Goal: Task Accomplishment & Management: Complete application form

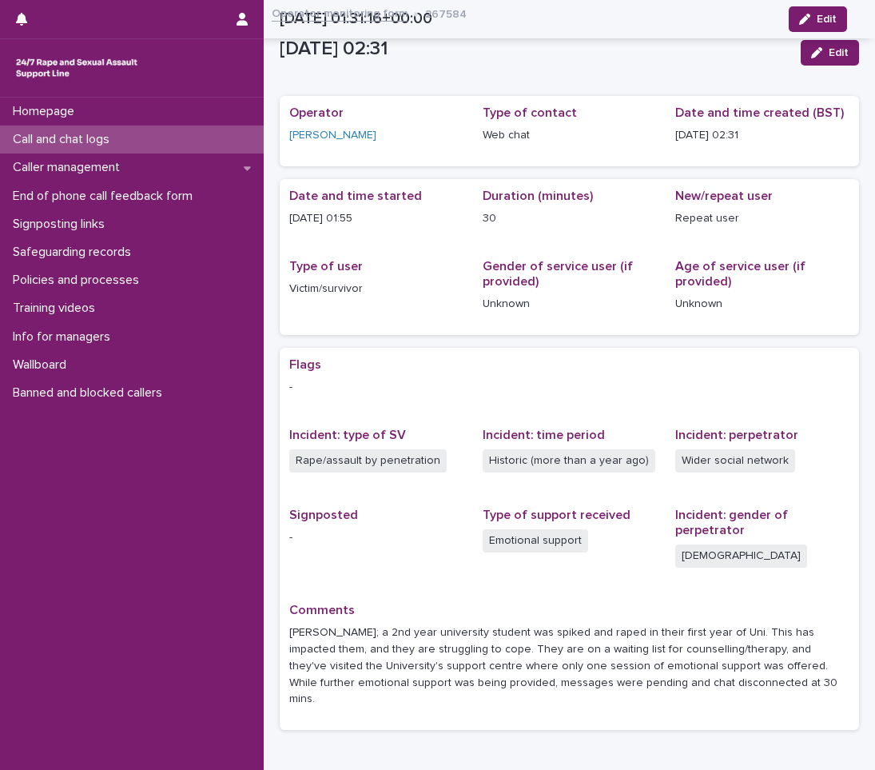
scroll to position [82, 0]
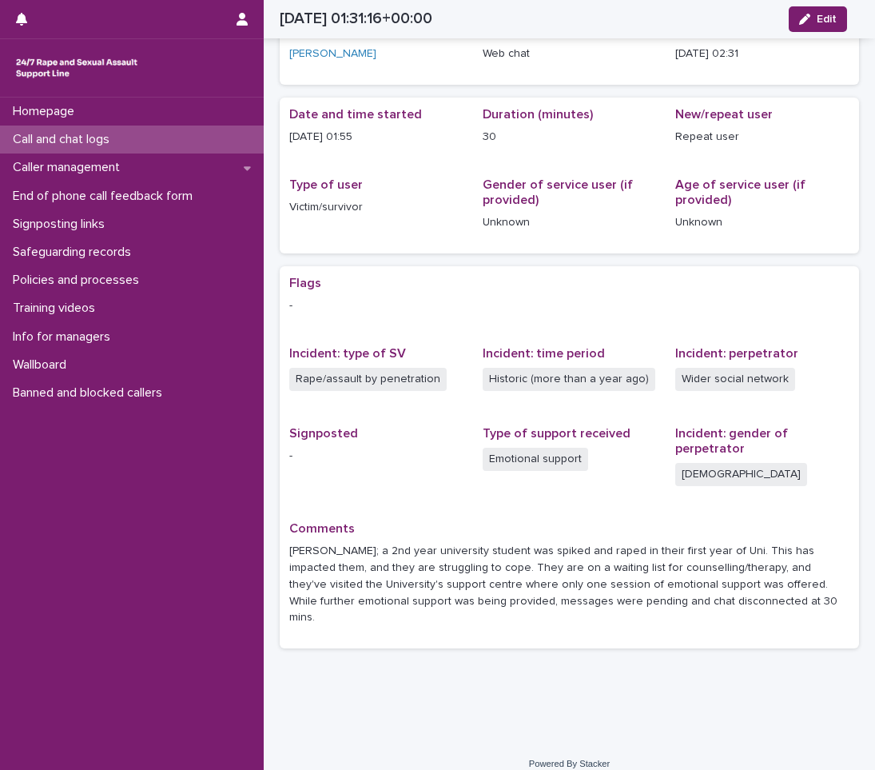
click at [78, 134] on p "Call and chat logs" at bounding box center [64, 139] width 116 height 15
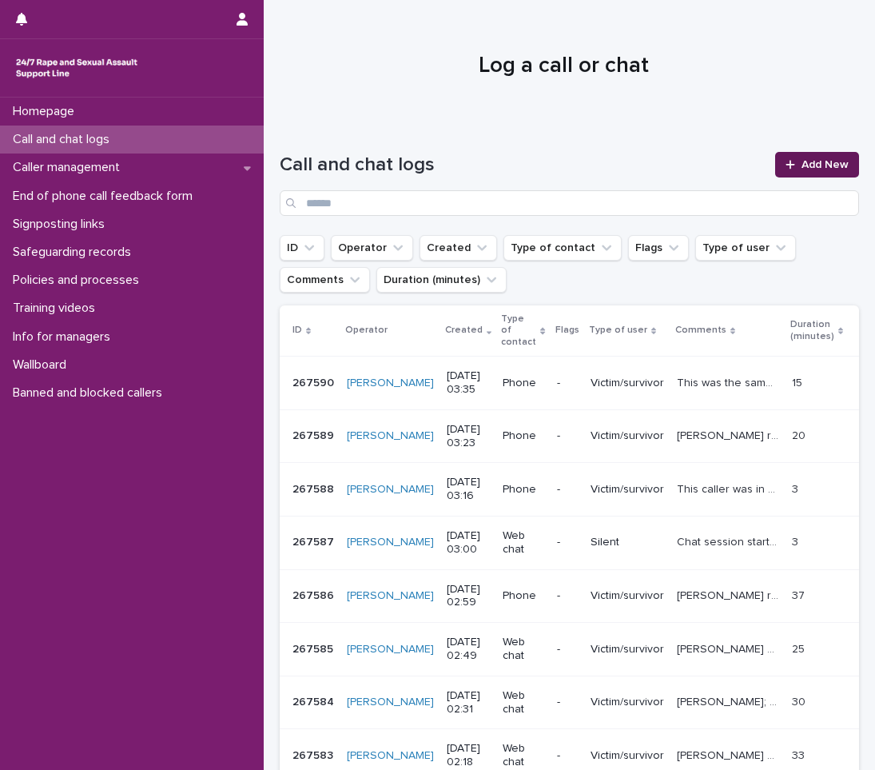
click at [829, 161] on span "Add New" at bounding box center [825, 164] width 47 height 11
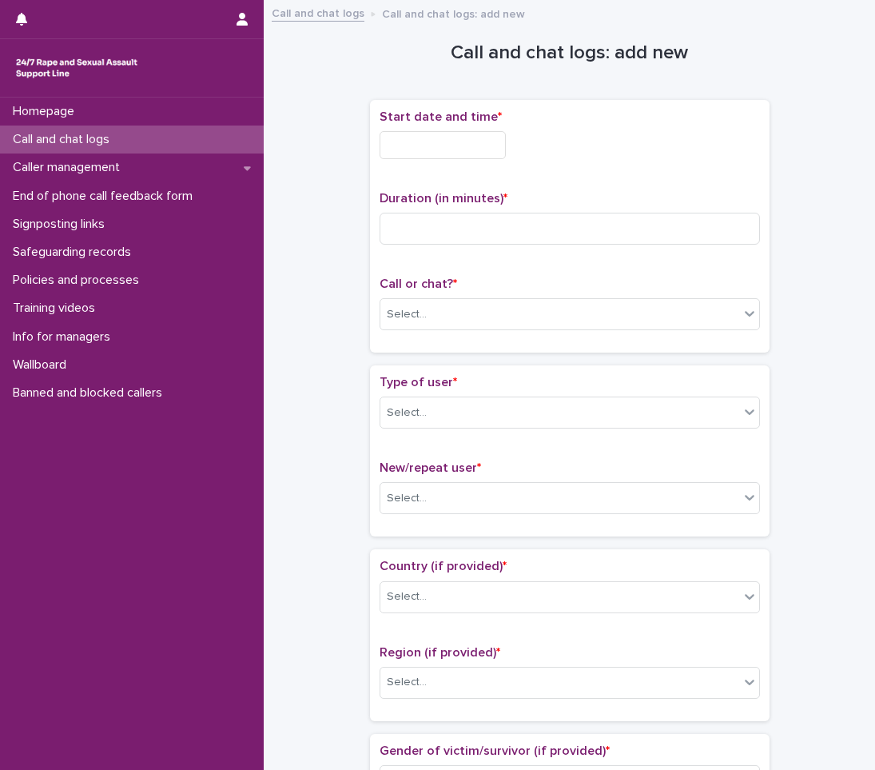
click at [432, 152] on input "text" at bounding box center [443, 145] width 126 height 28
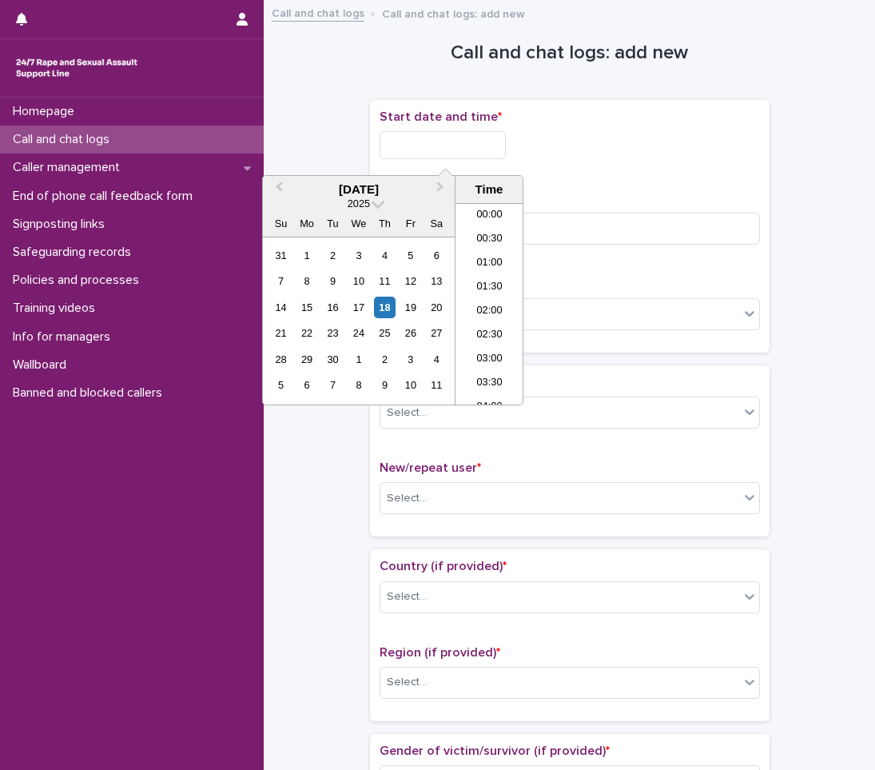
scroll to position [128, 0]
click at [493, 306] on li "04:30" at bounding box center [490, 304] width 68 height 24
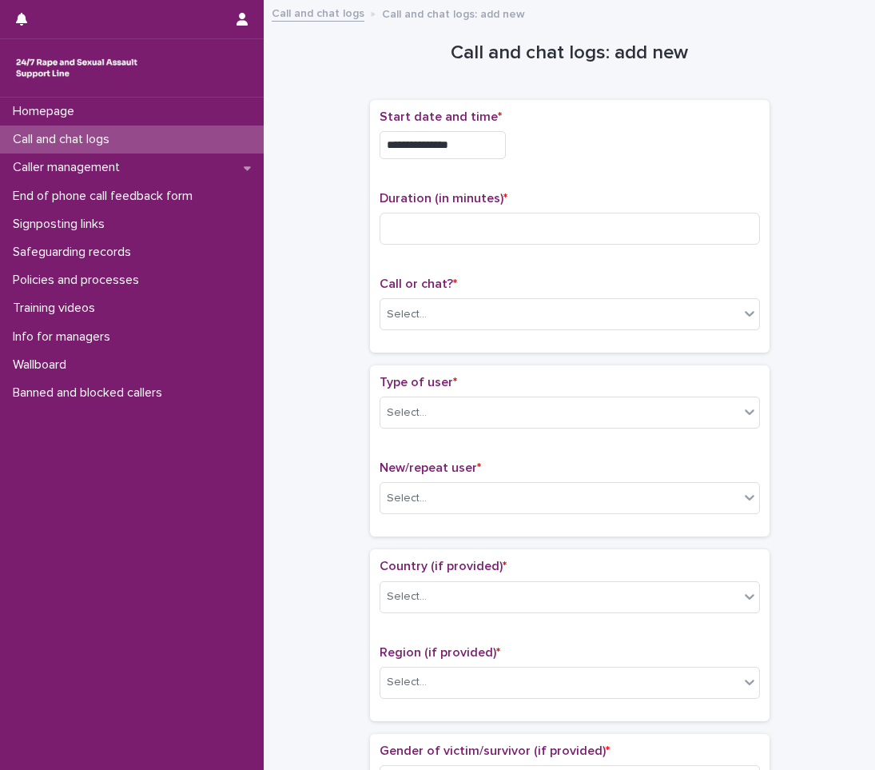
click at [486, 141] on input "**********" at bounding box center [443, 145] width 126 height 28
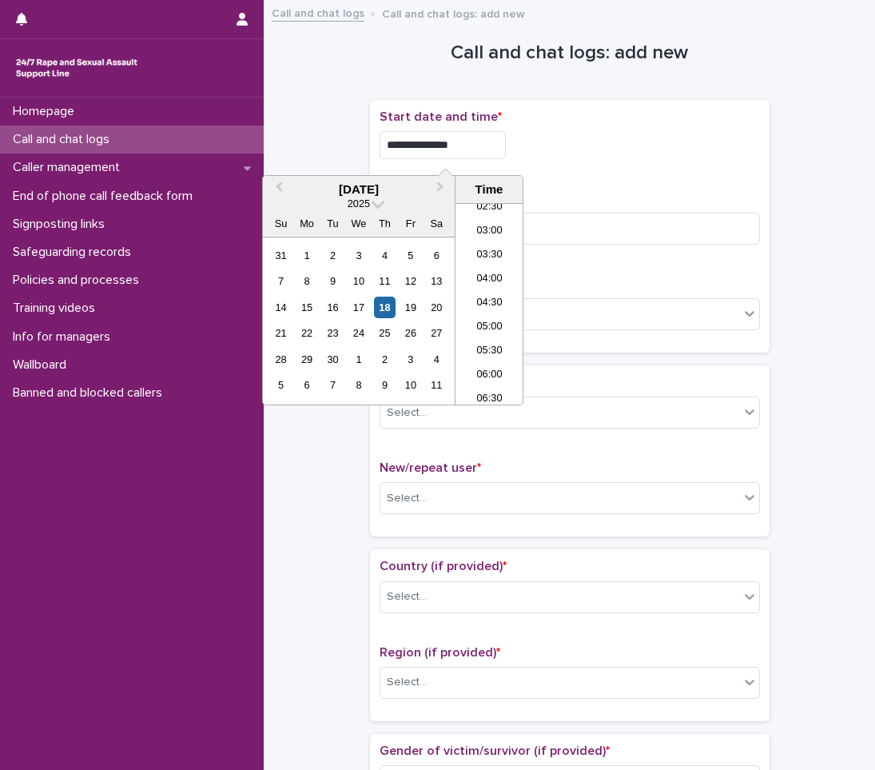
type input "**********"
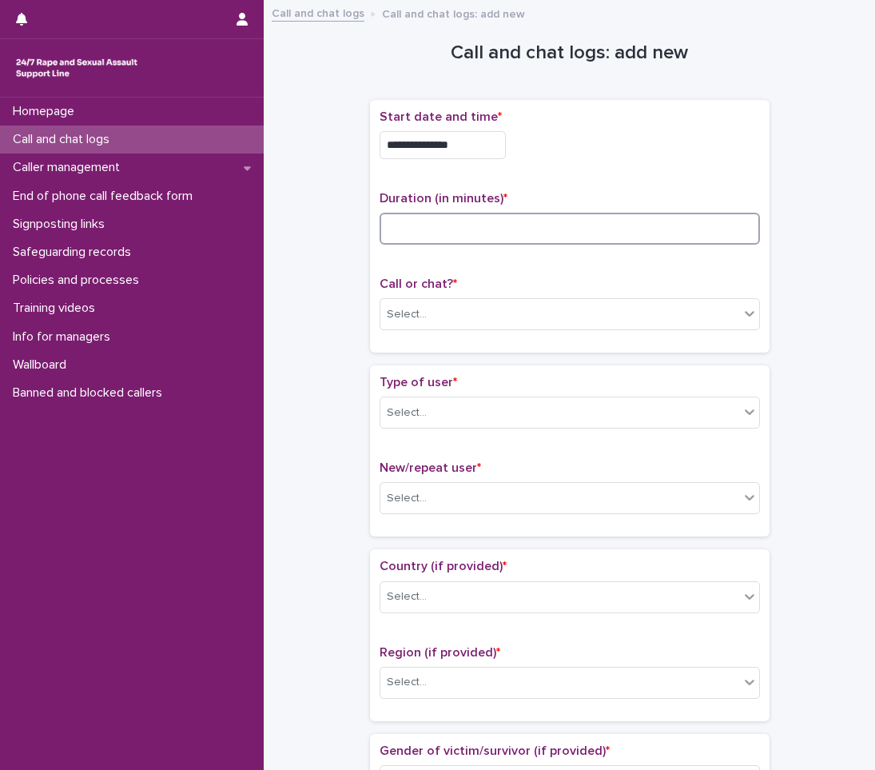
click at [450, 223] on input at bounding box center [570, 229] width 380 height 32
type input "**"
click at [448, 318] on div "Select..." at bounding box center [559, 314] width 359 height 26
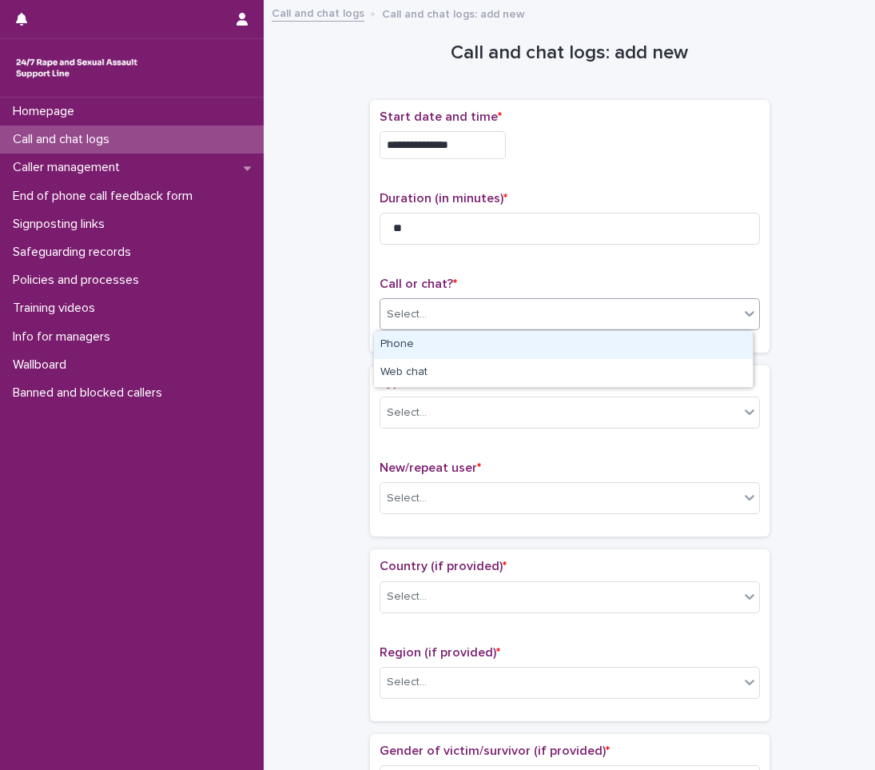
click at [445, 351] on div "Phone" at bounding box center [563, 345] width 379 height 28
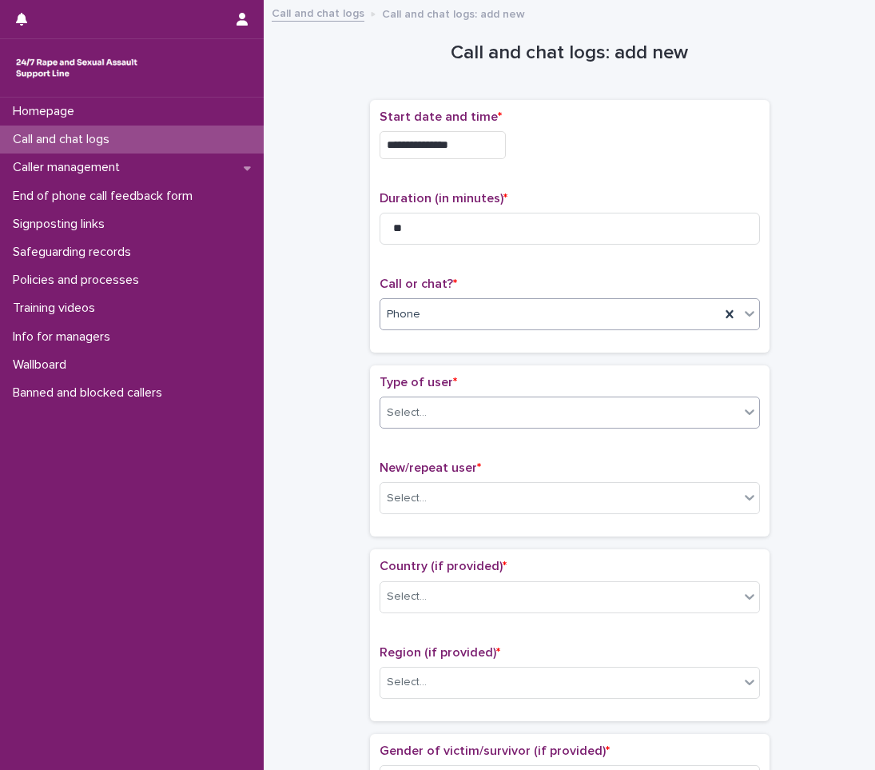
click at [440, 423] on div "Select..." at bounding box center [559, 413] width 359 height 26
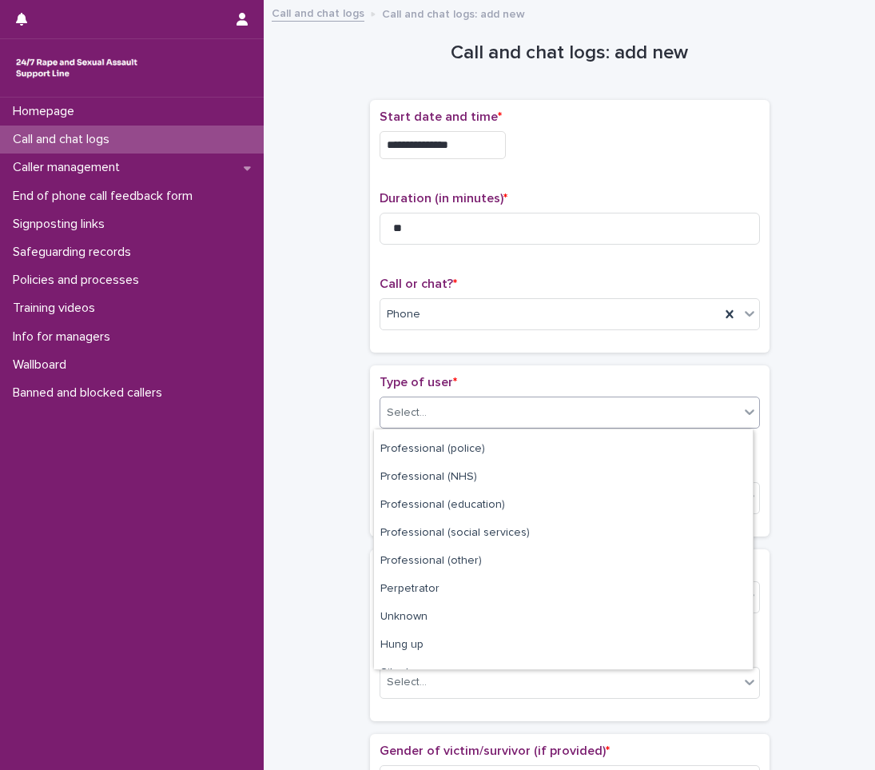
scroll to position [180, 0]
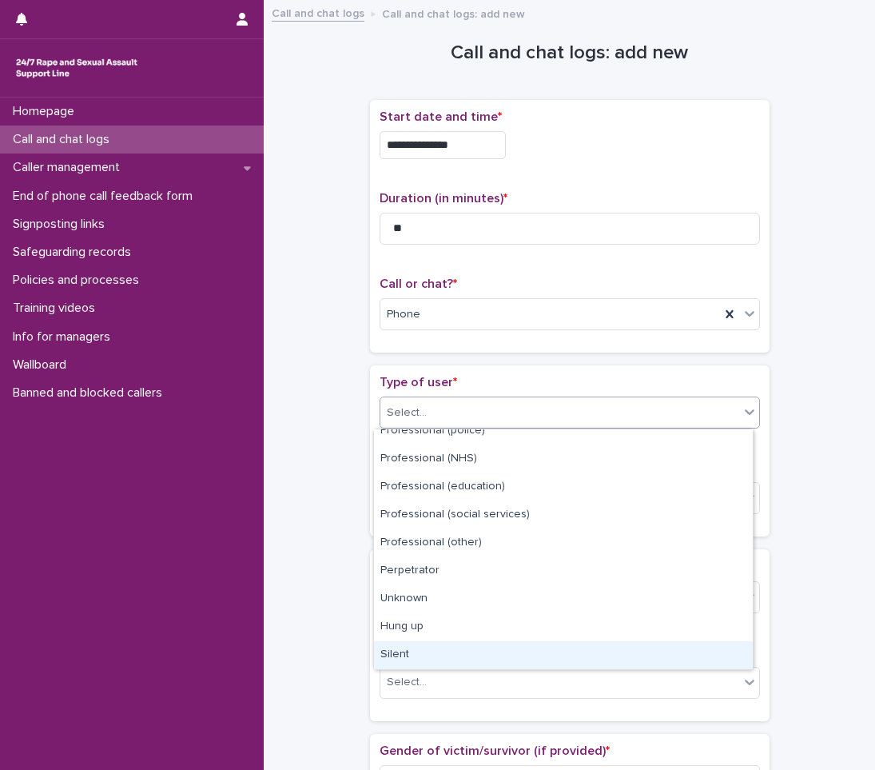
click at [408, 657] on div "Silent" at bounding box center [563, 655] width 379 height 28
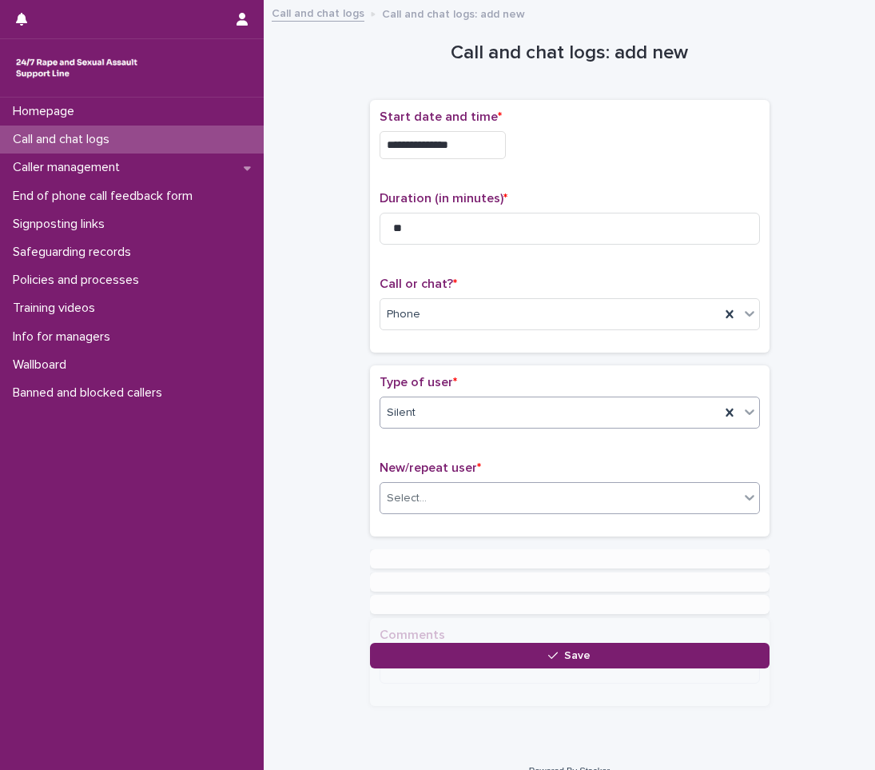
click at [445, 488] on div "Select..." at bounding box center [559, 498] width 359 height 26
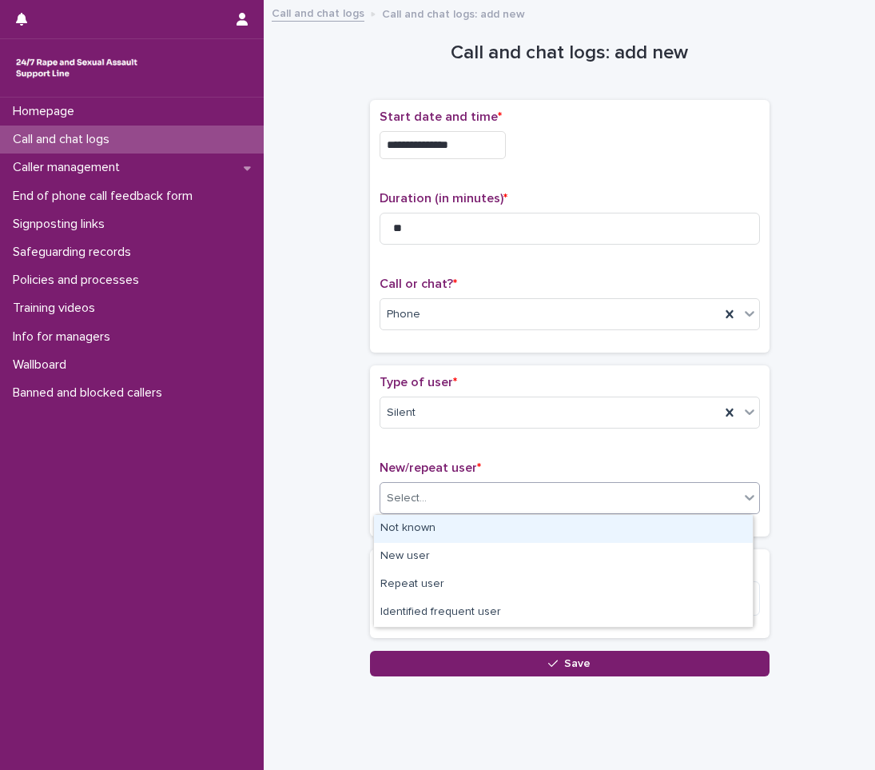
click at [418, 528] on div "Not known" at bounding box center [563, 529] width 379 height 28
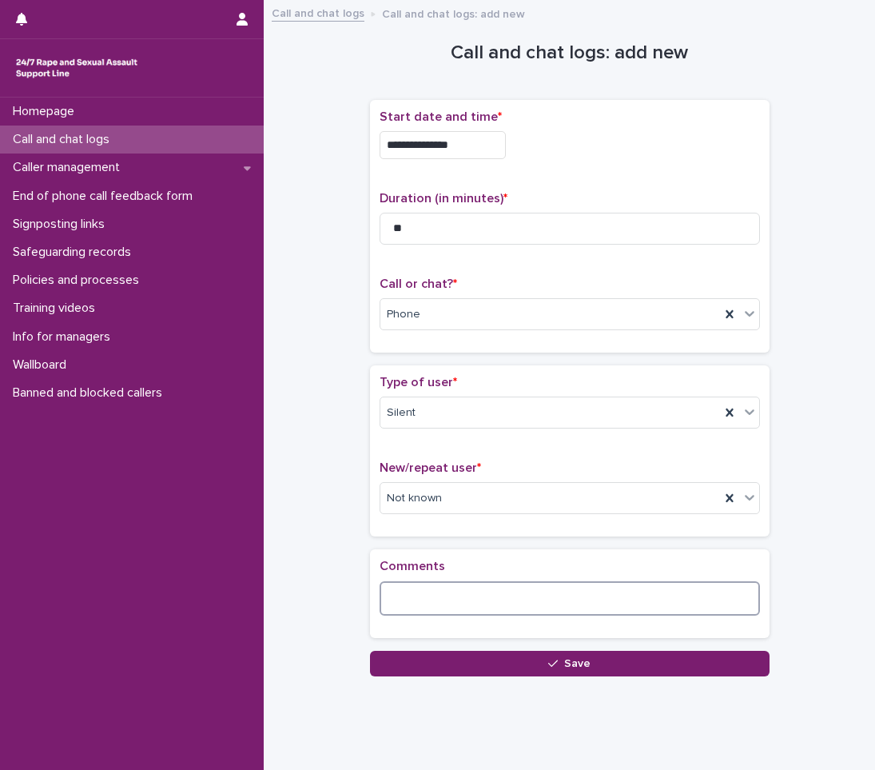
click at [409, 600] on textarea at bounding box center [570, 598] width 380 height 34
type textarea "**********"
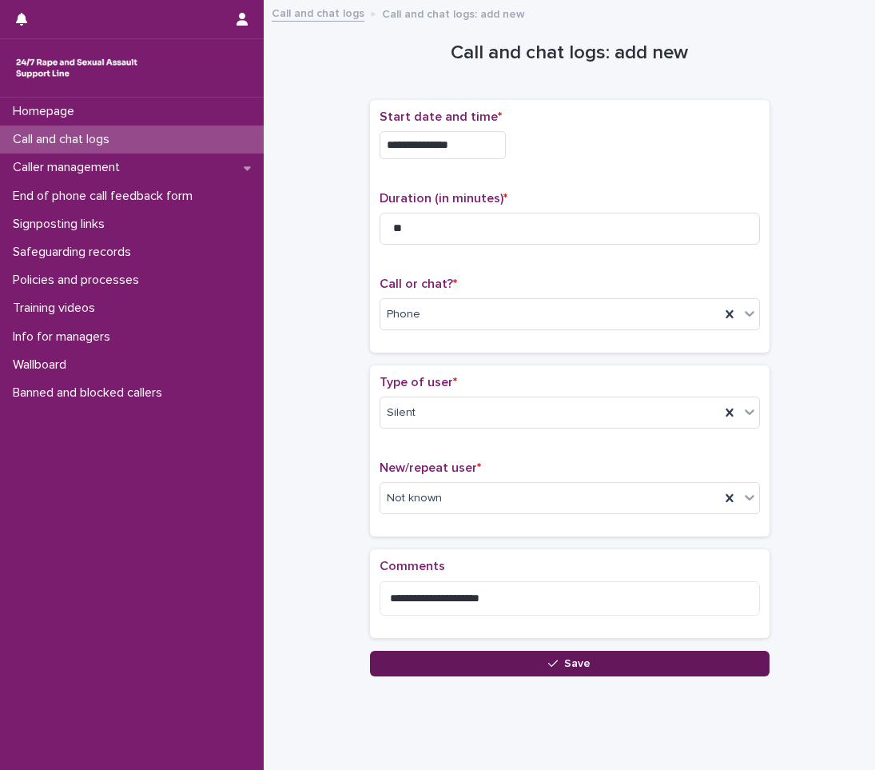
click at [557, 657] on button "Save" at bounding box center [570, 664] width 400 height 26
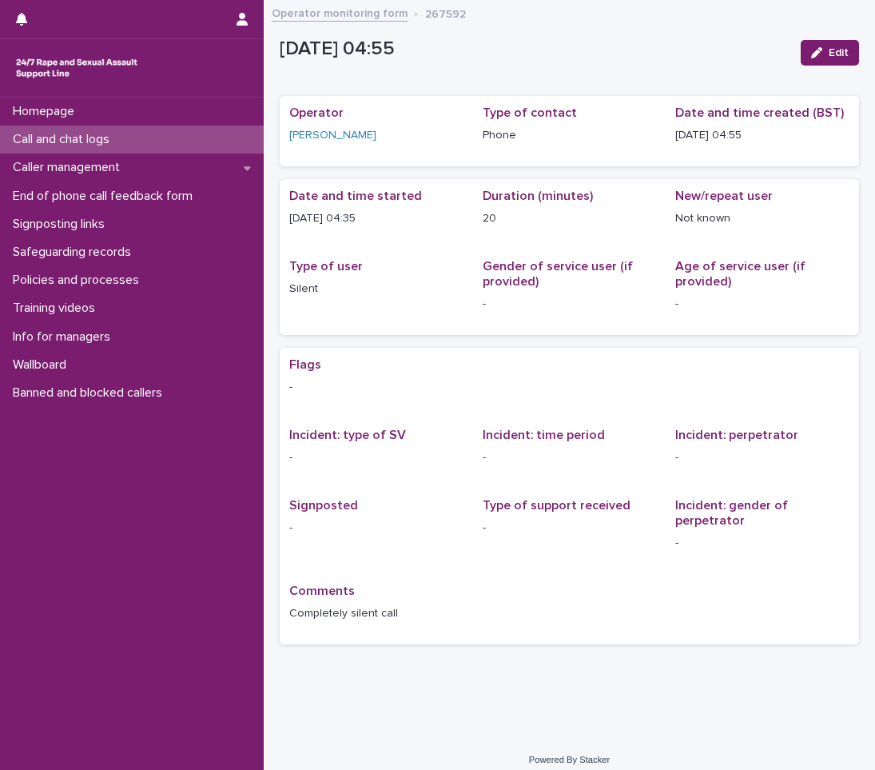
click at [90, 144] on p "Call and chat logs" at bounding box center [64, 139] width 116 height 15
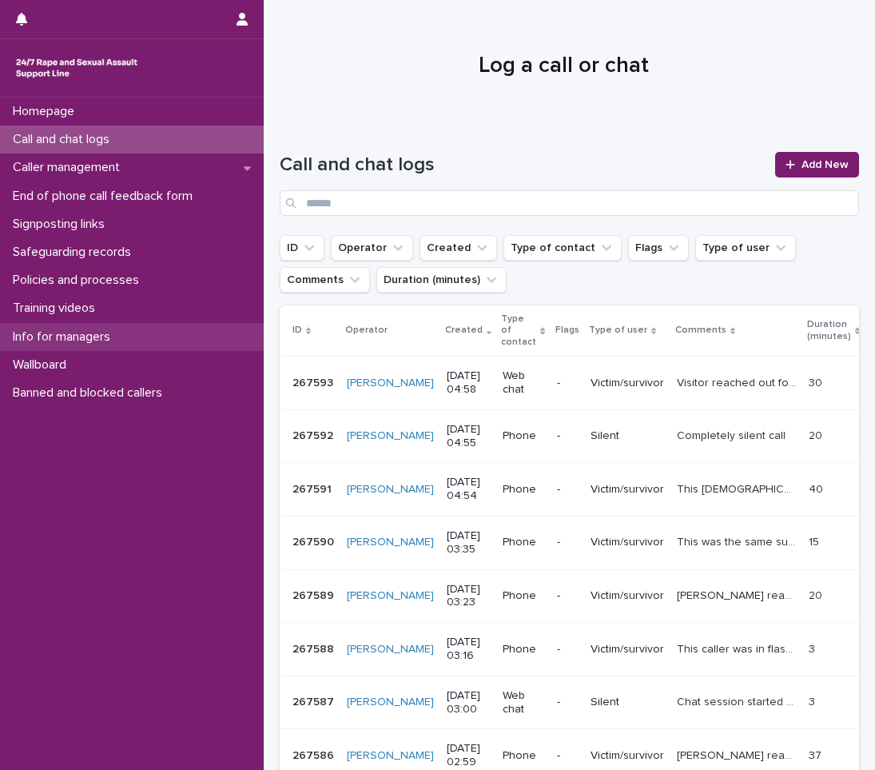
click at [110, 338] on p "Info for managers" at bounding box center [64, 336] width 117 height 15
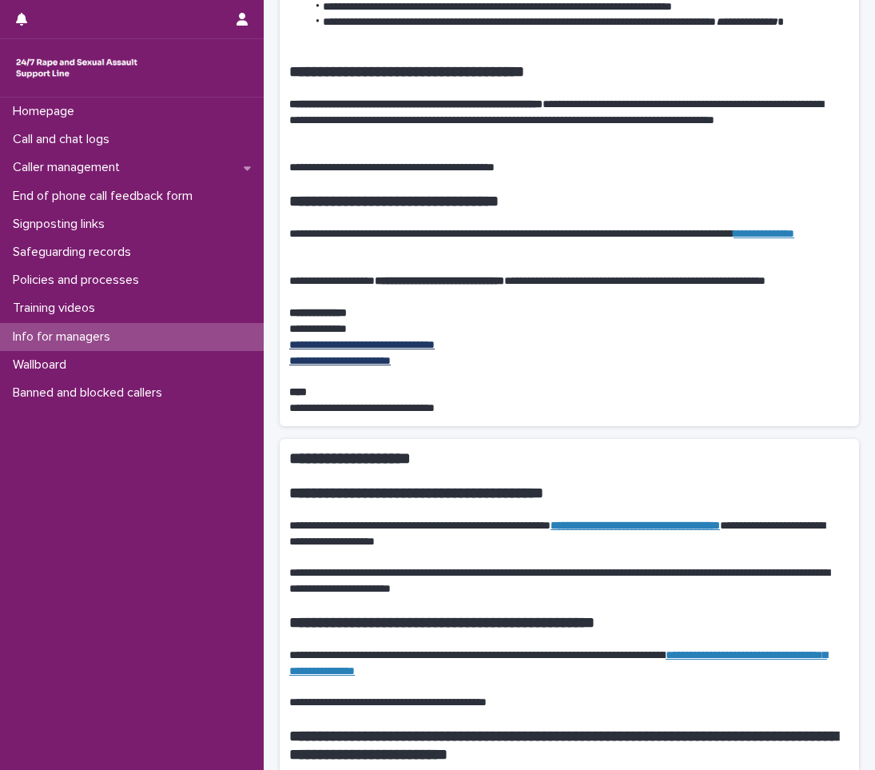
scroll to position [959, 0]
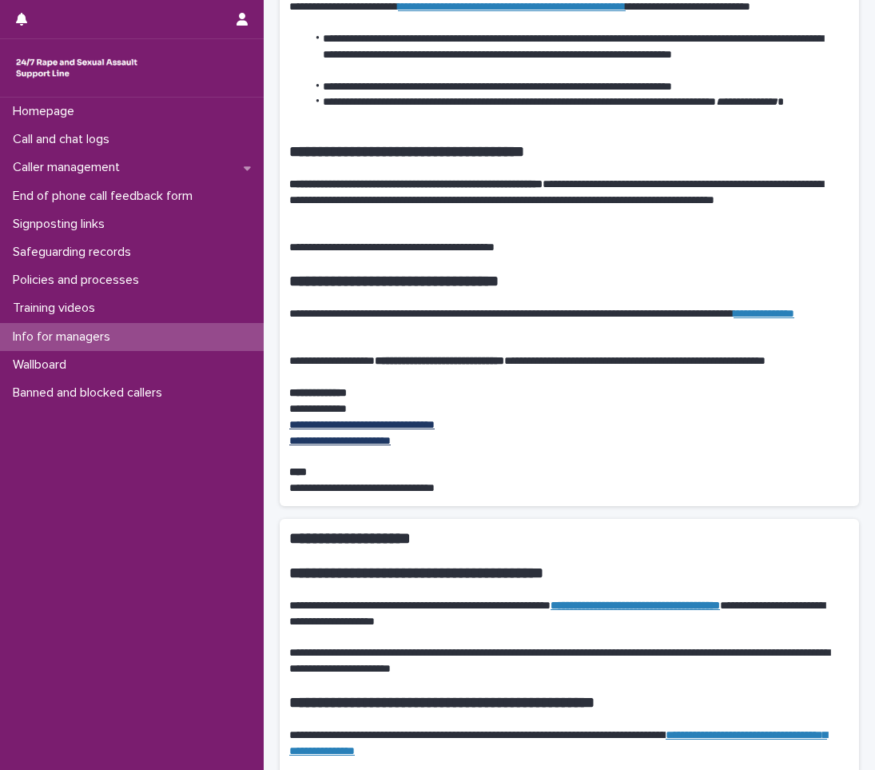
click at [734, 319] on link "**********" at bounding box center [764, 313] width 61 height 11
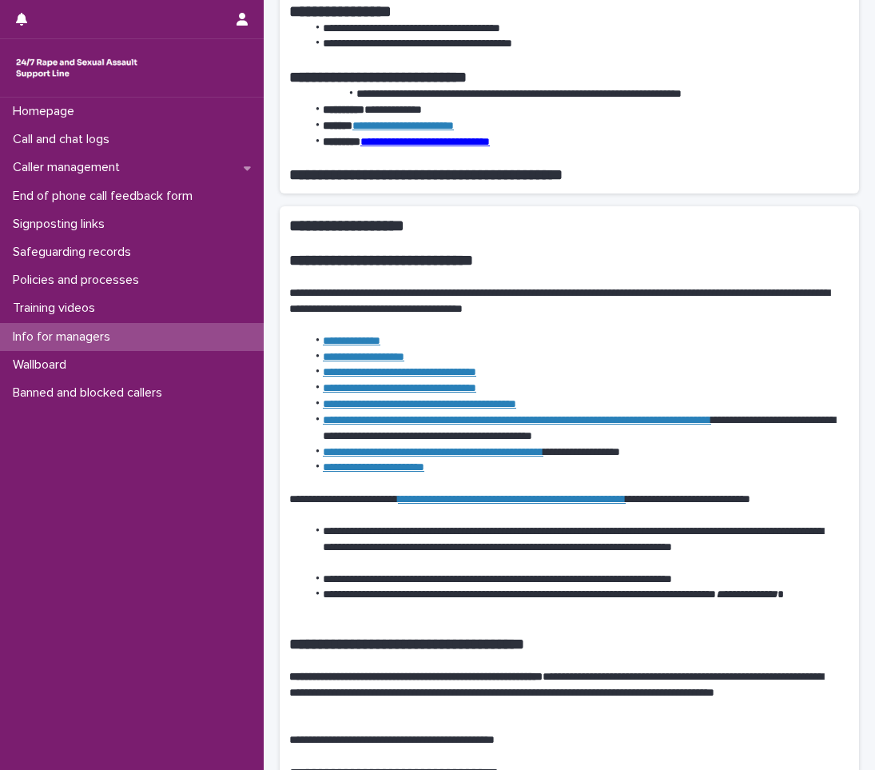
scroll to position [480, 0]
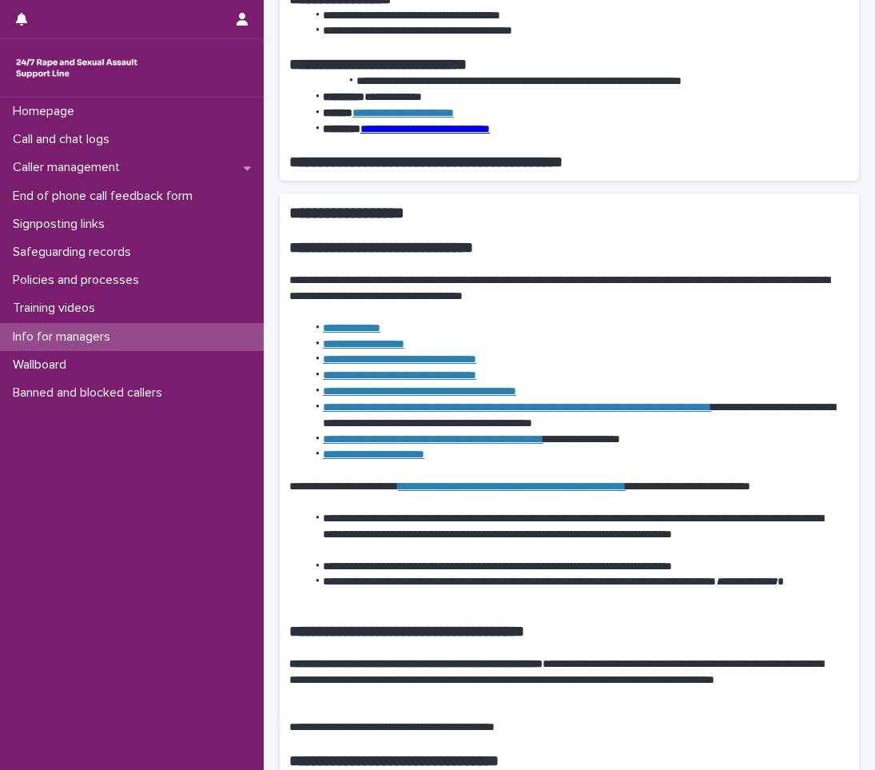
click at [347, 329] on link "**********" at bounding box center [352, 327] width 58 height 11
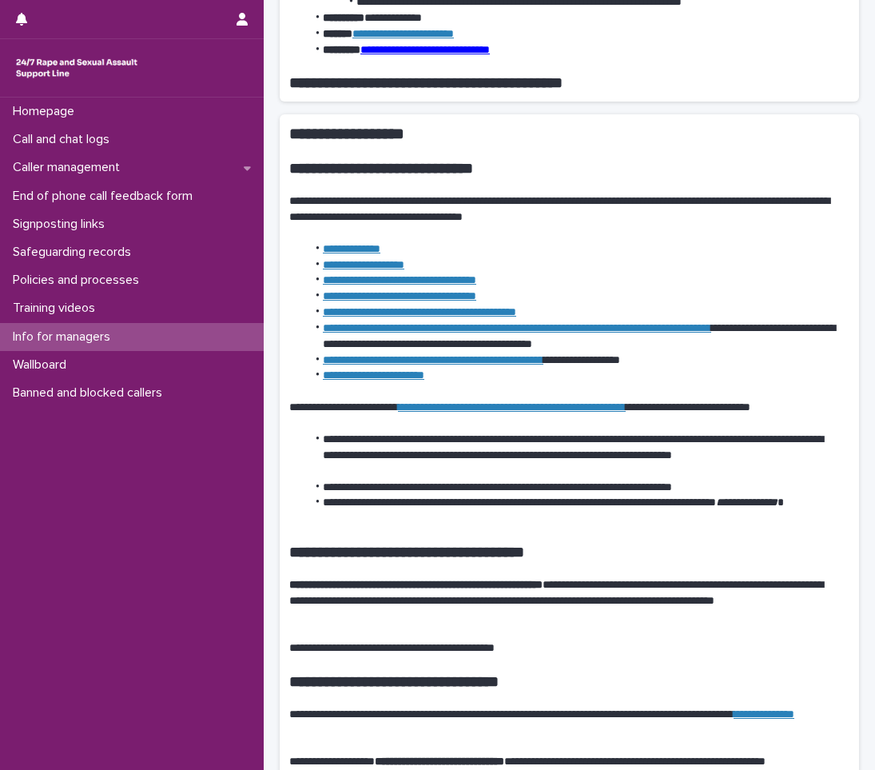
scroll to position [560, 0]
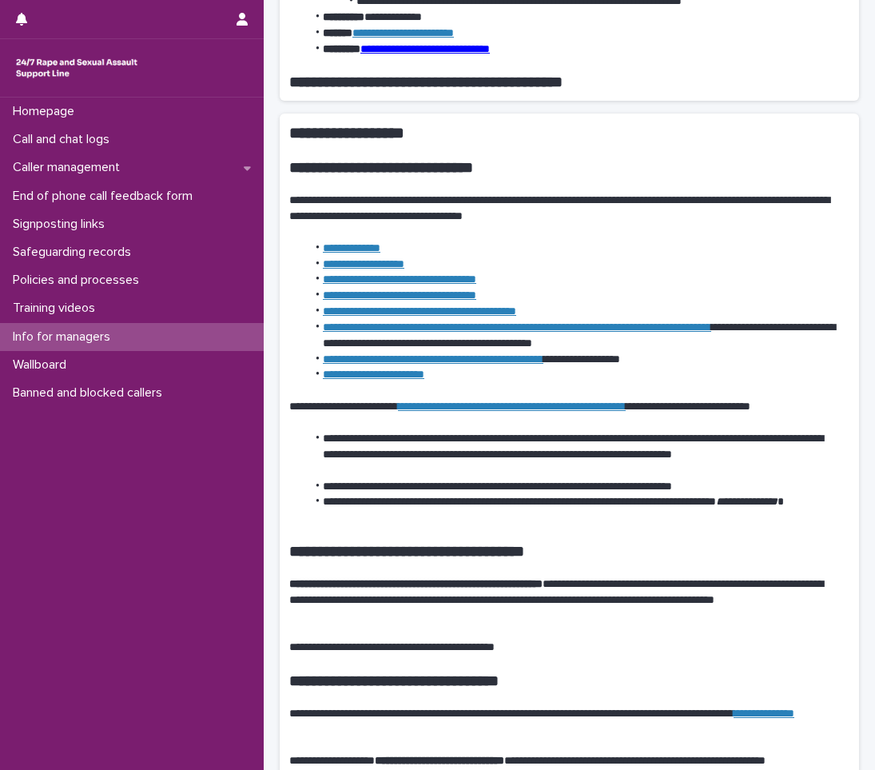
click at [404, 263] on link "**********" at bounding box center [364, 263] width 82 height 11
click at [596, 327] on link "**********" at bounding box center [517, 326] width 388 height 11
click at [45, 132] on p "Call and chat logs" at bounding box center [64, 139] width 116 height 15
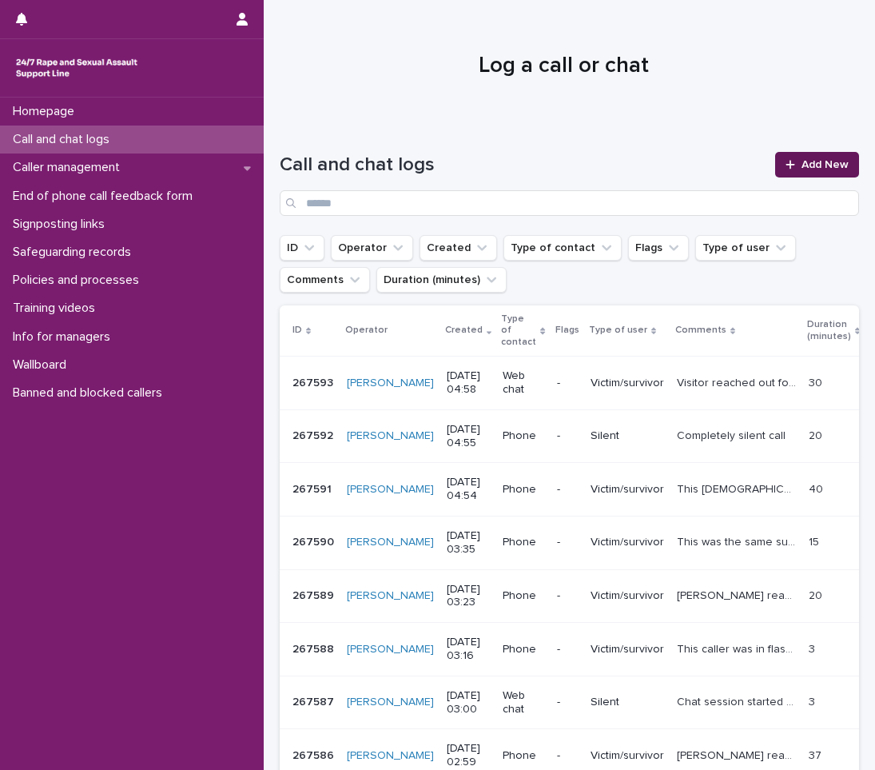
click at [813, 157] on link "Add New" at bounding box center [817, 165] width 84 height 26
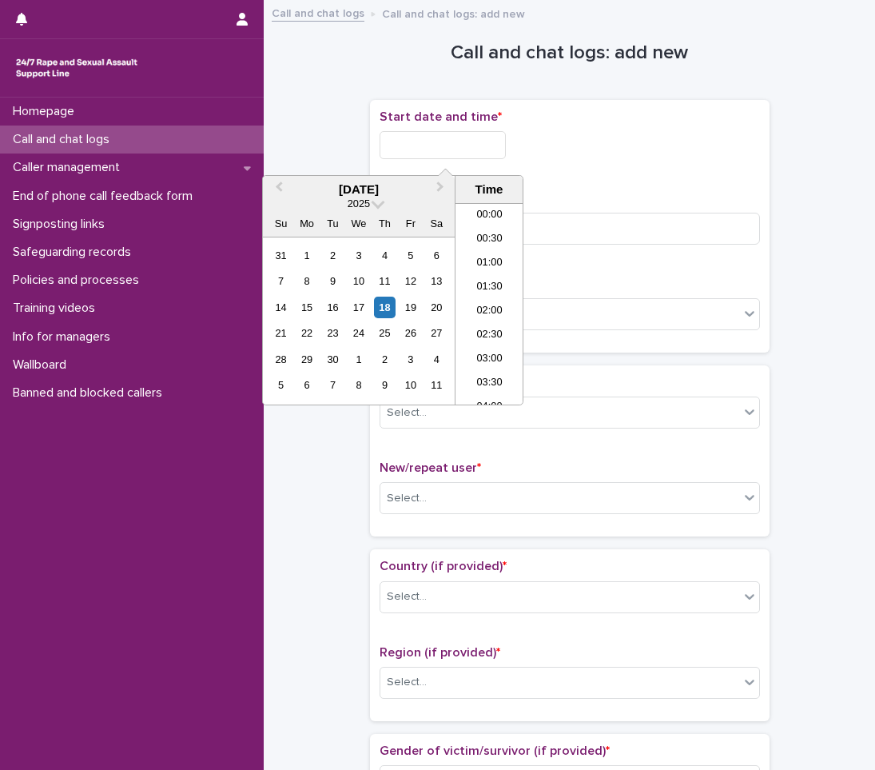
click at [467, 152] on input "text" at bounding box center [443, 145] width 126 height 28
click at [65, 138] on p "Call and chat logs" at bounding box center [64, 139] width 116 height 15
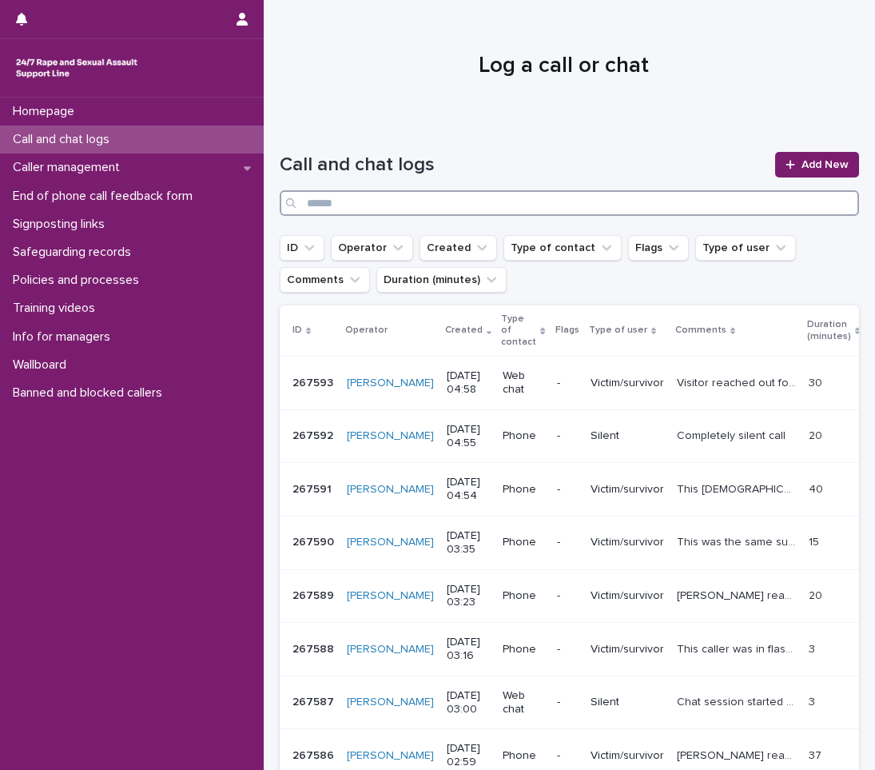
click at [601, 212] on input "Search" at bounding box center [570, 203] width 580 height 26
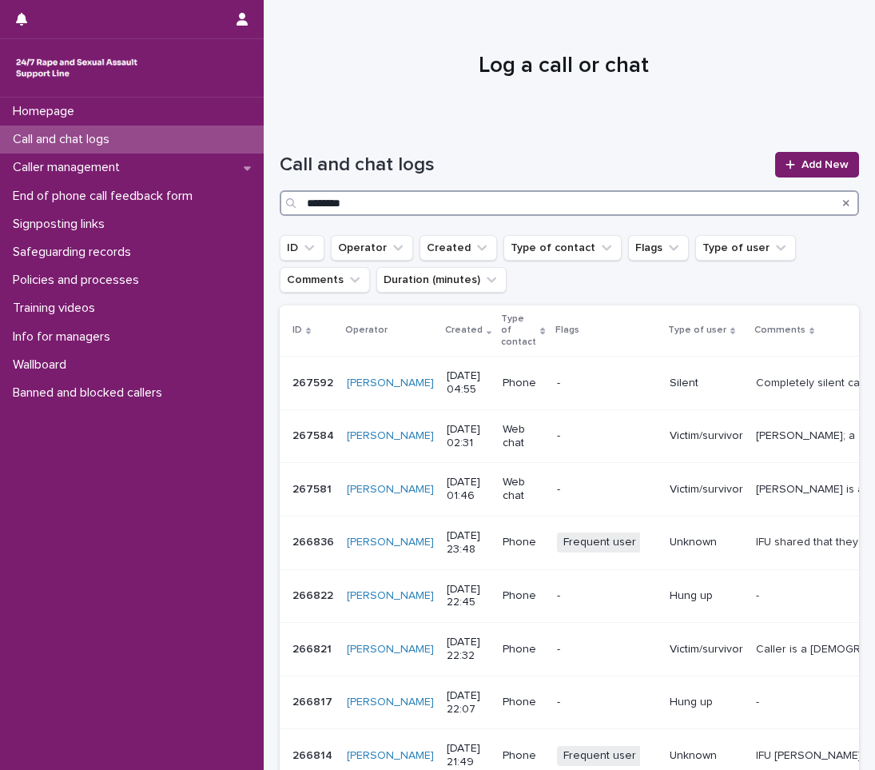
type input "********"
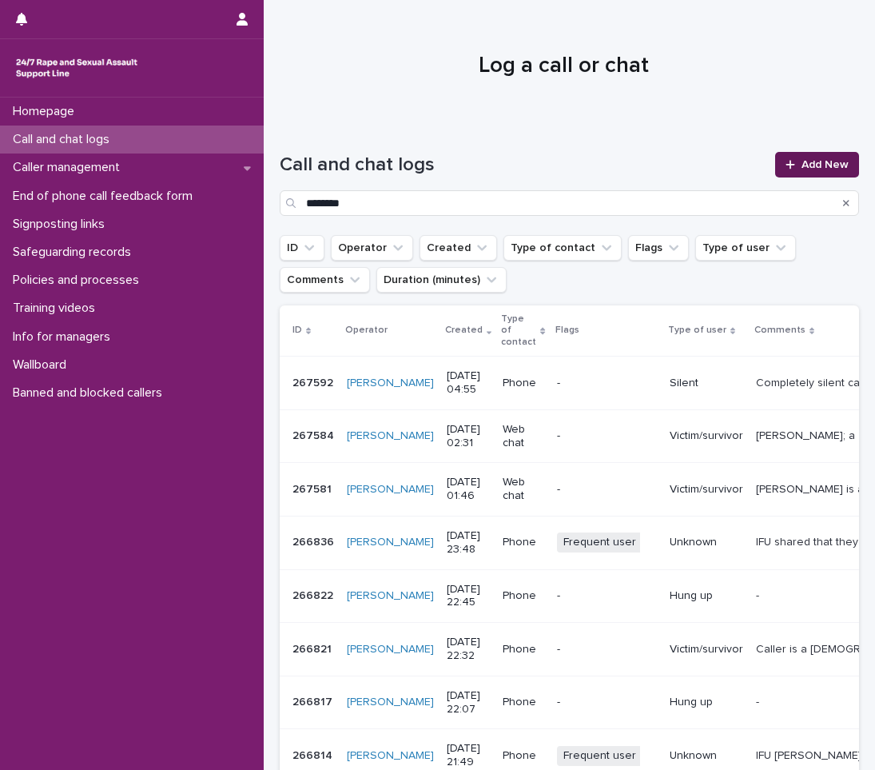
click at [807, 159] on span "Add New" at bounding box center [825, 164] width 47 height 11
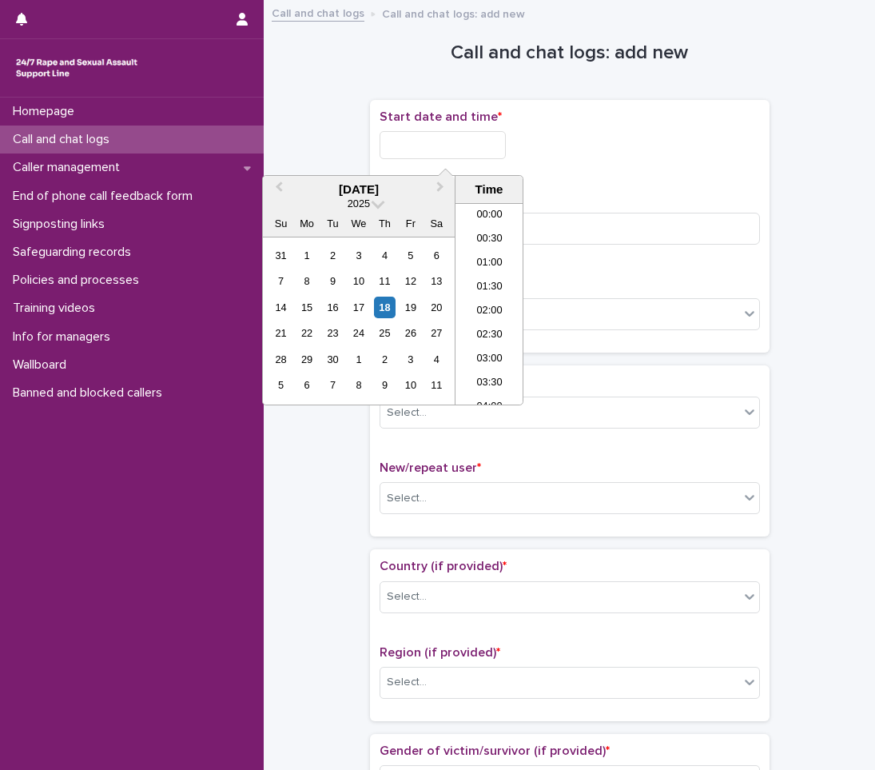
click at [457, 145] on input "text" at bounding box center [443, 145] width 126 height 28
click at [551, 217] on input at bounding box center [570, 229] width 380 height 32
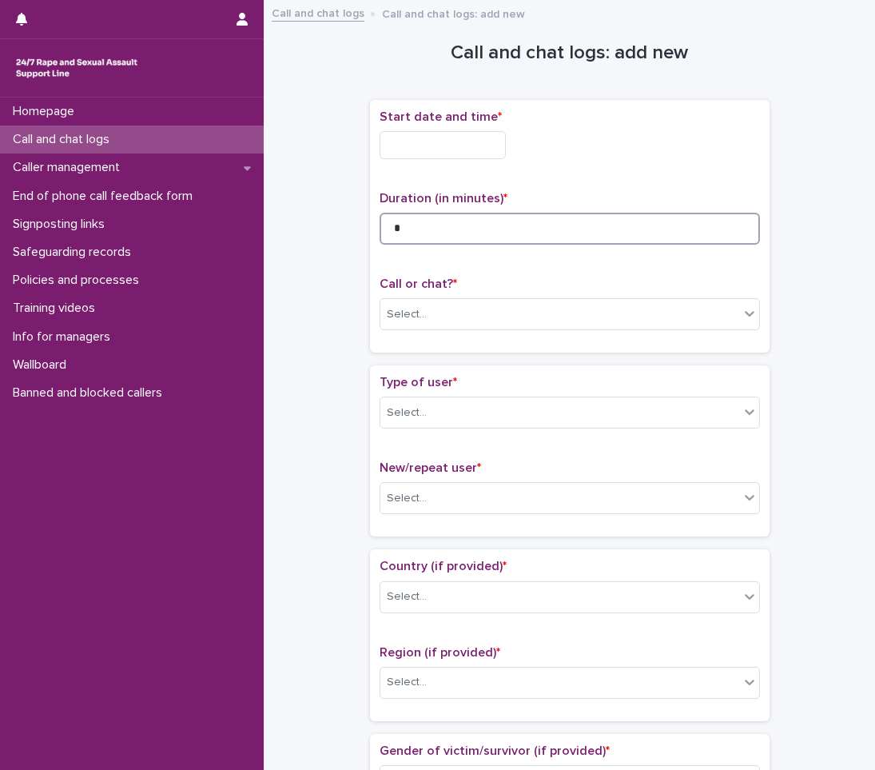
type input "*"
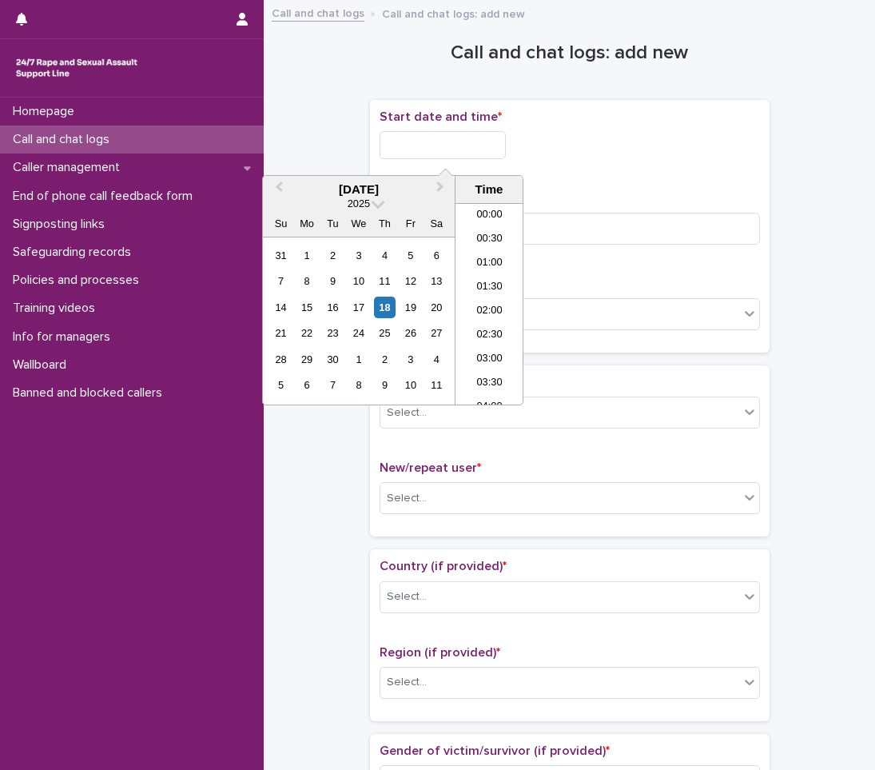
click at [463, 144] on input "text" at bounding box center [443, 145] width 126 height 28
click at [487, 282] on li "06:00" at bounding box center [490, 280] width 68 height 24
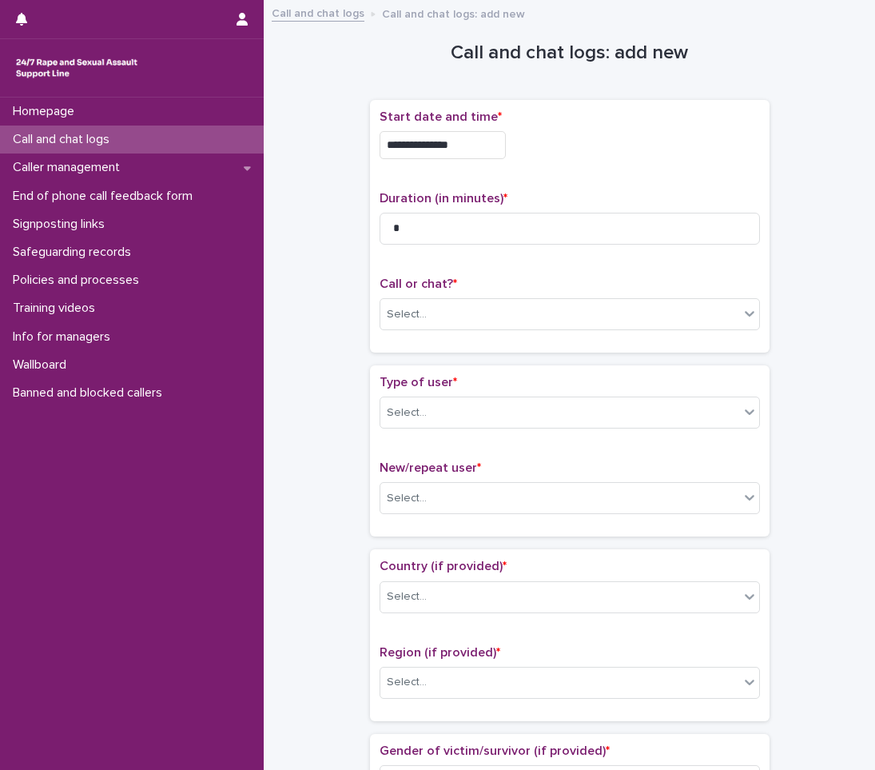
click at [483, 145] on input "**********" at bounding box center [443, 145] width 126 height 28
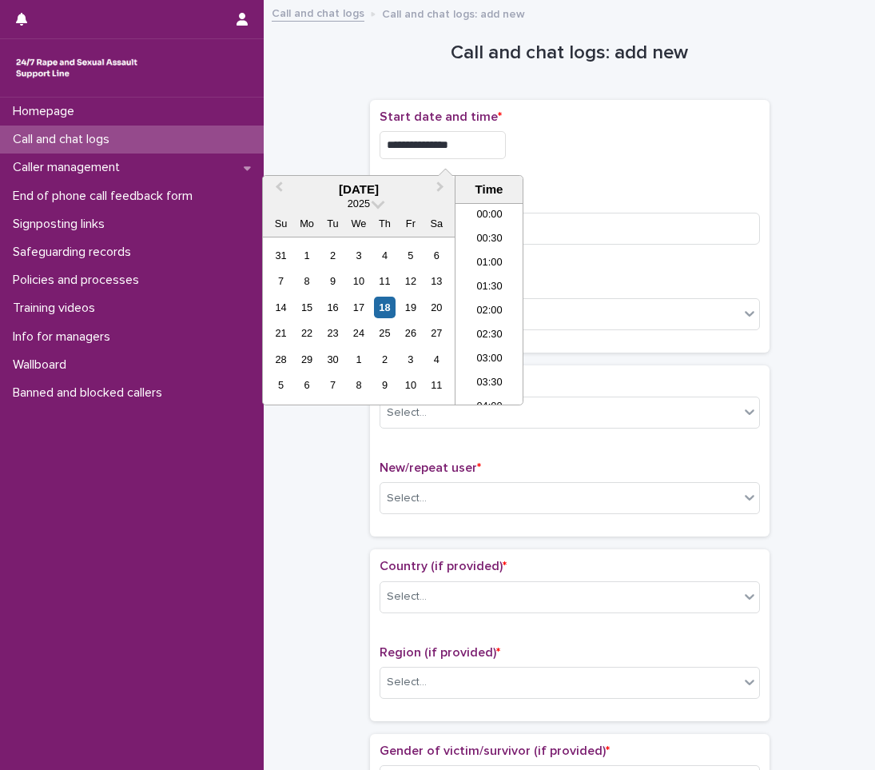
scroll to position [200, 0]
type input "**********"
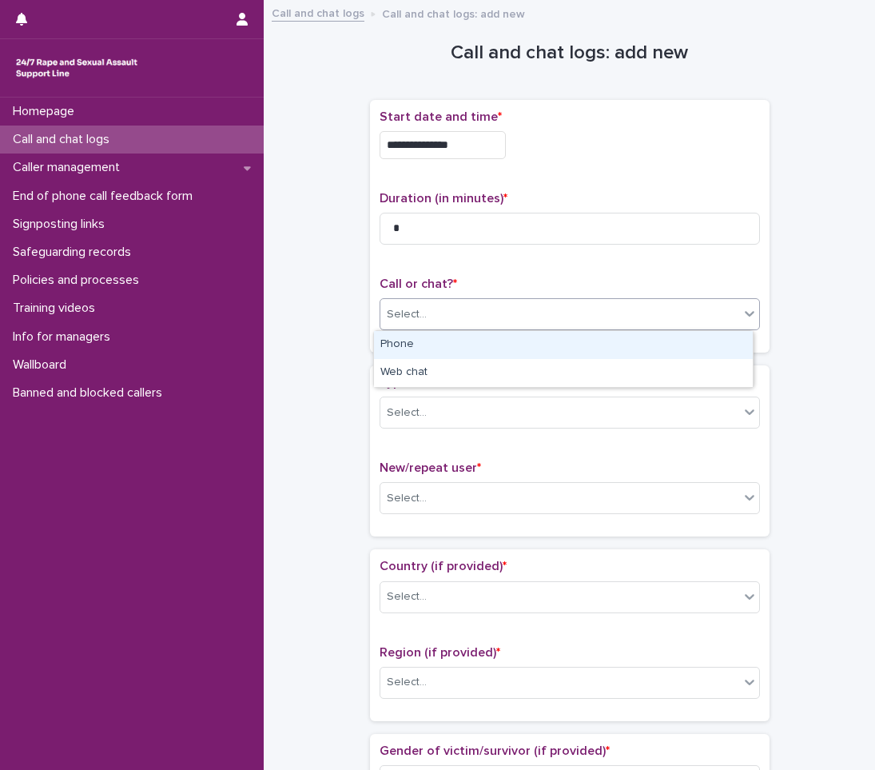
click at [442, 311] on div "Select..." at bounding box center [559, 314] width 359 height 26
click at [429, 349] on div "Phone" at bounding box center [563, 345] width 379 height 28
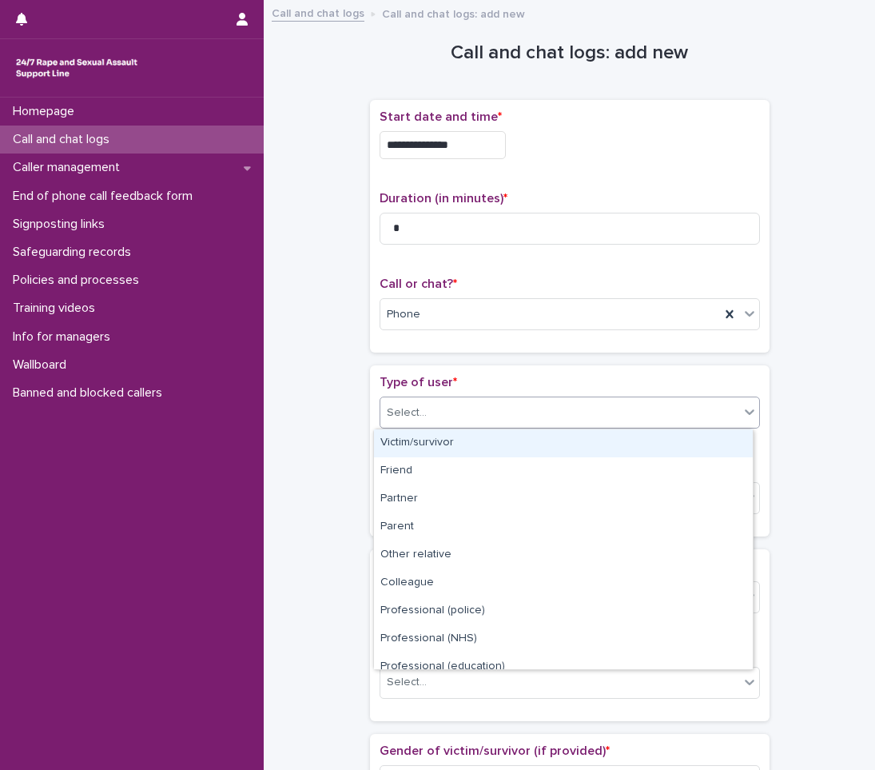
click at [419, 410] on div "Select..." at bounding box center [559, 413] width 359 height 26
click at [443, 445] on div "Victim/survivor" at bounding box center [563, 443] width 379 height 28
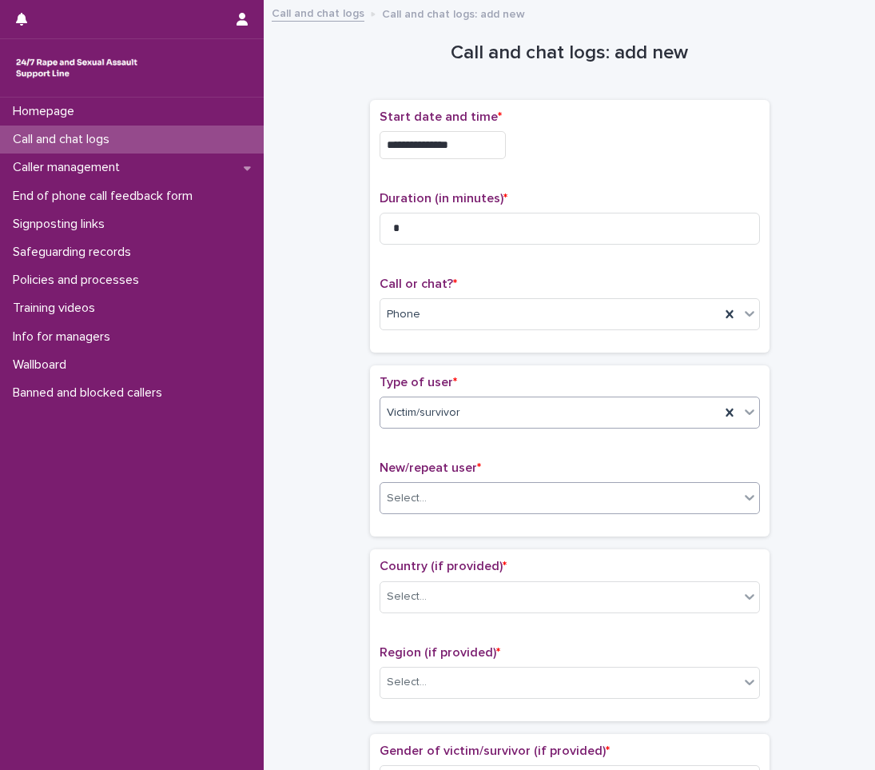
click at [432, 506] on div "Select..." at bounding box center [559, 498] width 359 height 26
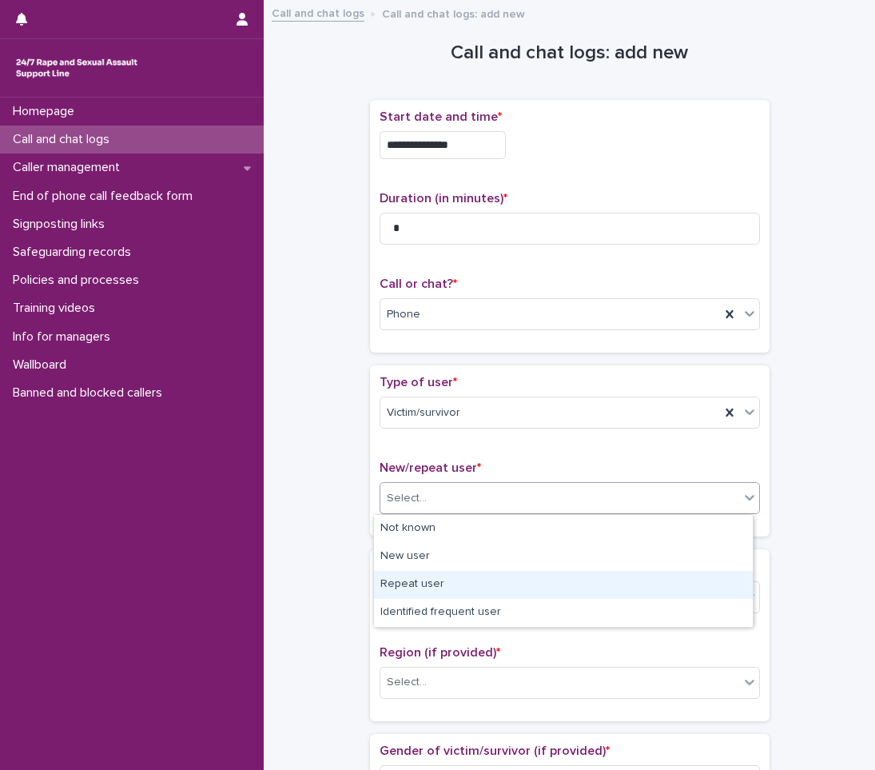
click at [424, 583] on div "Repeat user" at bounding box center [563, 585] width 379 height 28
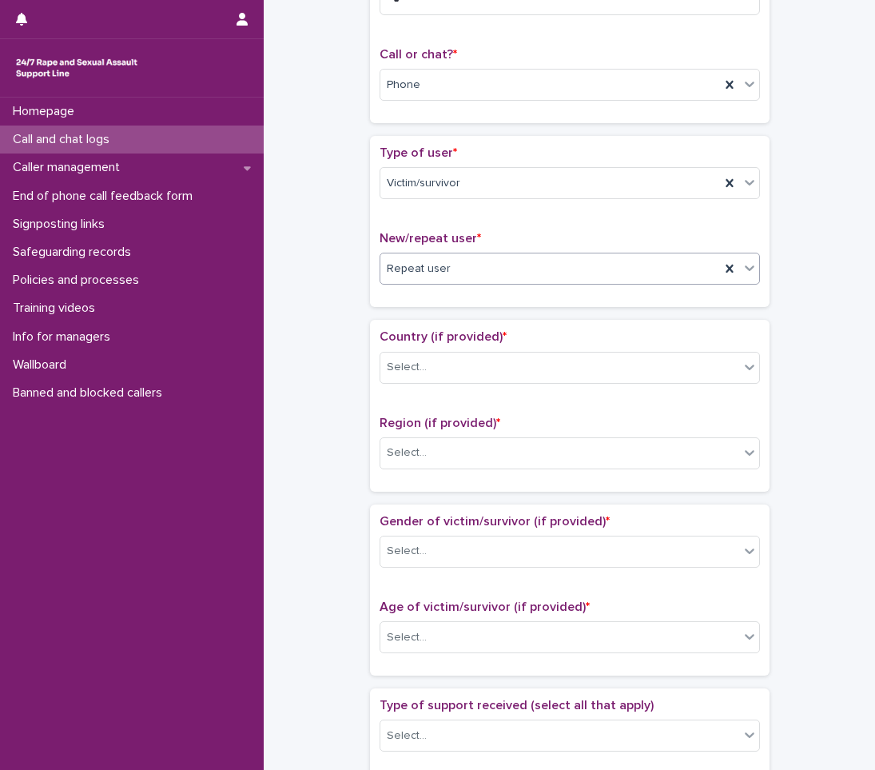
scroll to position [240, 0]
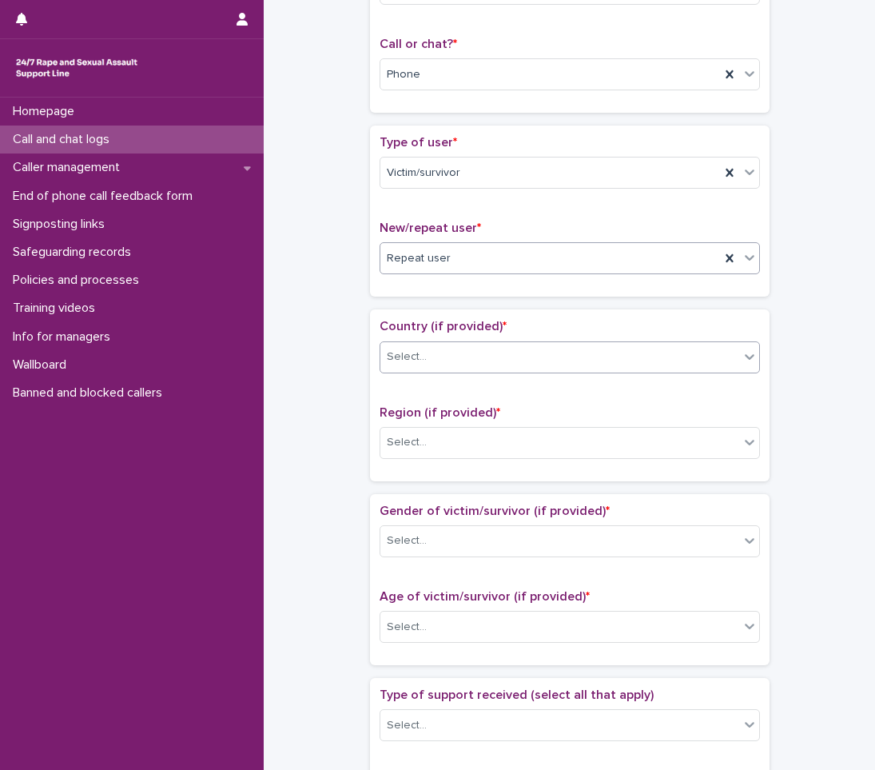
click at [428, 345] on div "Select..." at bounding box center [559, 357] width 359 height 26
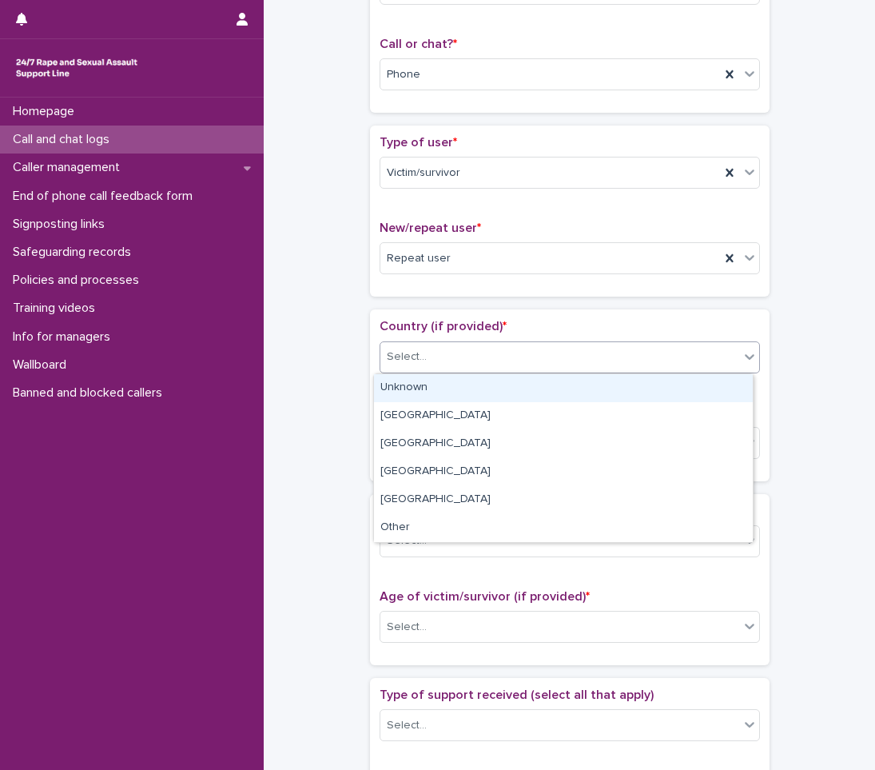
drag, startPoint x: 409, startPoint y: 382, endPoint x: 401, endPoint y: 403, distance: 22.3
click at [408, 383] on div "Unknown" at bounding box center [563, 388] width 379 height 28
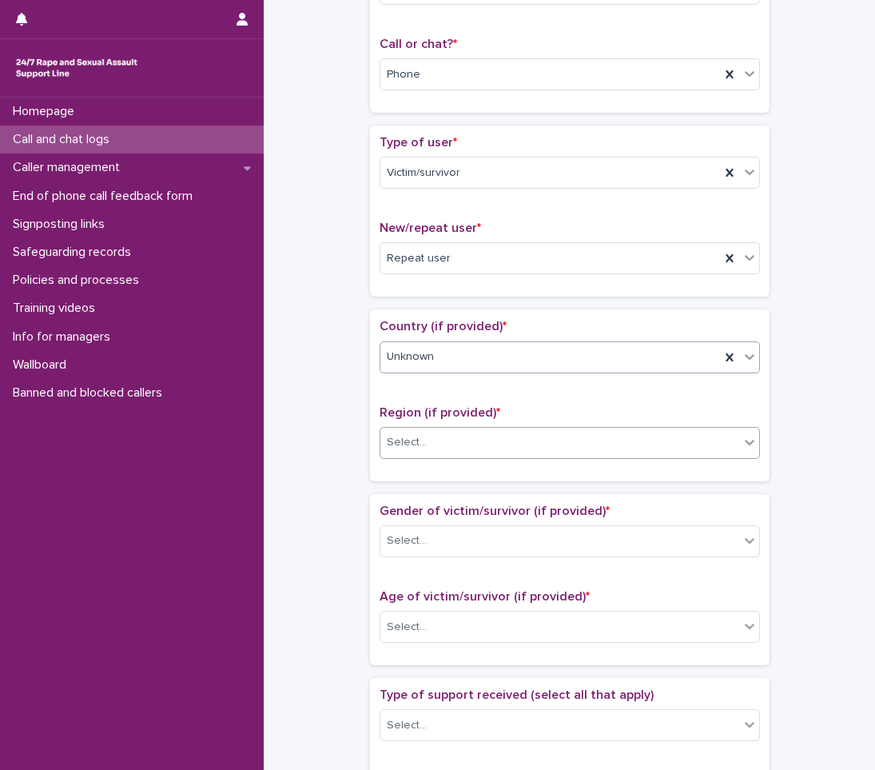
click at [398, 442] on div "Select..." at bounding box center [407, 442] width 40 height 17
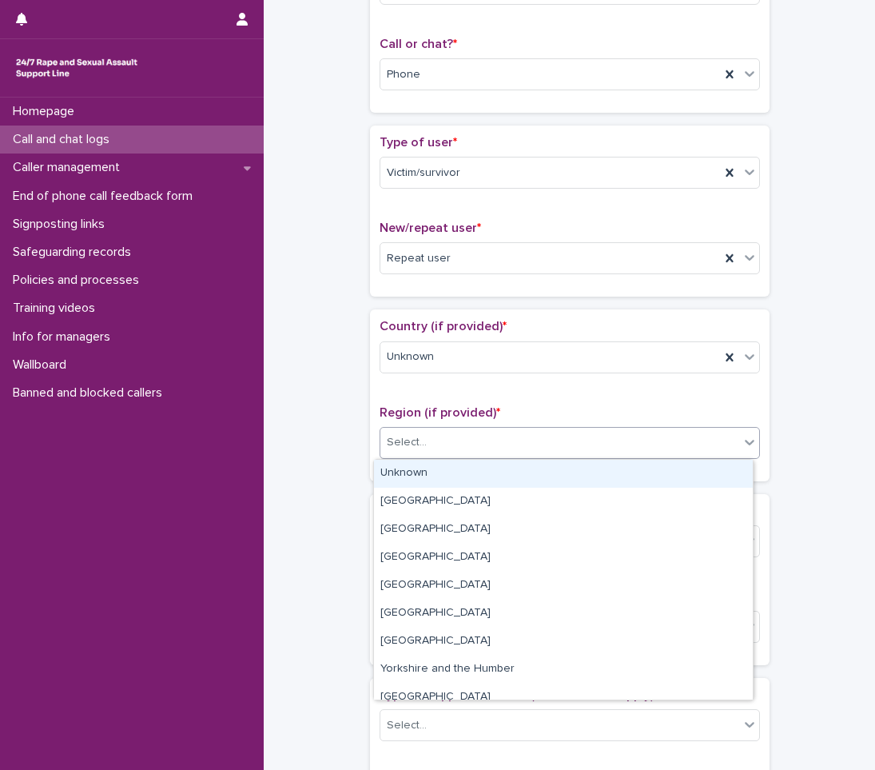
click at [394, 479] on div "Unknown" at bounding box center [563, 474] width 379 height 28
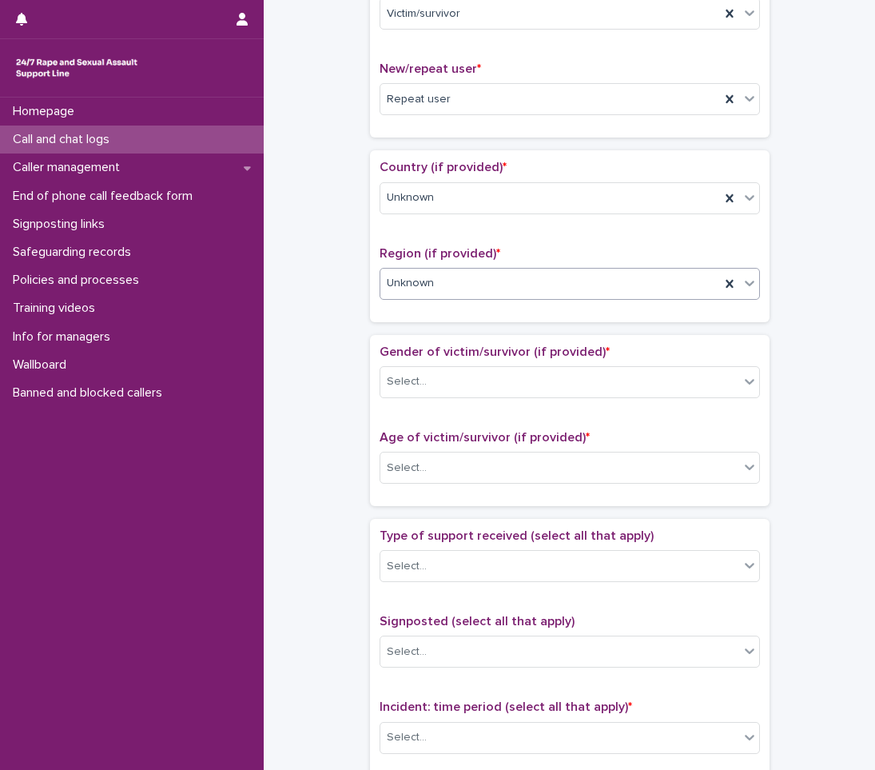
scroll to position [400, 0]
click at [416, 385] on div "Select..." at bounding box center [407, 380] width 40 height 17
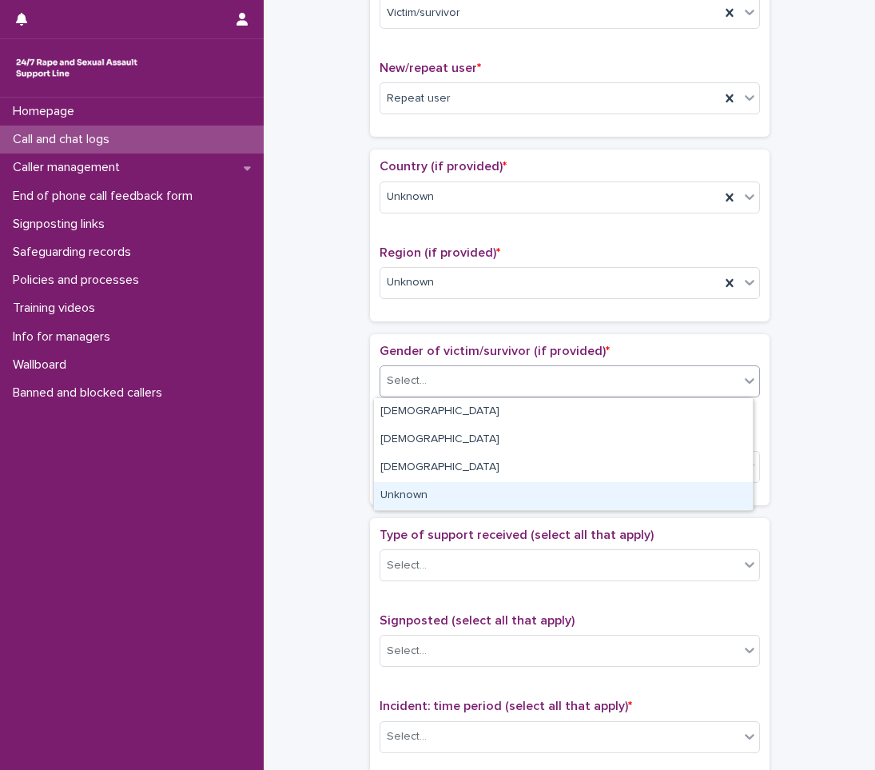
click at [401, 495] on div "Unknown" at bounding box center [563, 496] width 379 height 28
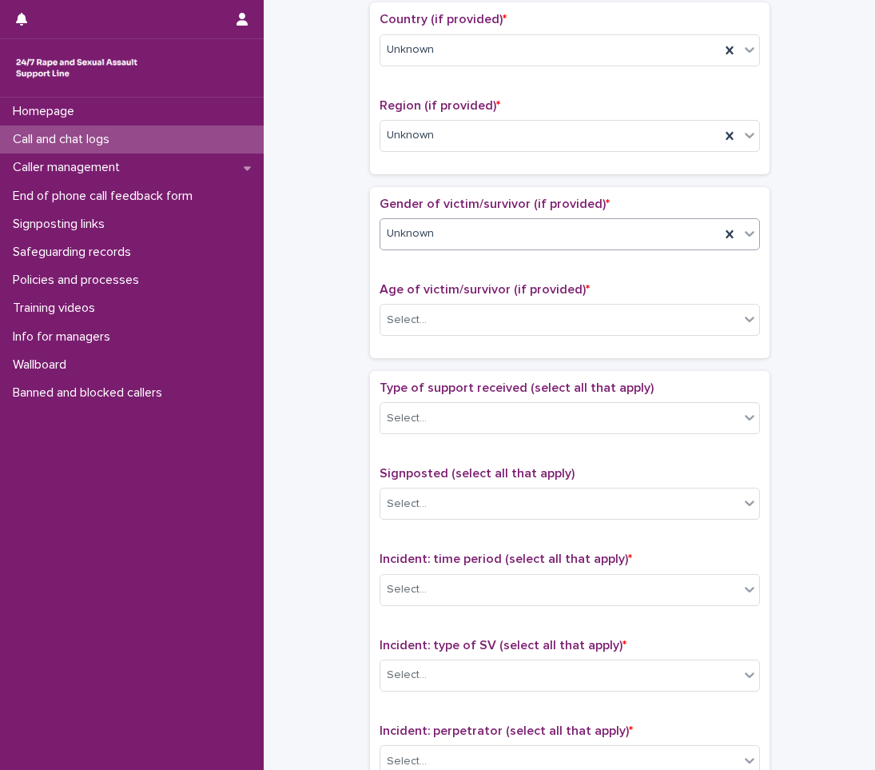
scroll to position [560, 0]
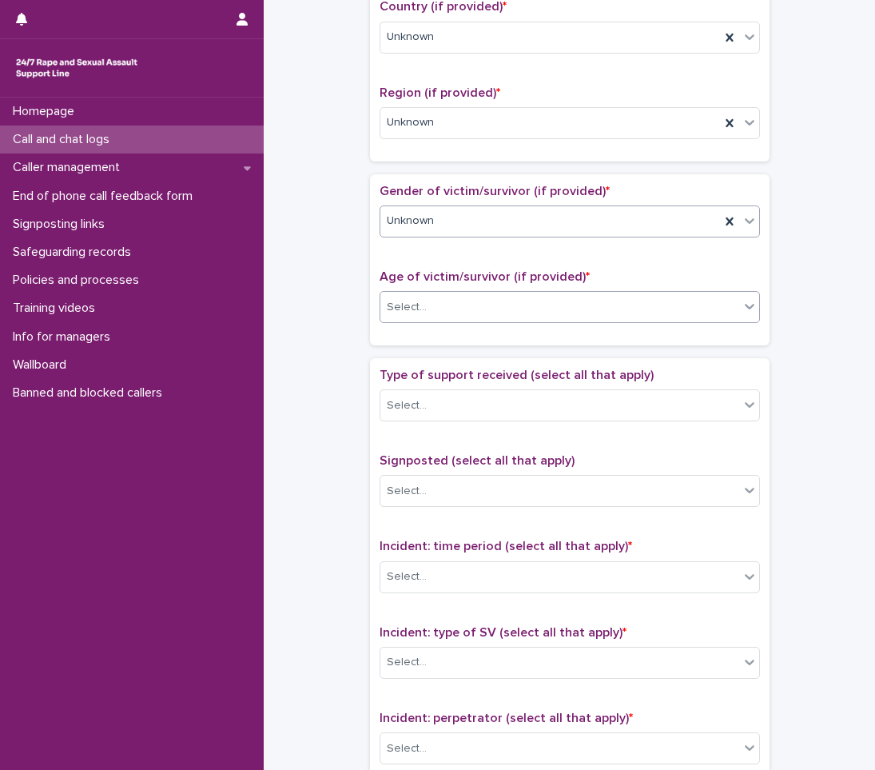
click at [498, 312] on div "Select..." at bounding box center [559, 307] width 359 height 26
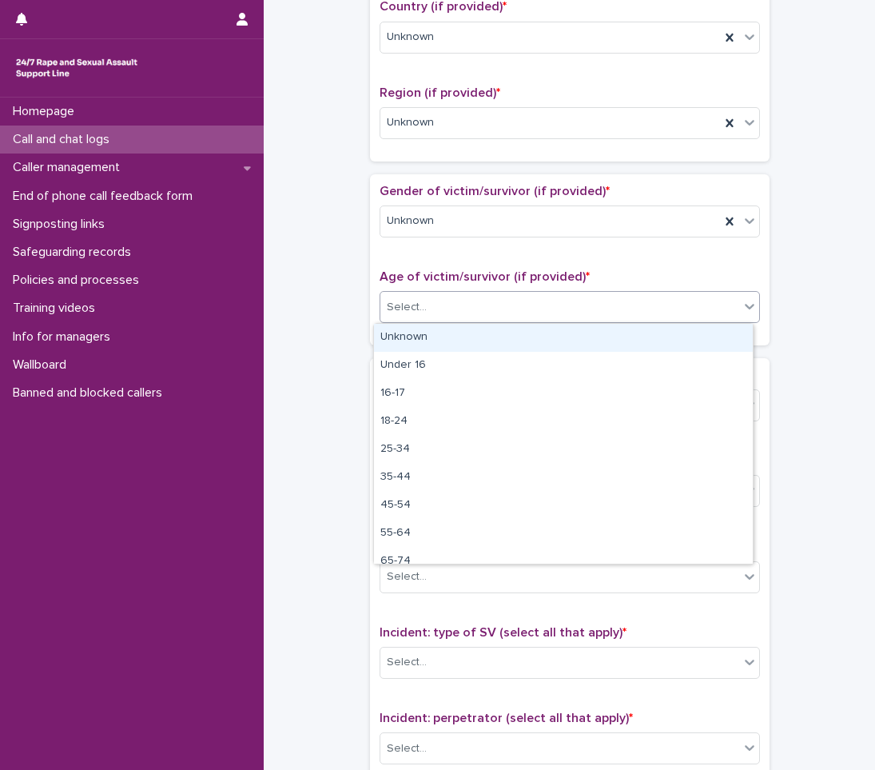
click at [466, 343] on div "Unknown" at bounding box center [563, 338] width 379 height 28
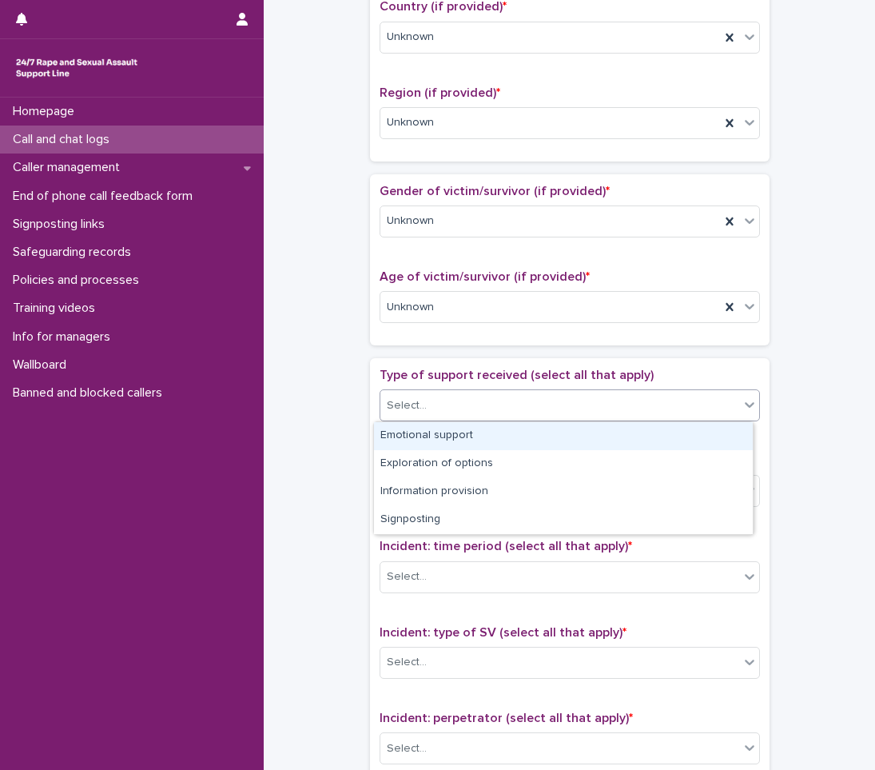
click at [441, 402] on div "Select..." at bounding box center [559, 405] width 359 height 26
click at [441, 441] on div "Emotional support" at bounding box center [563, 436] width 379 height 28
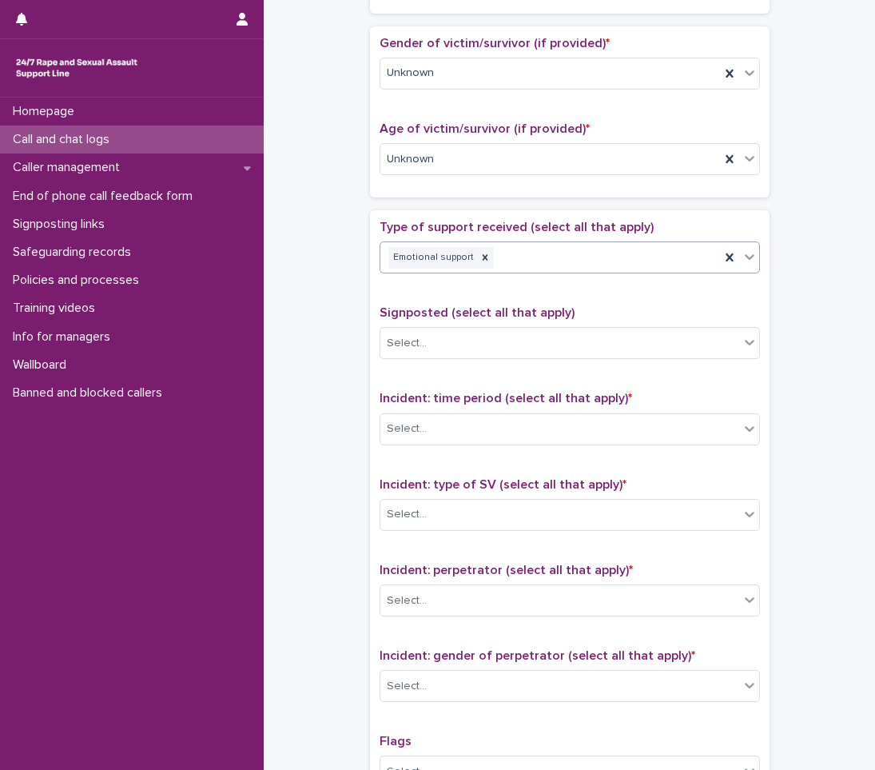
scroll to position [719, 0]
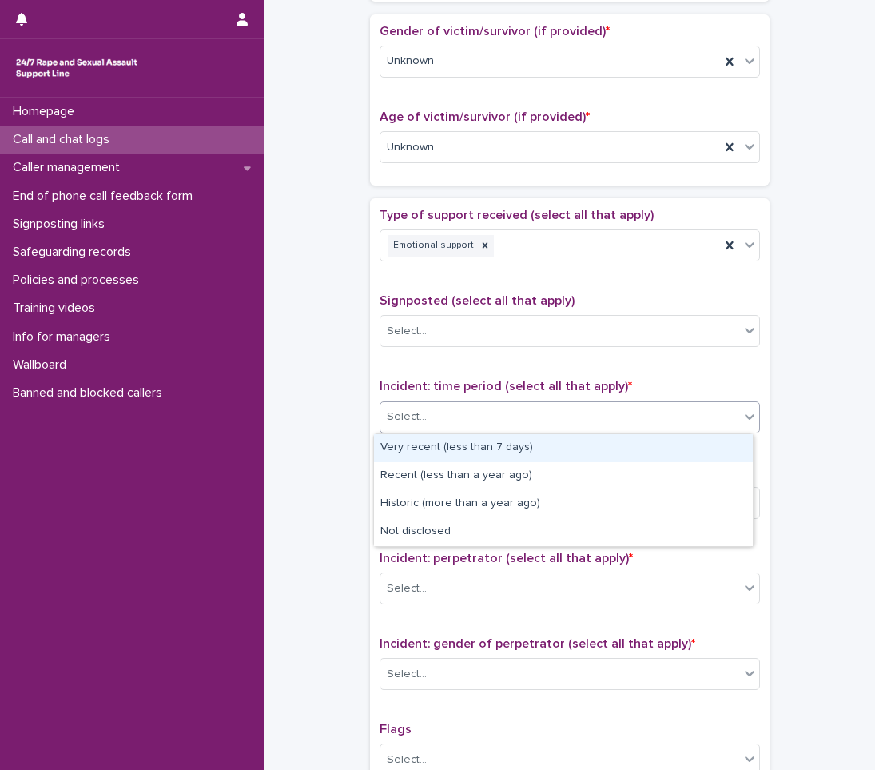
click at [431, 416] on div "Select..." at bounding box center [559, 417] width 359 height 26
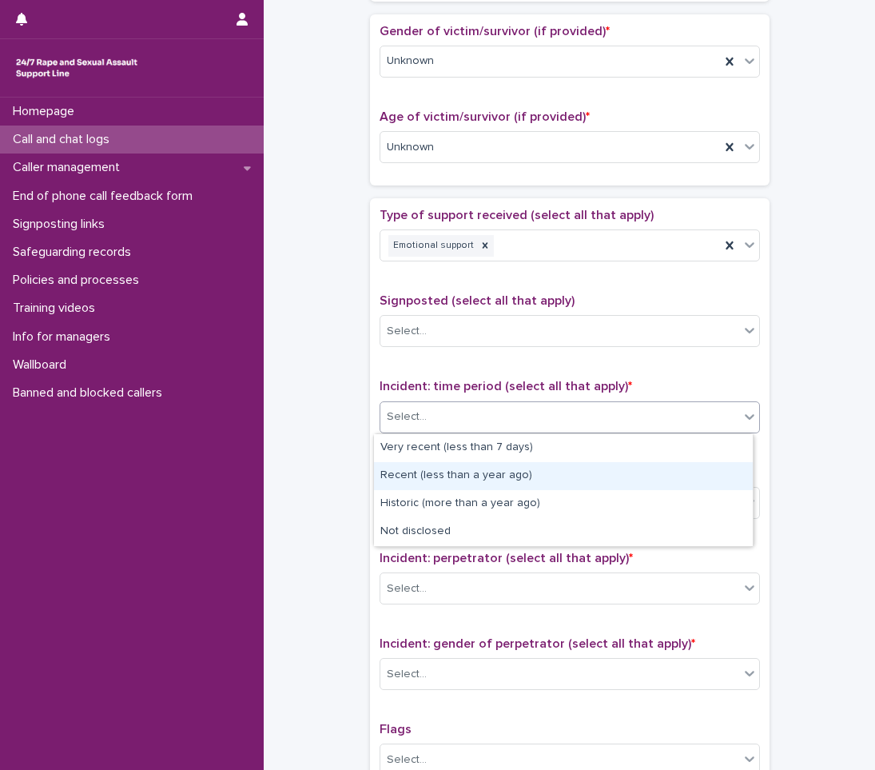
click at [426, 480] on div "Recent (less than a year ago)" at bounding box center [563, 476] width 379 height 28
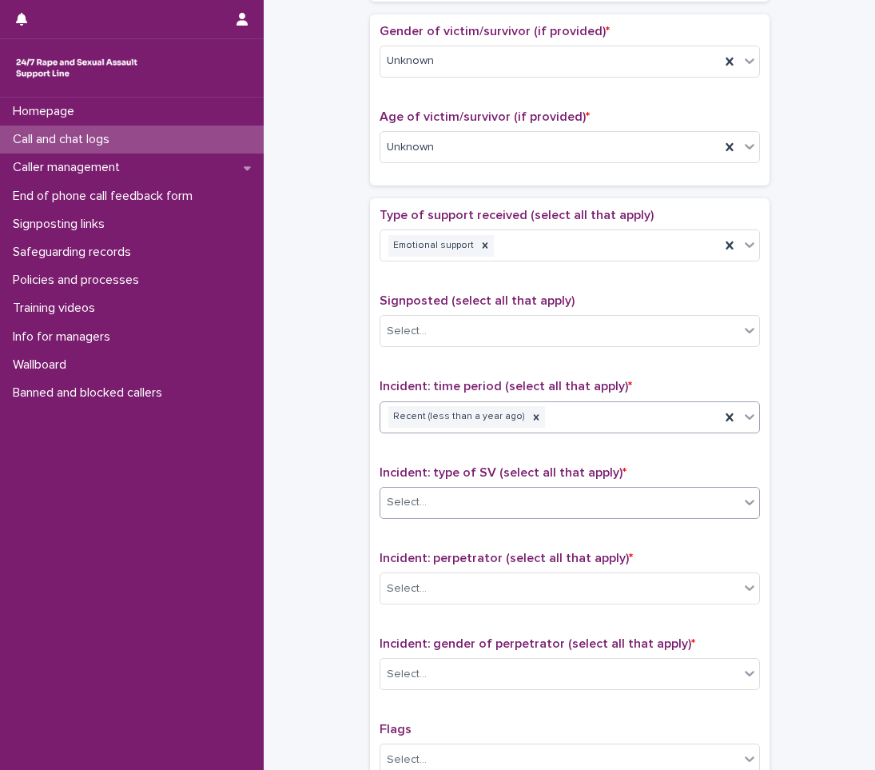
click at [415, 502] on div "Select..." at bounding box center [407, 502] width 40 height 17
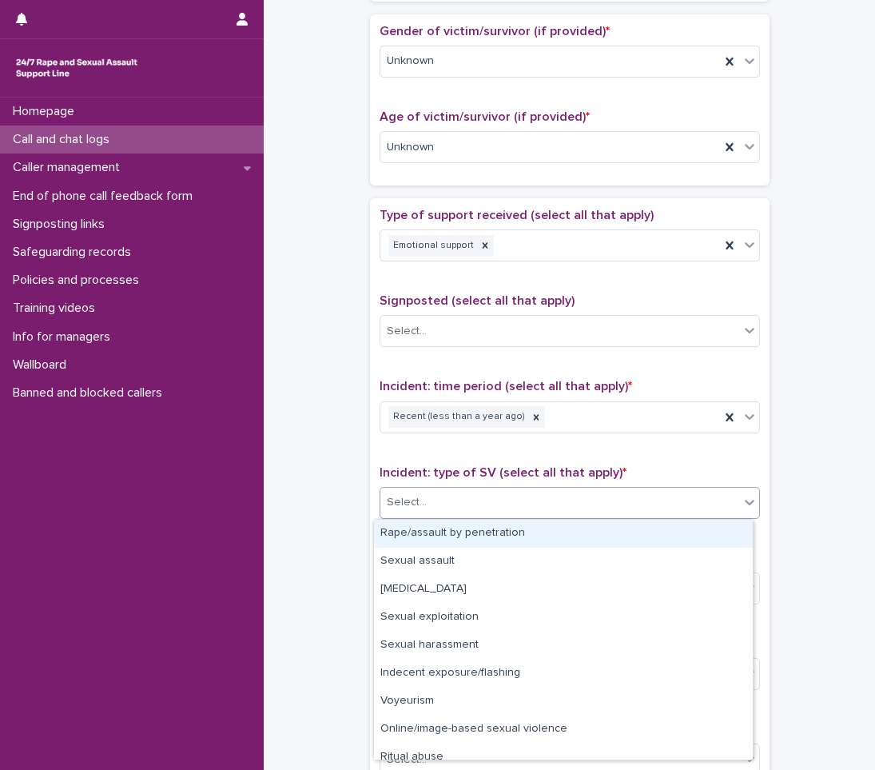
click at [404, 536] on div "Rape/assault by penetration" at bounding box center [563, 534] width 379 height 28
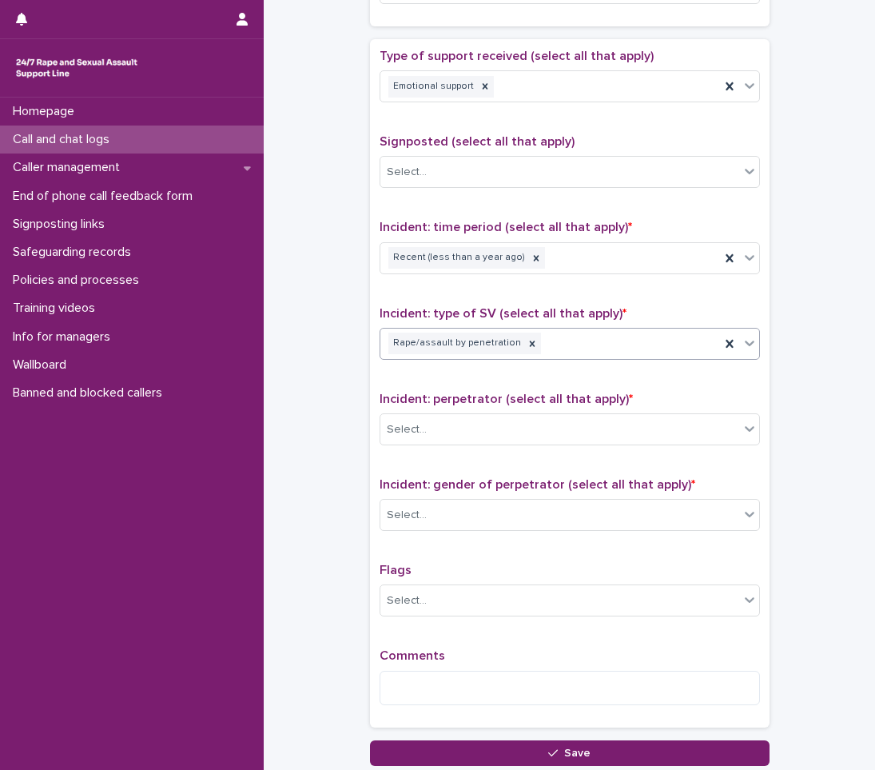
scroll to position [879, 0]
click at [436, 412] on div "Select..." at bounding box center [570, 428] width 380 height 32
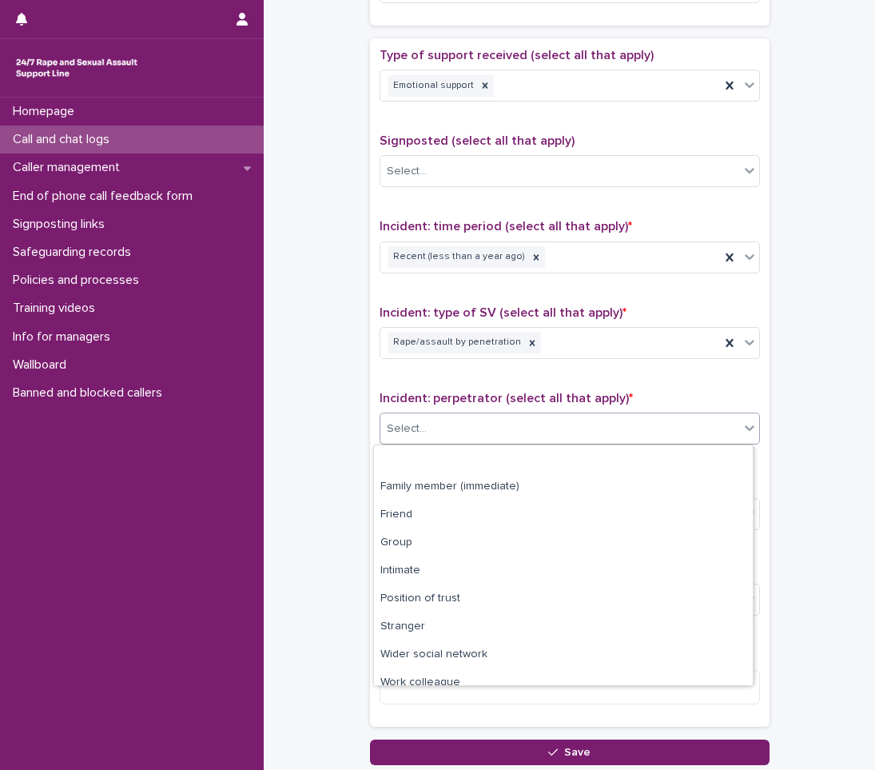
scroll to position [68, 0]
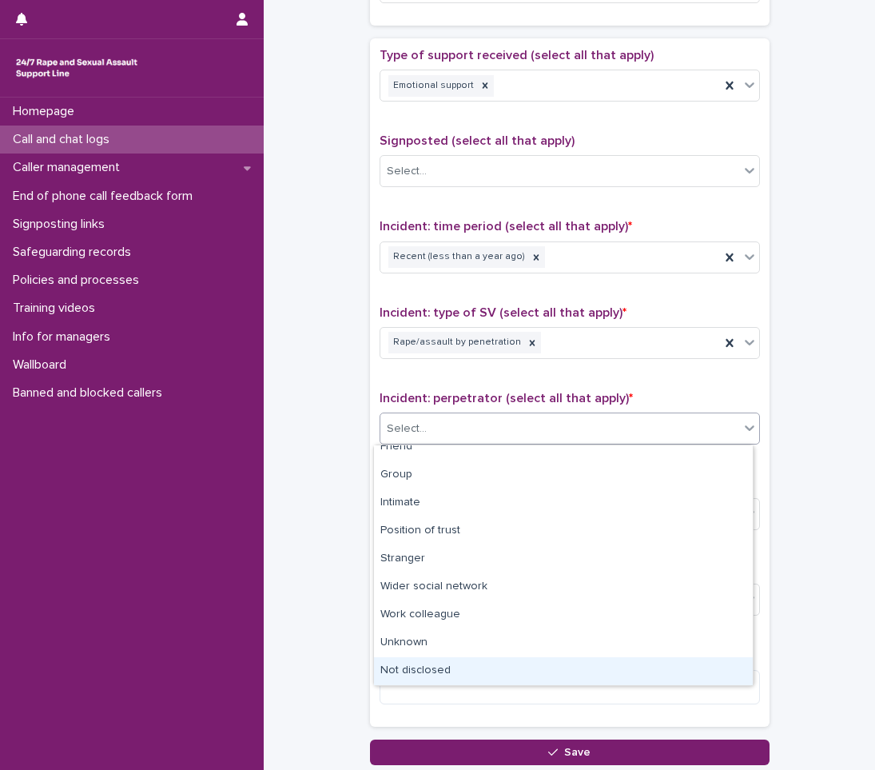
click at [429, 664] on div "Not disclosed" at bounding box center [563, 671] width 379 height 28
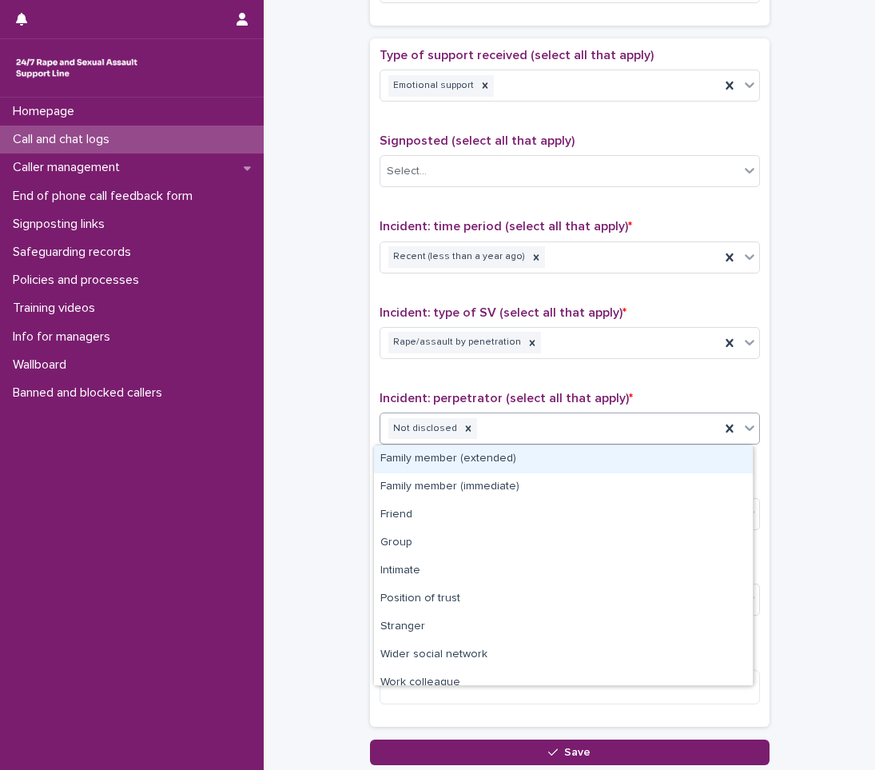
click at [545, 420] on div "Not disclosed" at bounding box center [550, 429] width 340 height 28
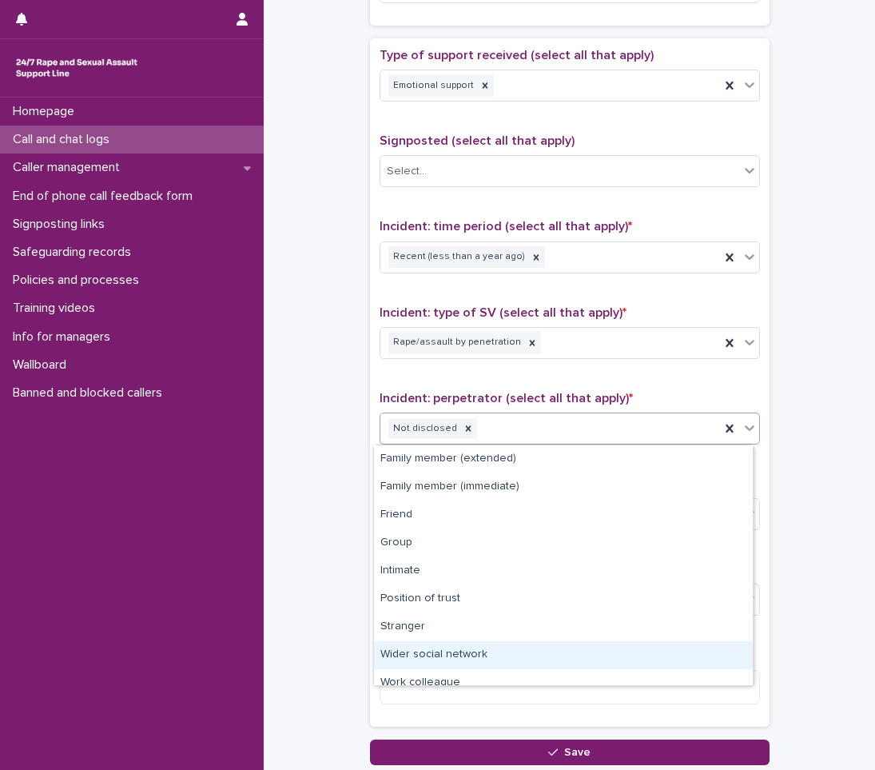
scroll to position [40, 0]
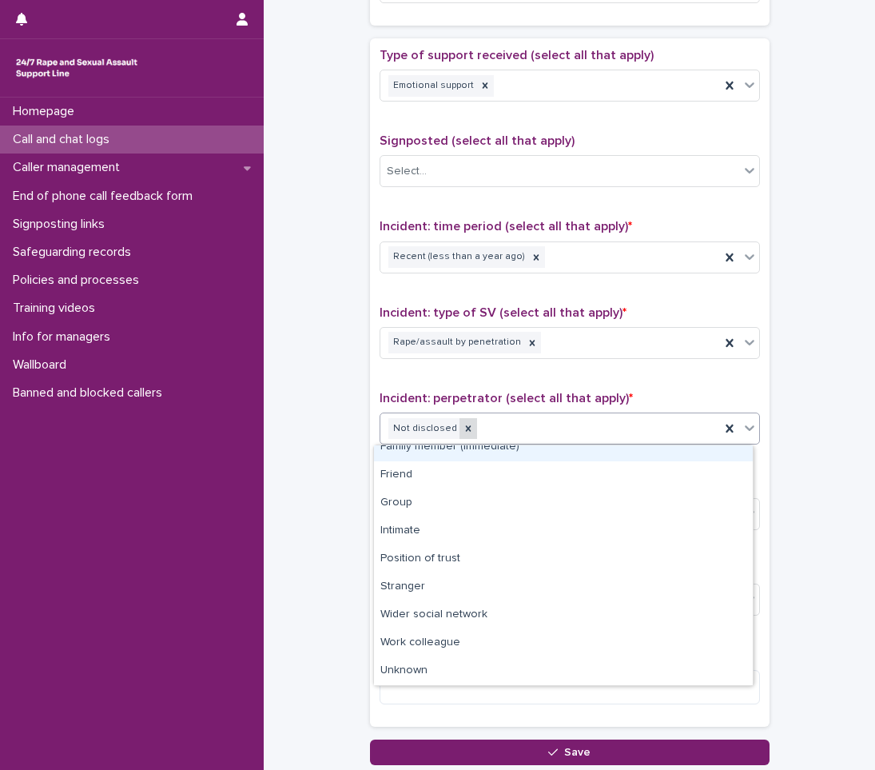
click at [463, 431] on icon at bounding box center [468, 428] width 11 height 11
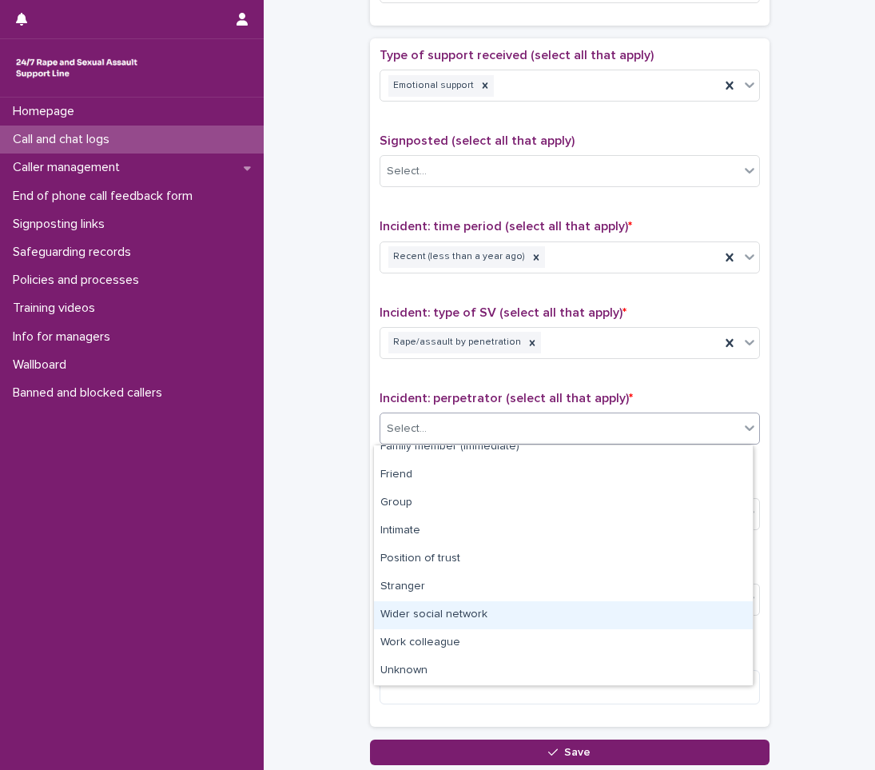
click at [400, 613] on div "Wider social network" at bounding box center [563, 615] width 379 height 28
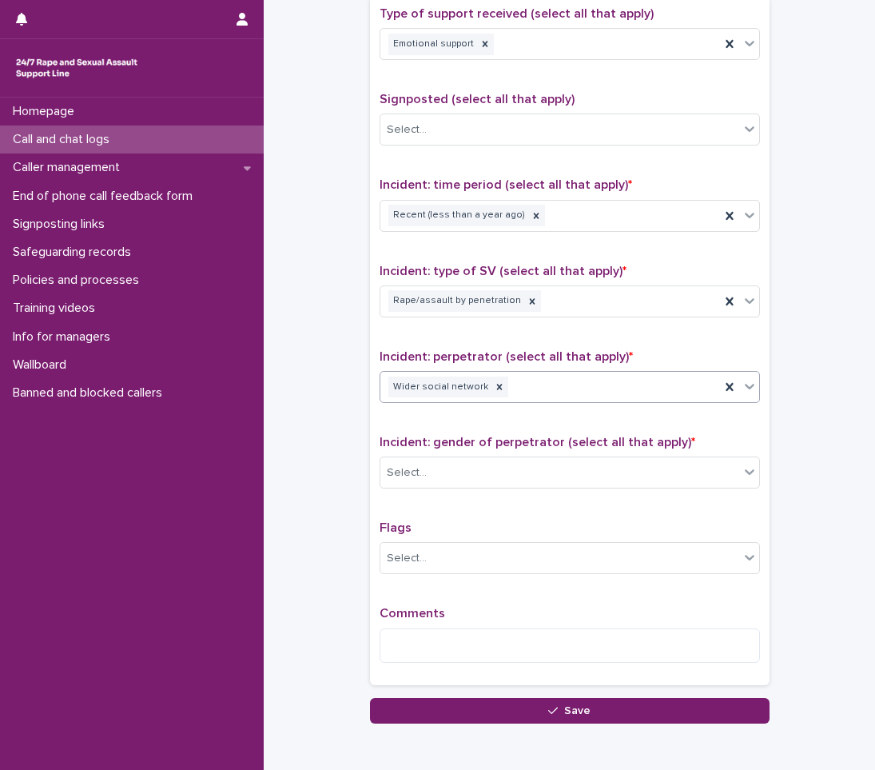
scroll to position [999, 0]
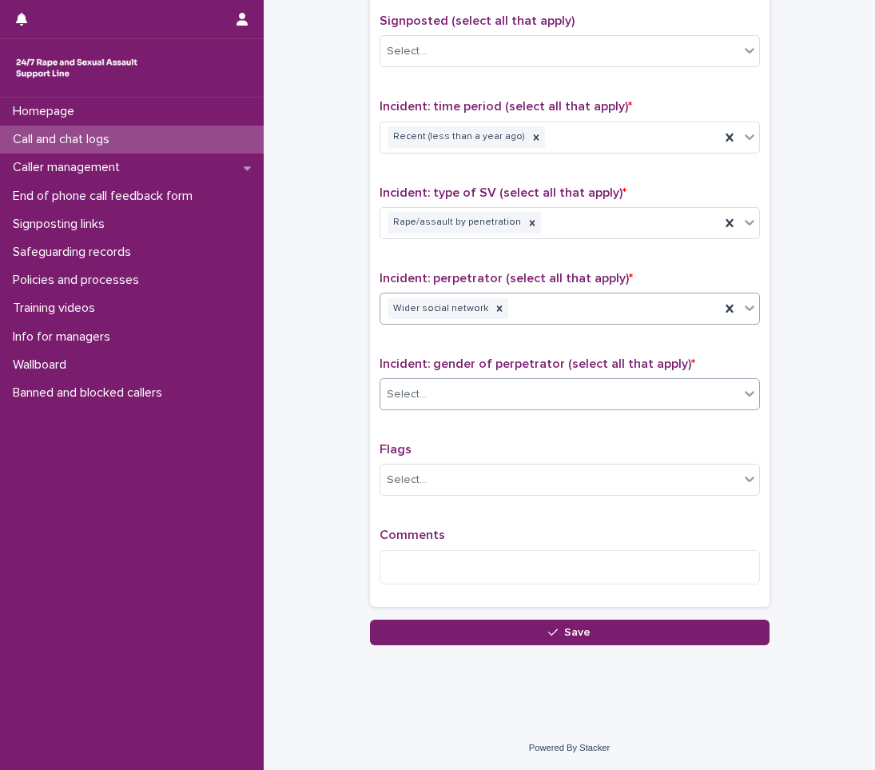
click at [489, 391] on div "Select..." at bounding box center [559, 394] width 359 height 26
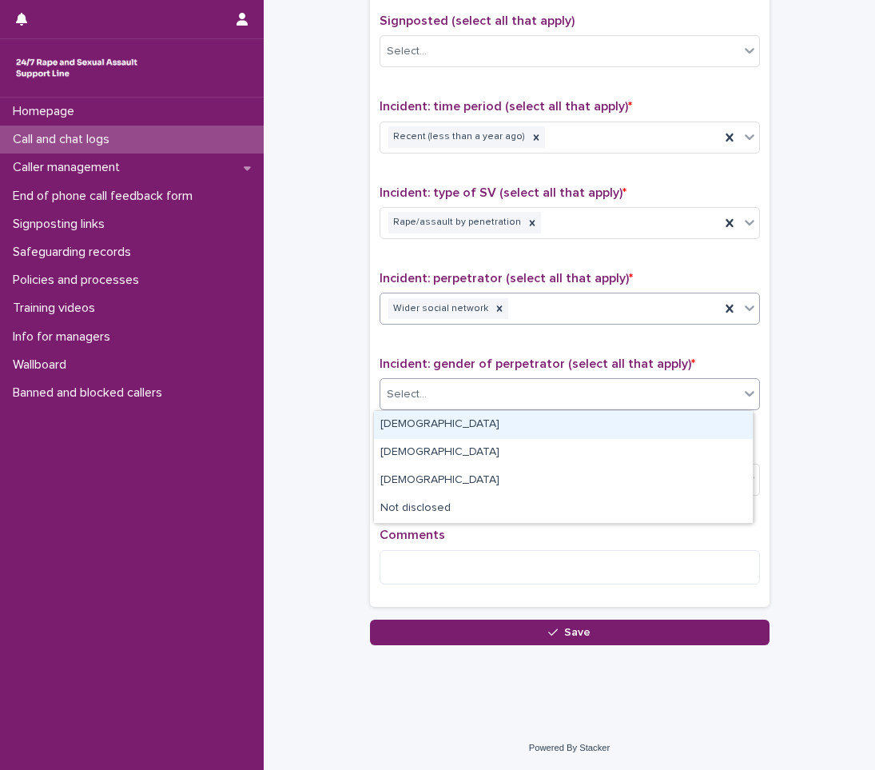
click at [431, 428] on div "[DEMOGRAPHIC_DATA]" at bounding box center [563, 425] width 379 height 28
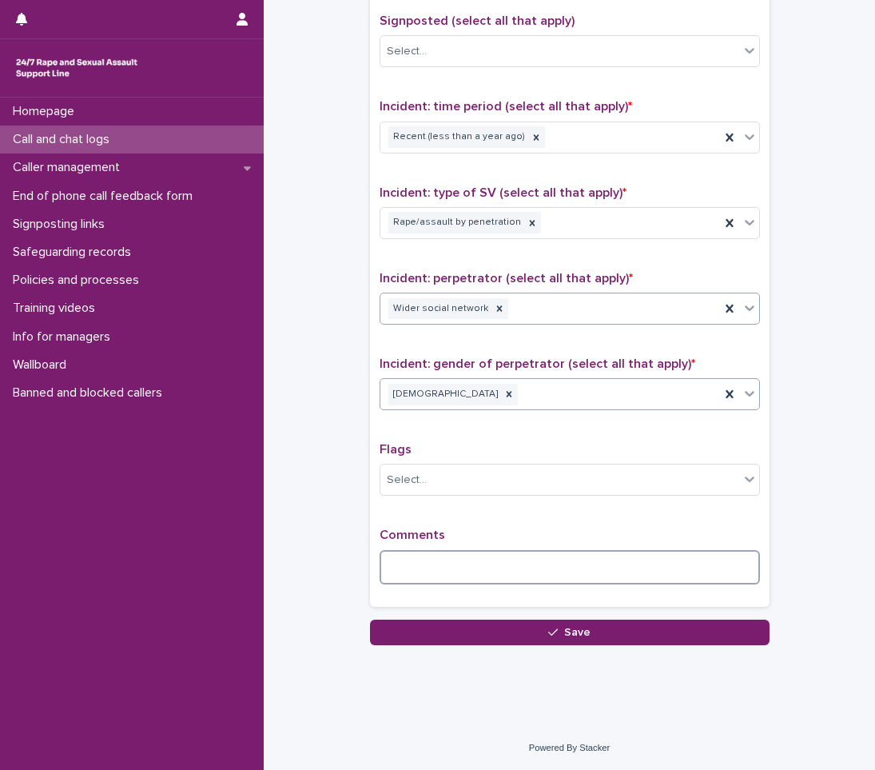
click at [437, 572] on textarea at bounding box center [570, 567] width 380 height 34
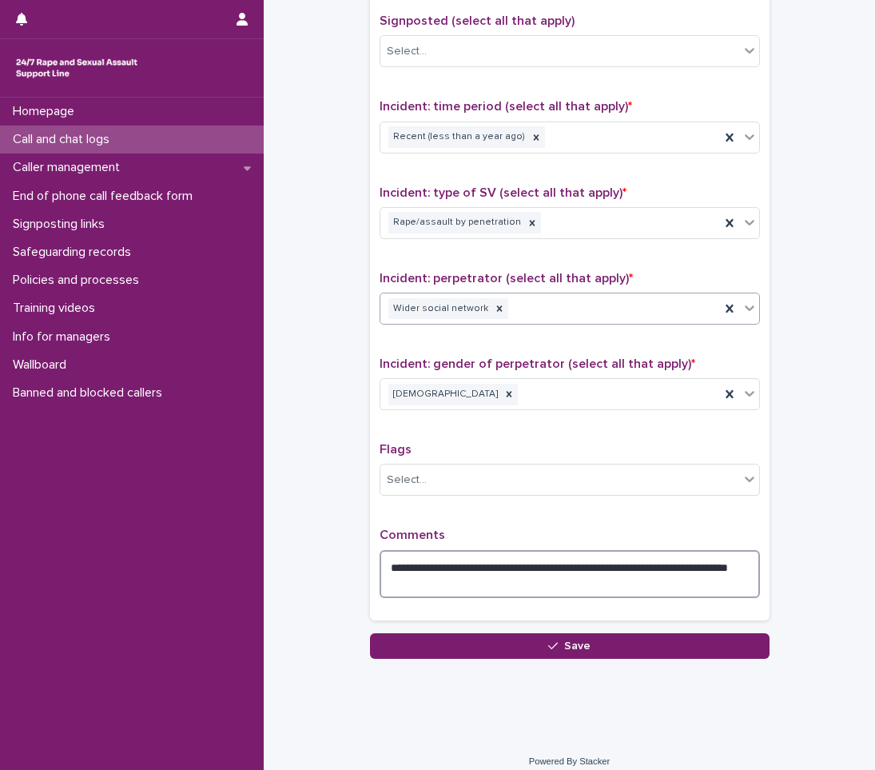
click at [503, 584] on textarea "**********" at bounding box center [570, 574] width 380 height 48
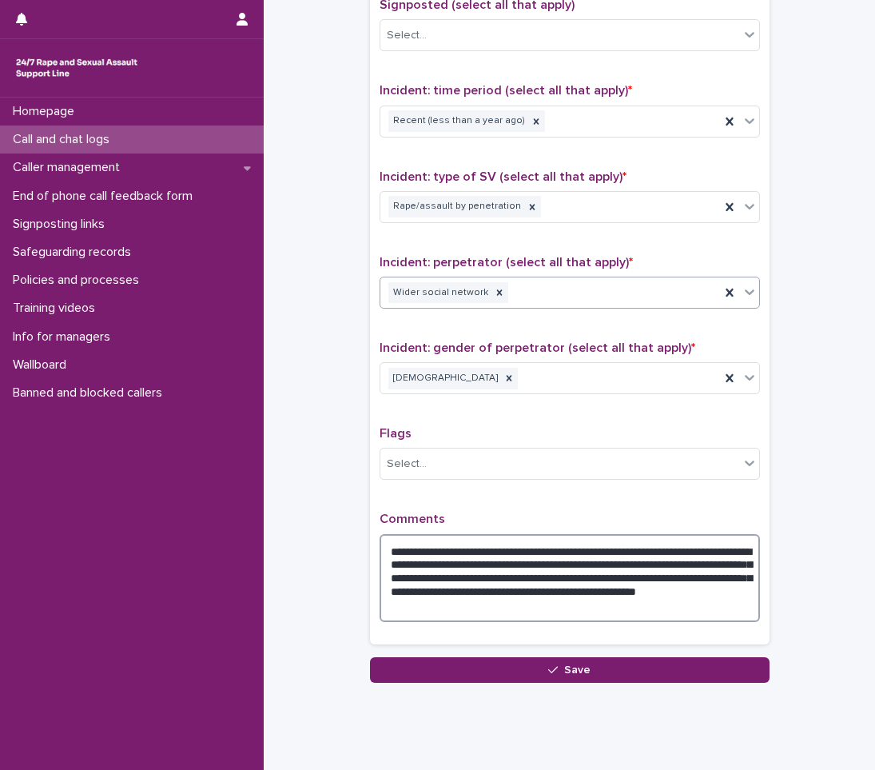
scroll to position [1053, 0]
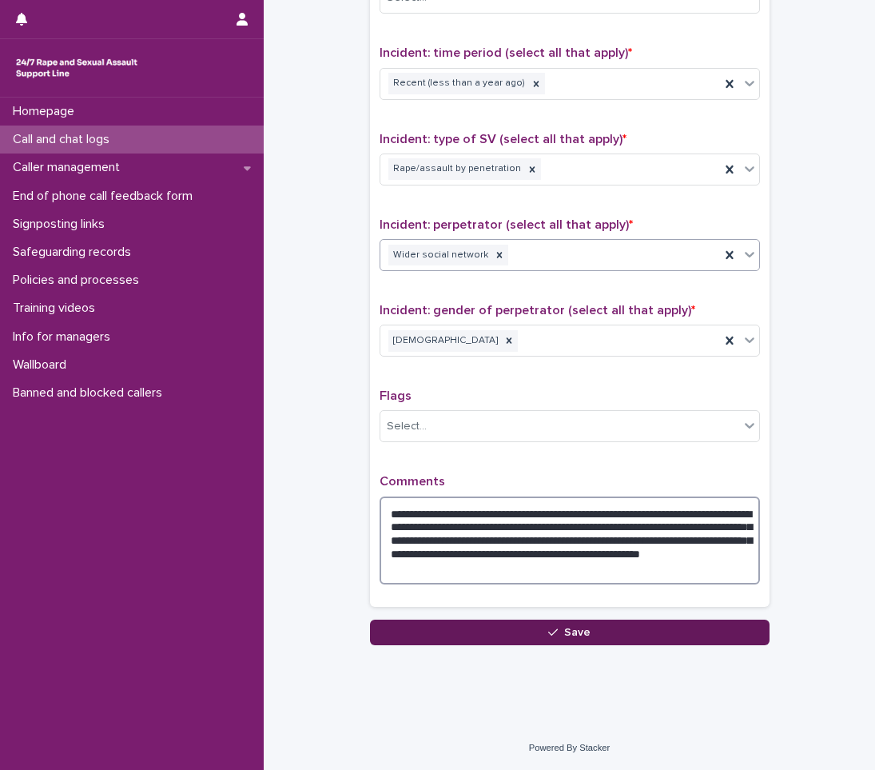
type textarea "**********"
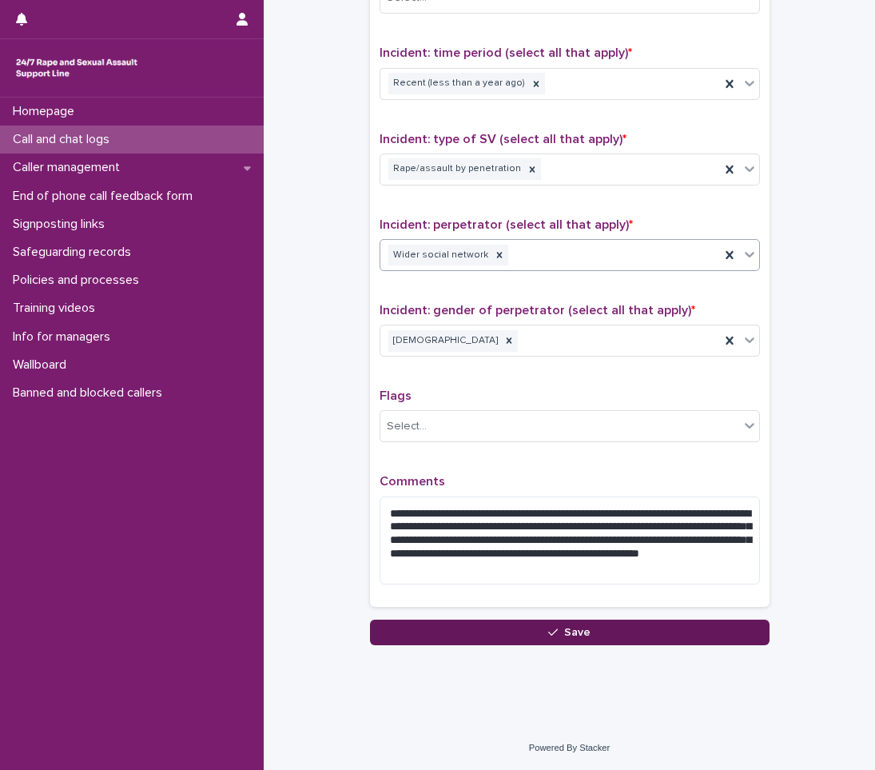
click at [539, 629] on button "Save" at bounding box center [570, 632] width 400 height 26
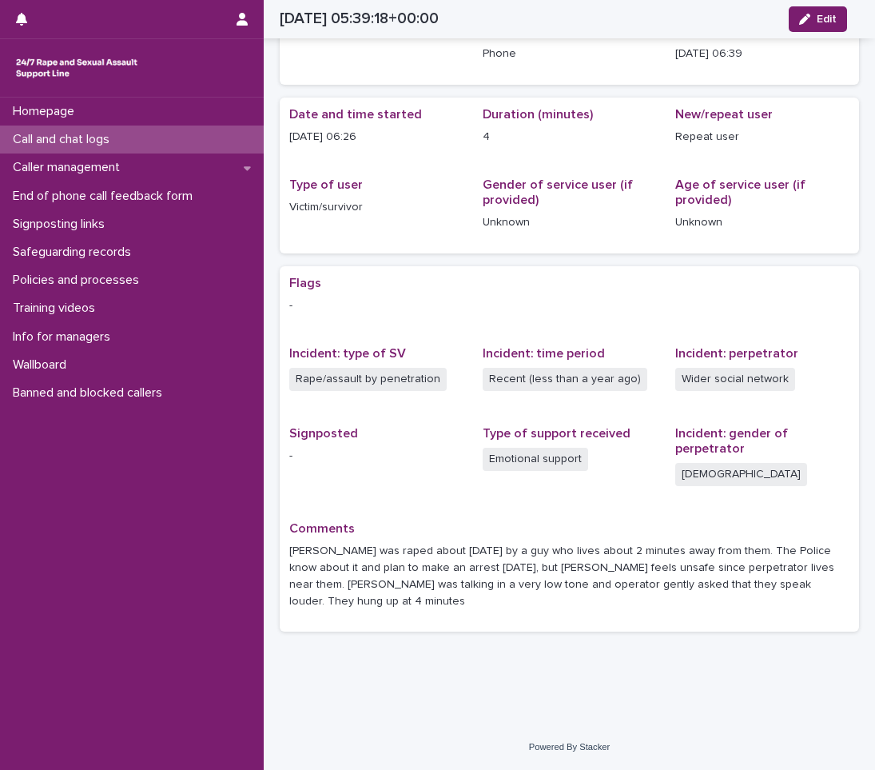
scroll to position [82, 0]
click at [122, 135] on p "Call and chat logs" at bounding box center [64, 139] width 116 height 15
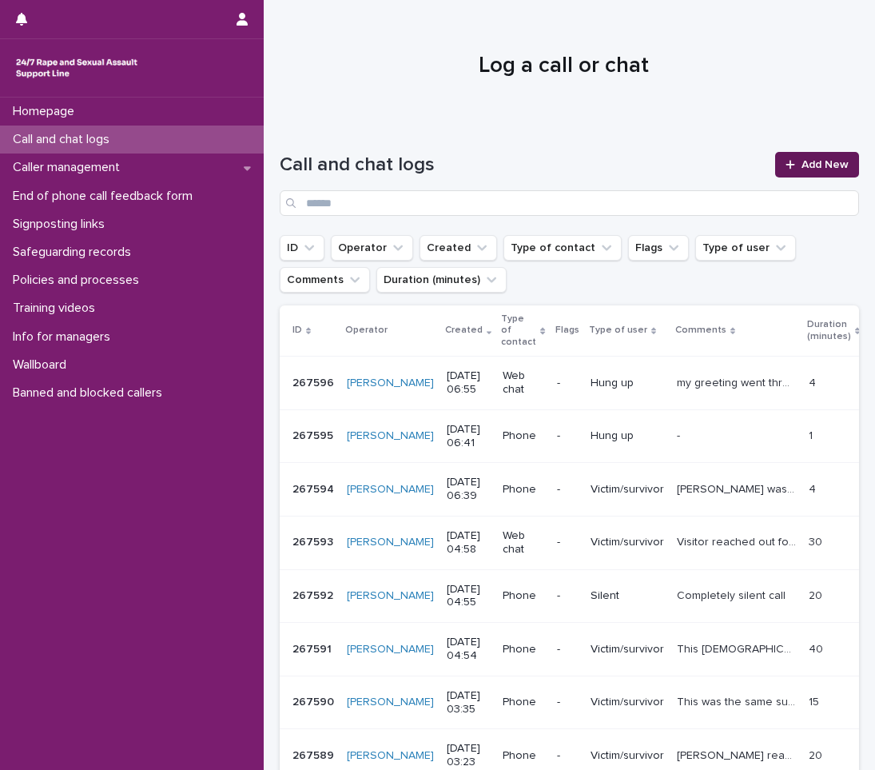
click at [812, 164] on span "Add New" at bounding box center [825, 164] width 47 height 11
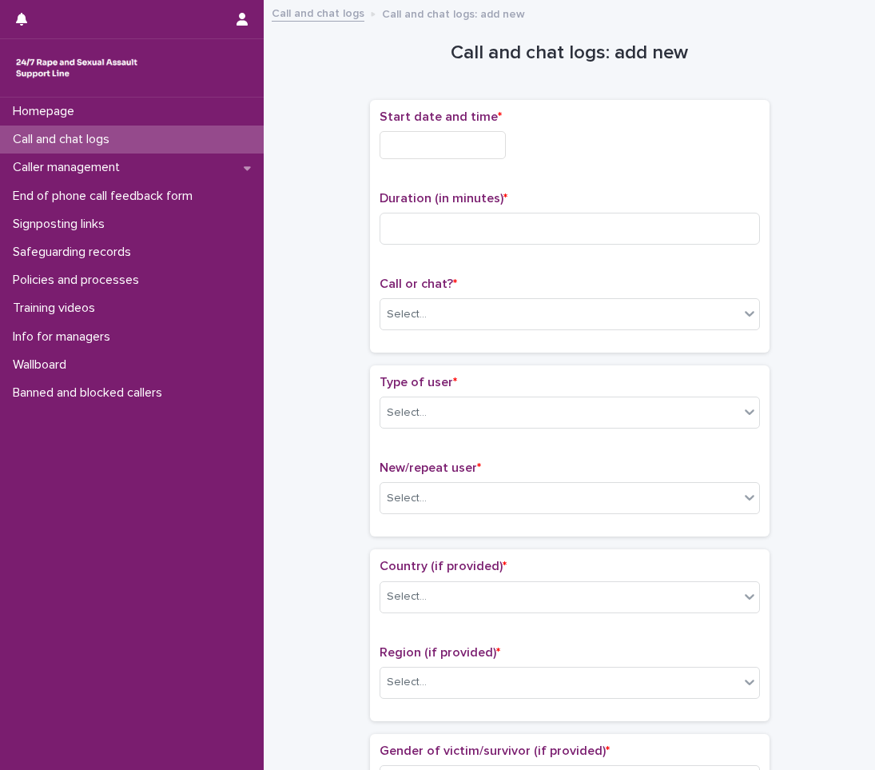
click at [458, 141] on input "text" at bounding box center [443, 145] width 126 height 28
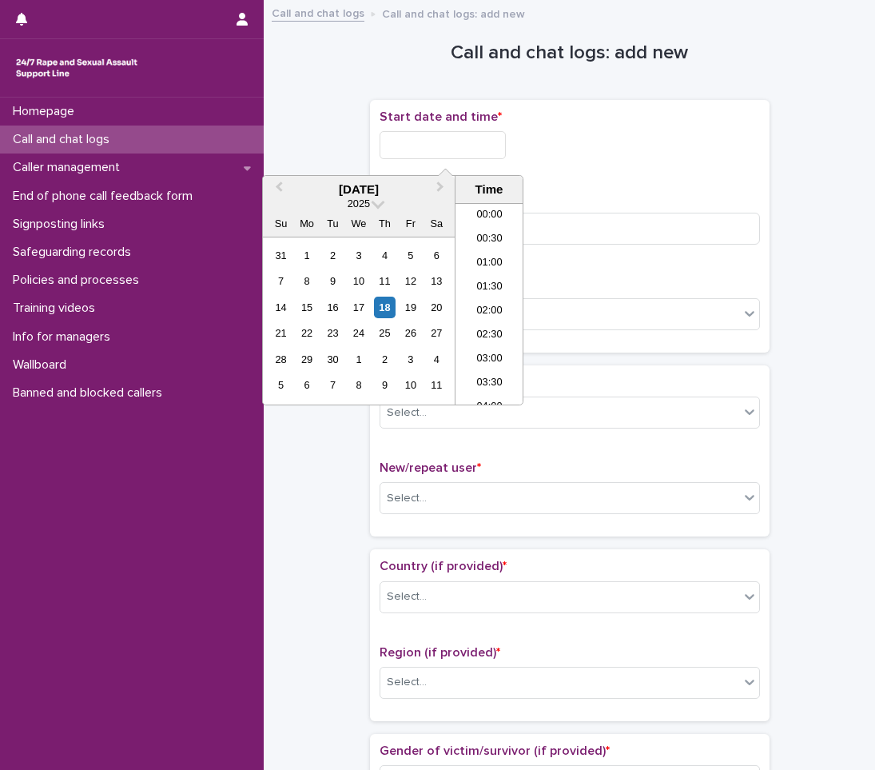
scroll to position [248, 0]
drag, startPoint x: 480, startPoint y: 280, endPoint x: 480, endPoint y: 265, distance: 15.2
click at [480, 280] on li "06:30" at bounding box center [490, 280] width 68 height 24
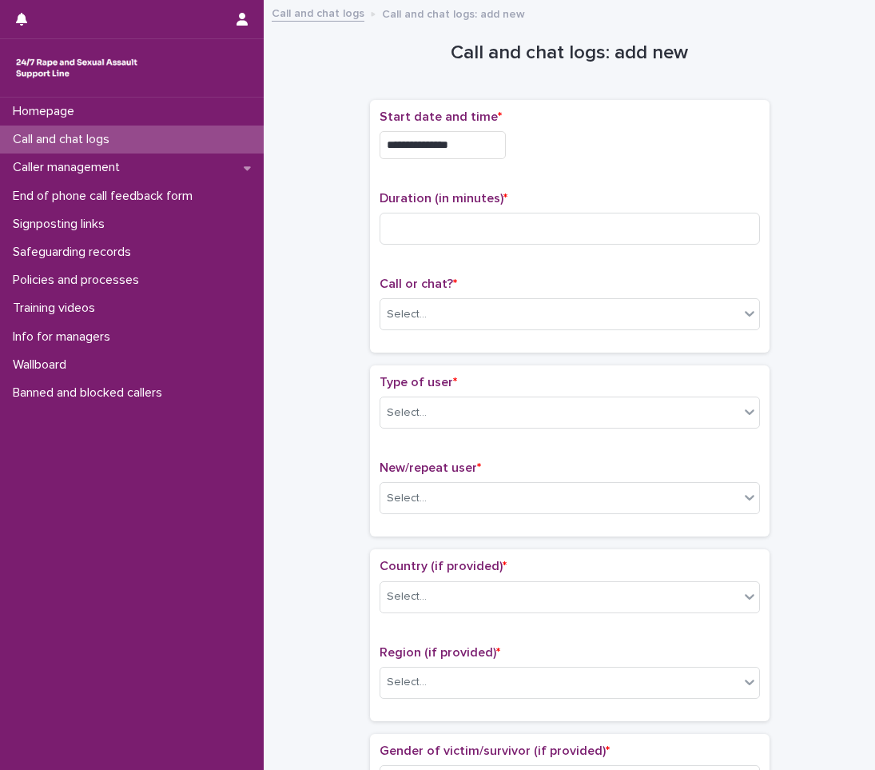
click at [504, 155] on input "**********" at bounding box center [443, 145] width 126 height 28
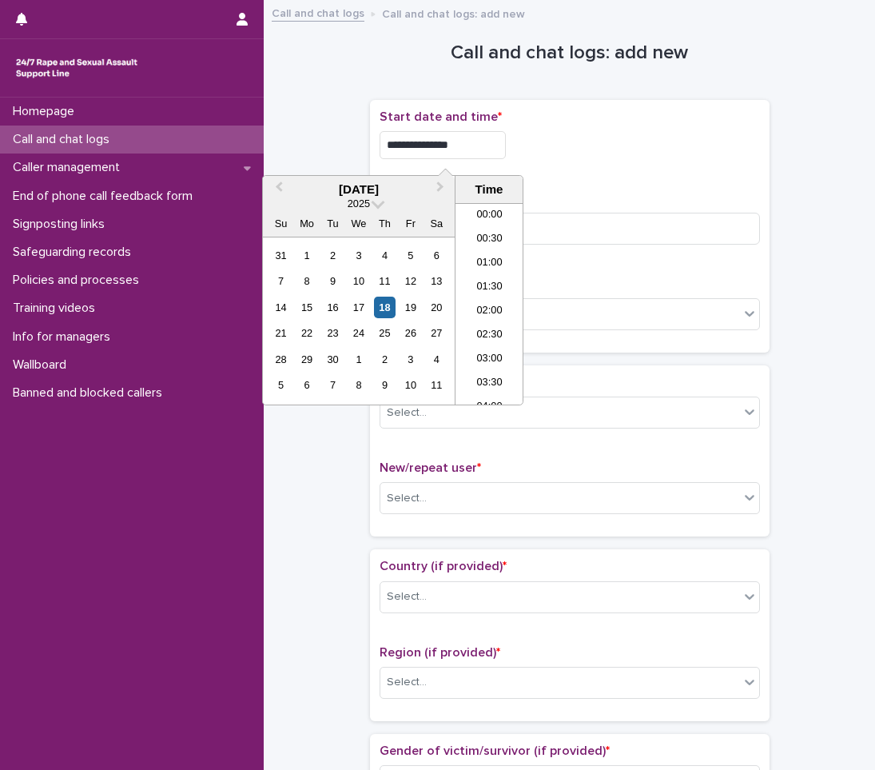
scroll to position [224, 0]
type input "**********"
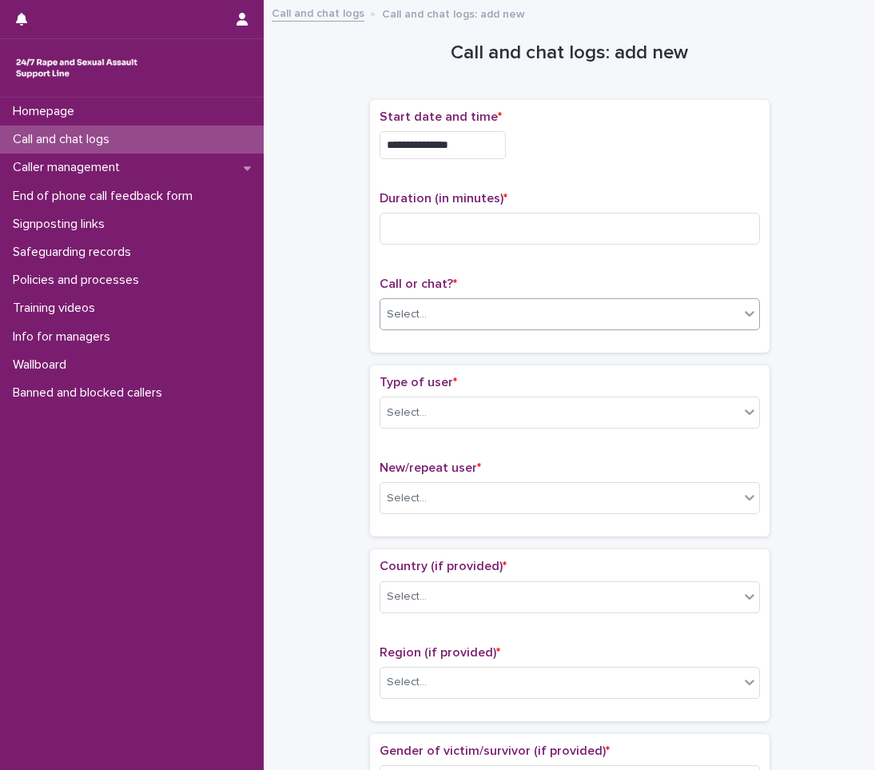
click at [472, 309] on div "Select..." at bounding box center [559, 314] width 359 height 26
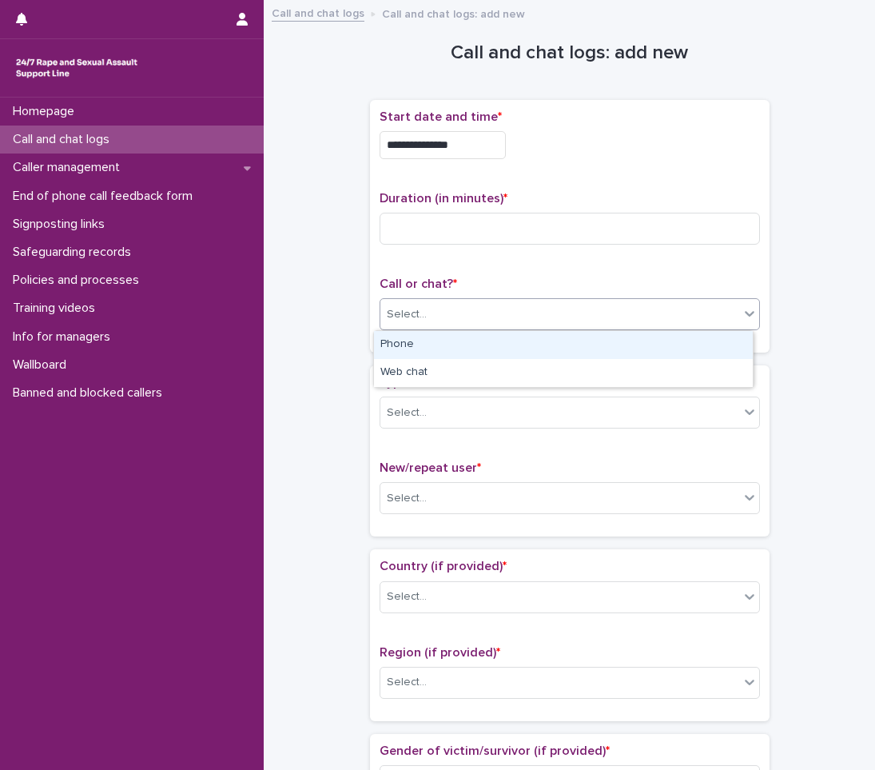
click at [432, 349] on div "Phone" at bounding box center [563, 345] width 379 height 28
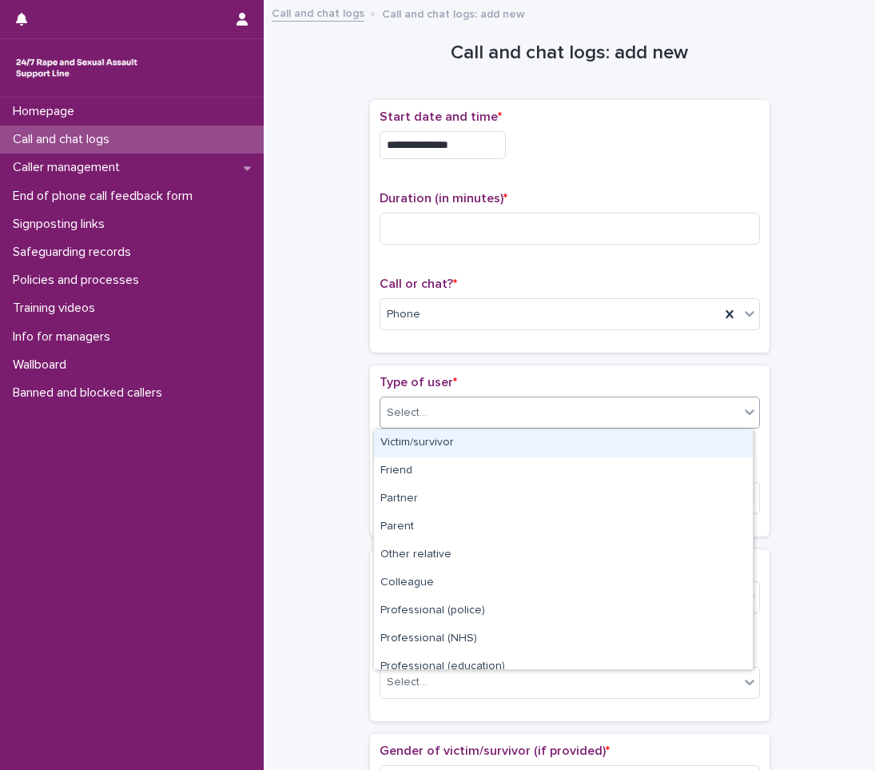
click at [441, 428] on div "Select..." at bounding box center [570, 412] width 380 height 32
click at [450, 441] on div "Victim/survivor" at bounding box center [563, 443] width 379 height 28
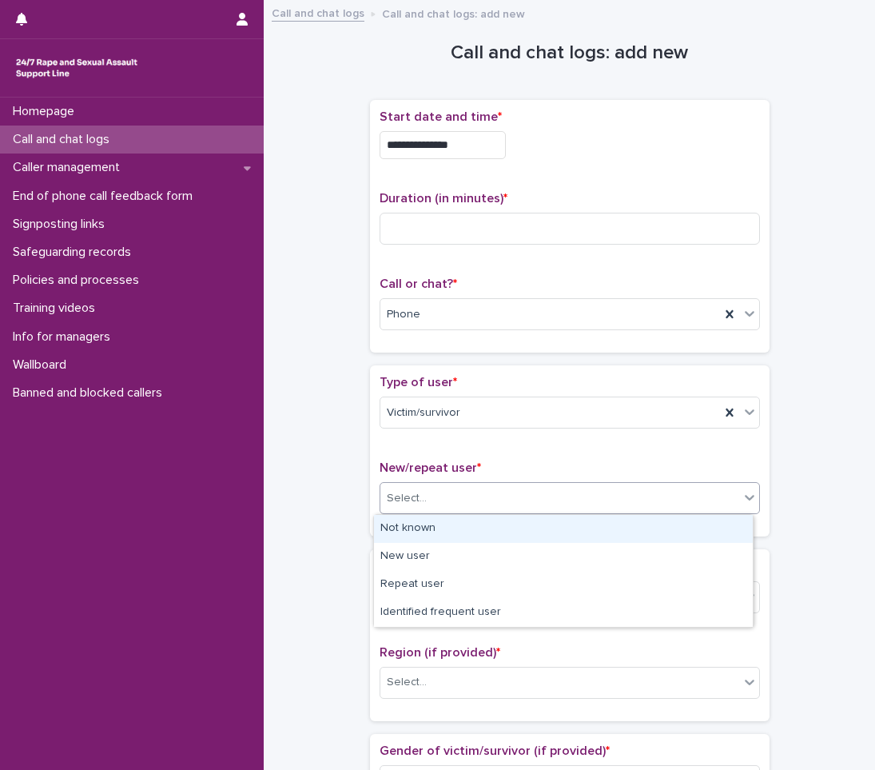
click at [480, 492] on div "Select..." at bounding box center [559, 498] width 359 height 26
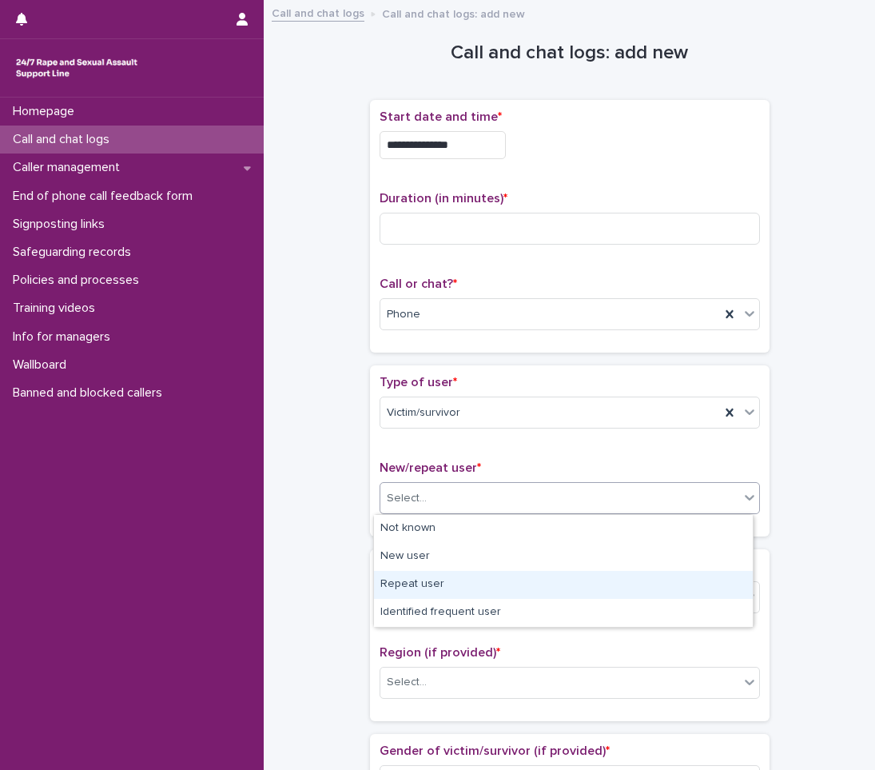
click at [420, 584] on div "Repeat user" at bounding box center [563, 585] width 379 height 28
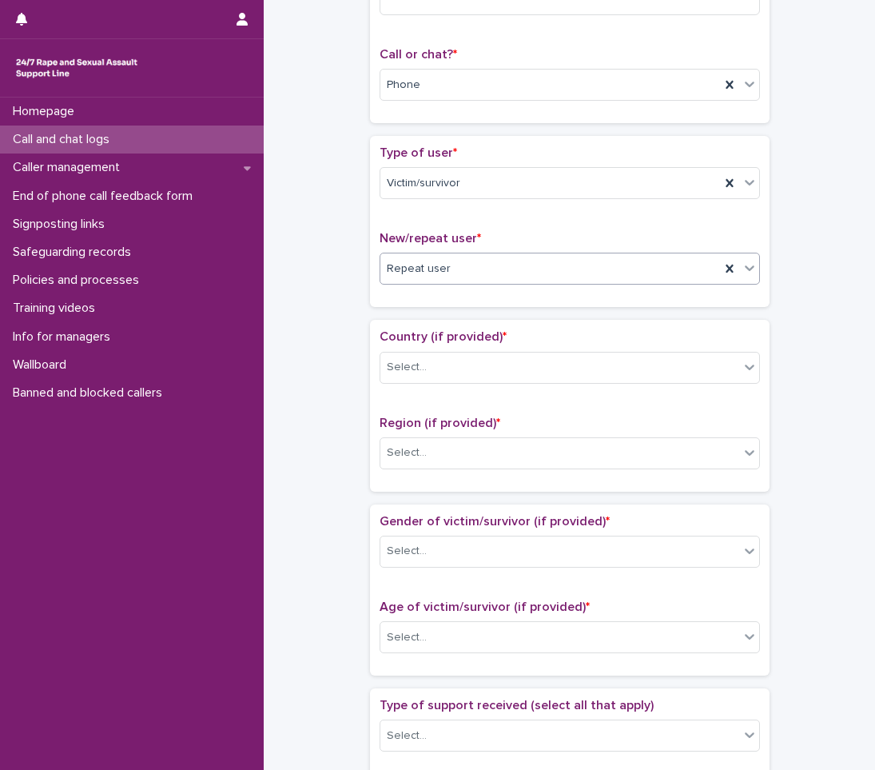
scroll to position [240, 0]
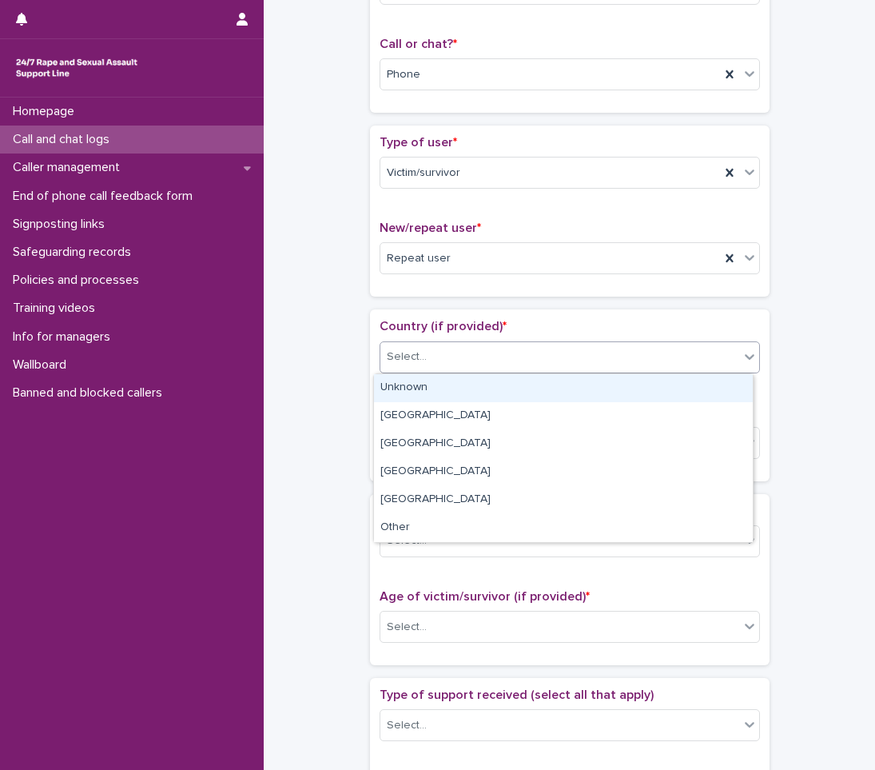
click at [464, 354] on div "Select..." at bounding box center [559, 357] width 359 height 26
click at [416, 392] on div "Unknown" at bounding box center [563, 388] width 379 height 28
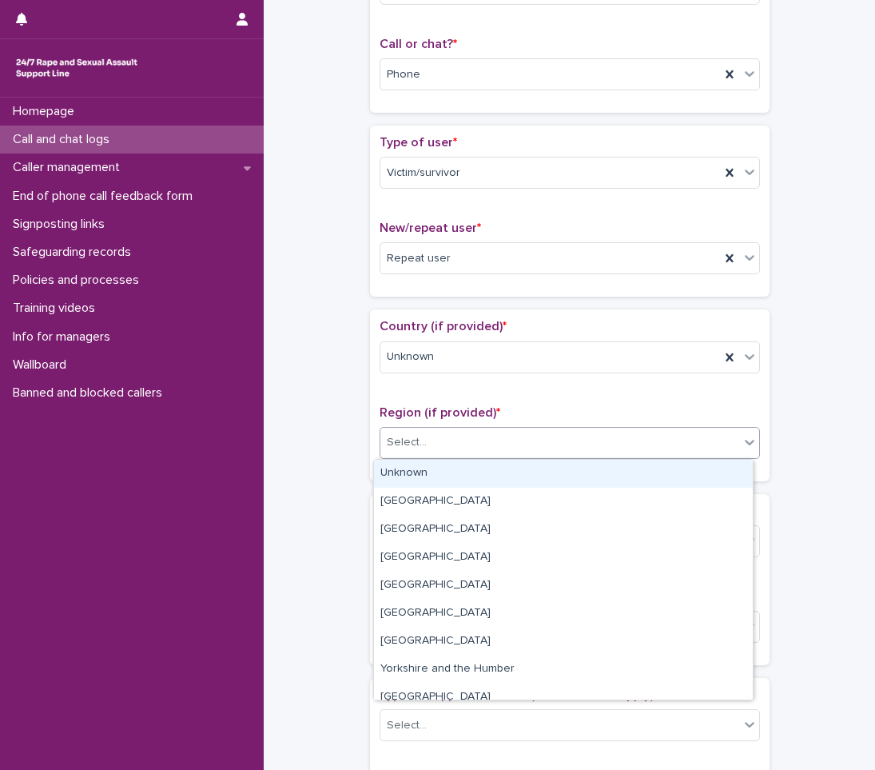
click at [416, 455] on div "Select..." at bounding box center [559, 442] width 359 height 26
click at [408, 480] on div "Unknown" at bounding box center [563, 474] width 379 height 28
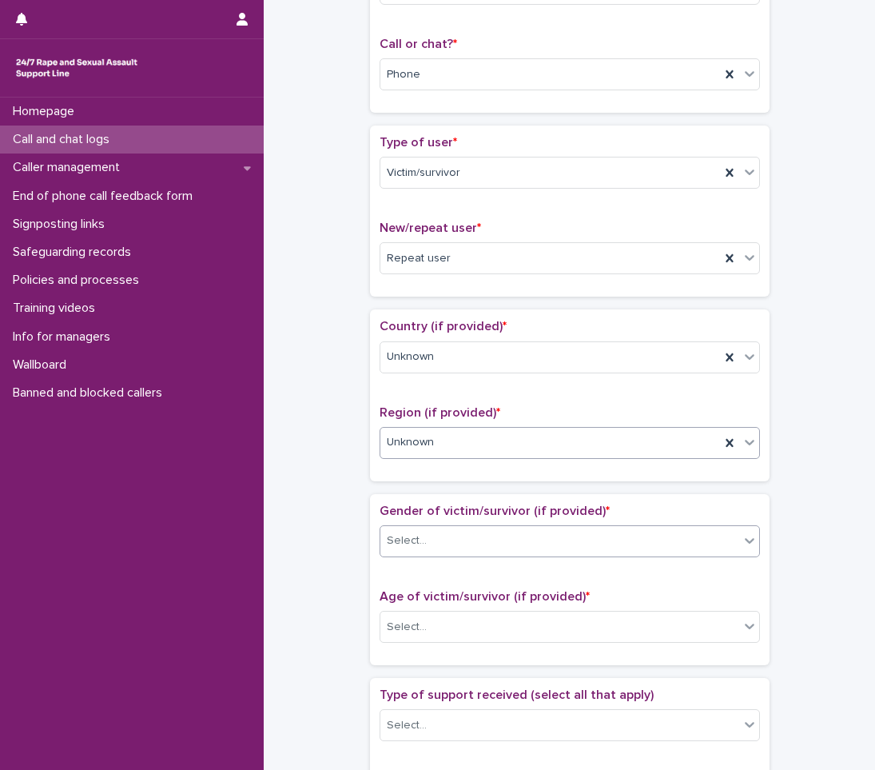
drag, startPoint x: 421, startPoint y: 539, endPoint x: 421, endPoint y: 548, distance: 9.6
click at [428, 540] on input "text" at bounding box center [429, 541] width 2 height 14
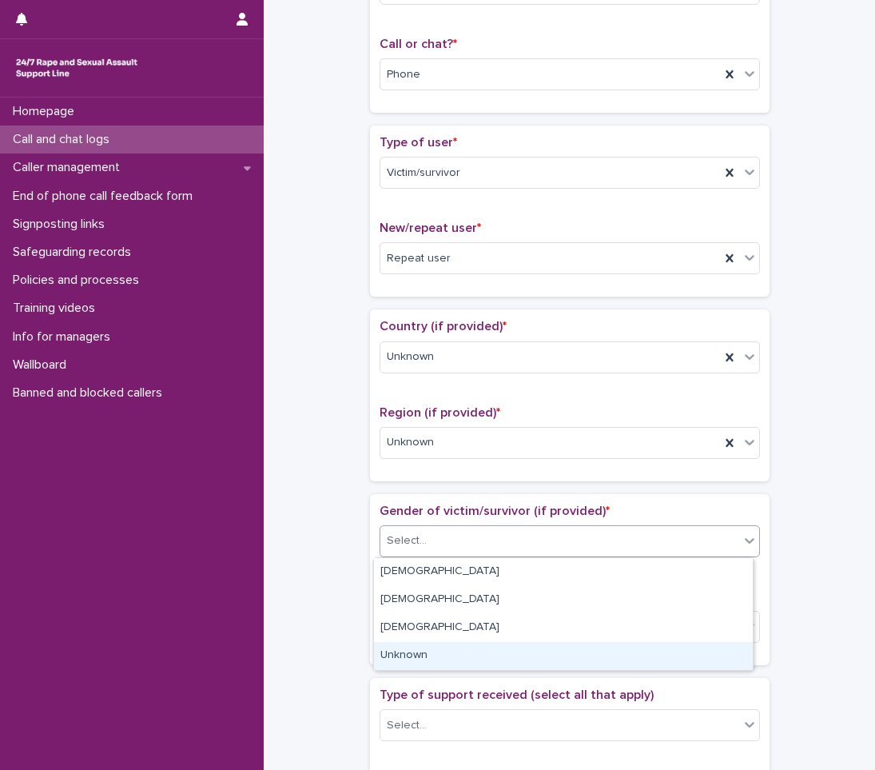
click at [416, 655] on div "Unknown" at bounding box center [563, 656] width 379 height 28
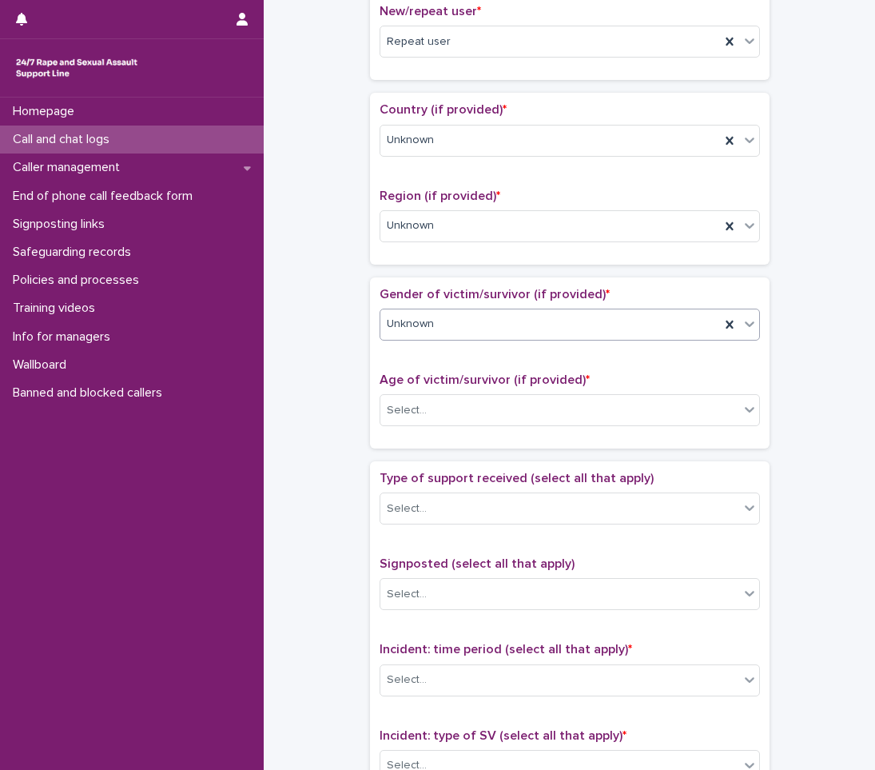
scroll to position [480, 0]
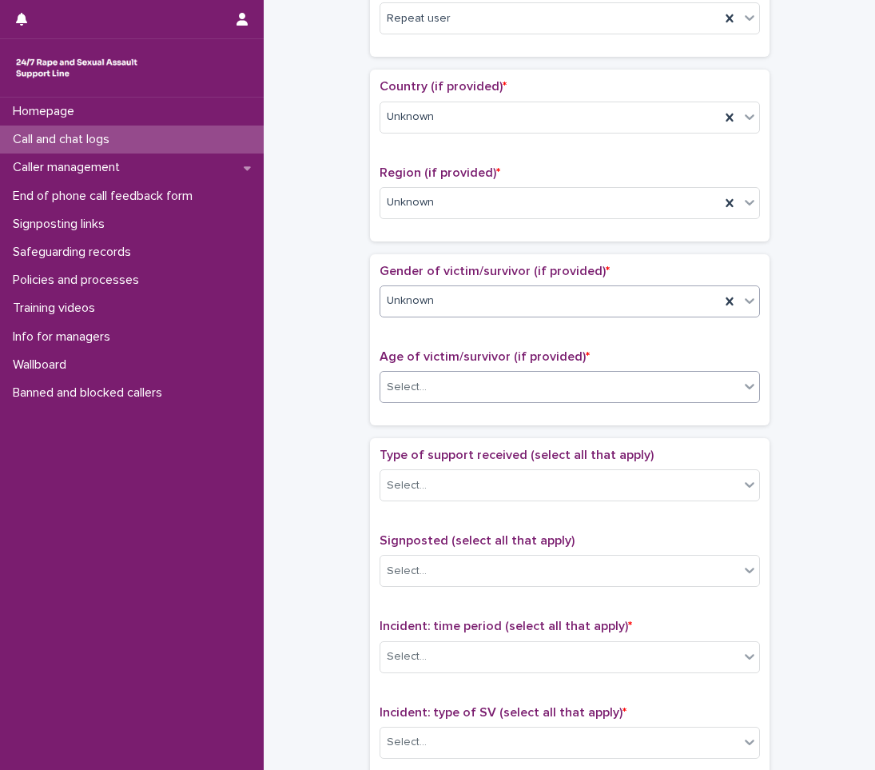
click at [431, 385] on div "Select..." at bounding box center [559, 387] width 359 height 26
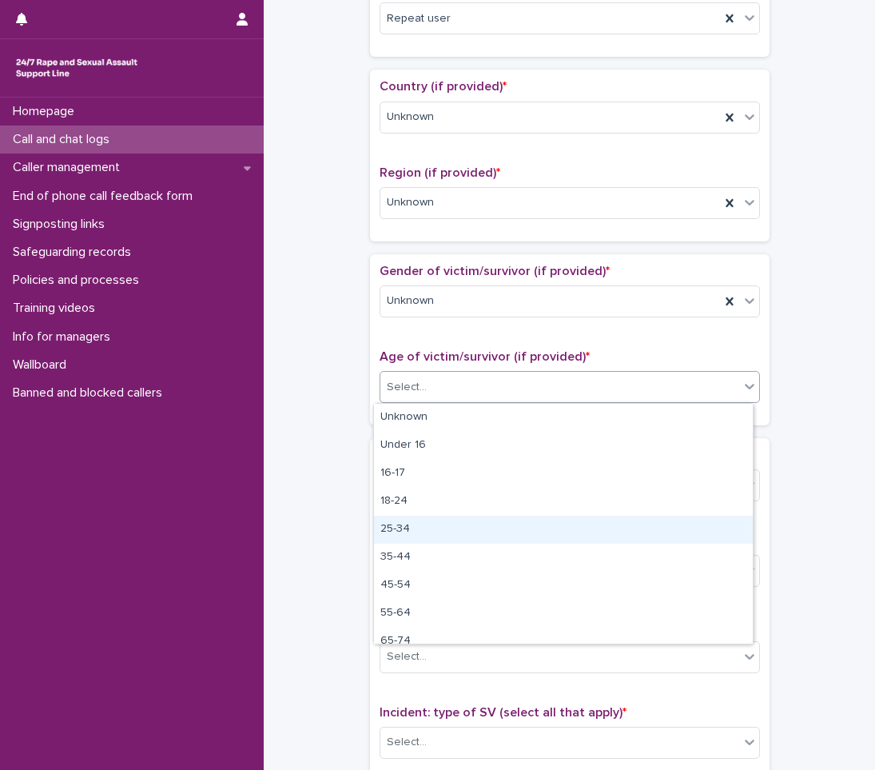
click at [414, 525] on div "25-34" at bounding box center [563, 530] width 379 height 28
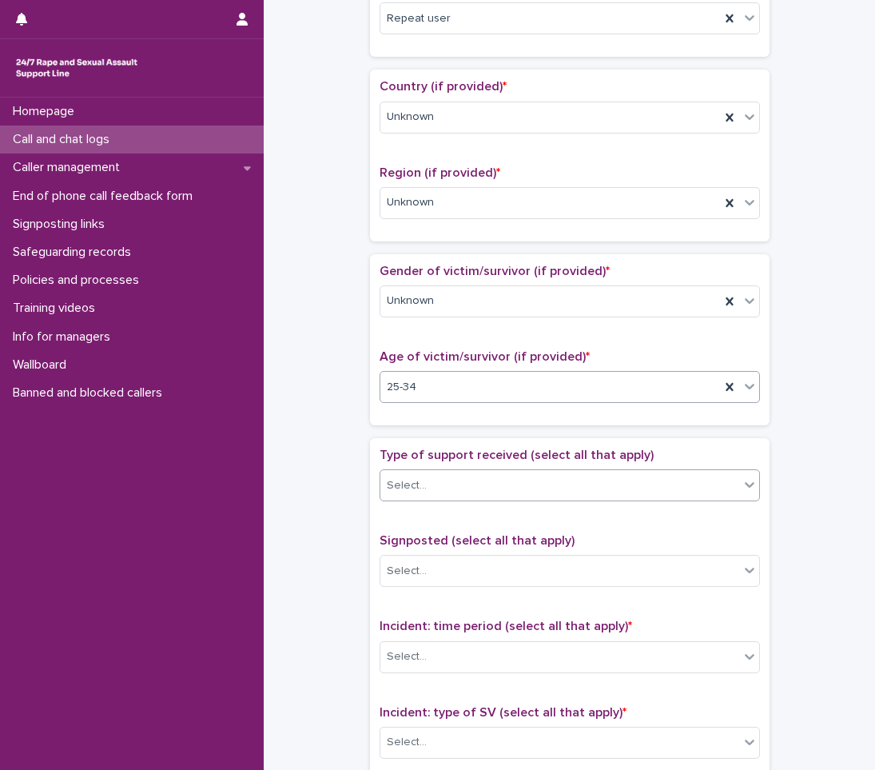
click at [425, 484] on div "Select..." at bounding box center [559, 485] width 359 height 26
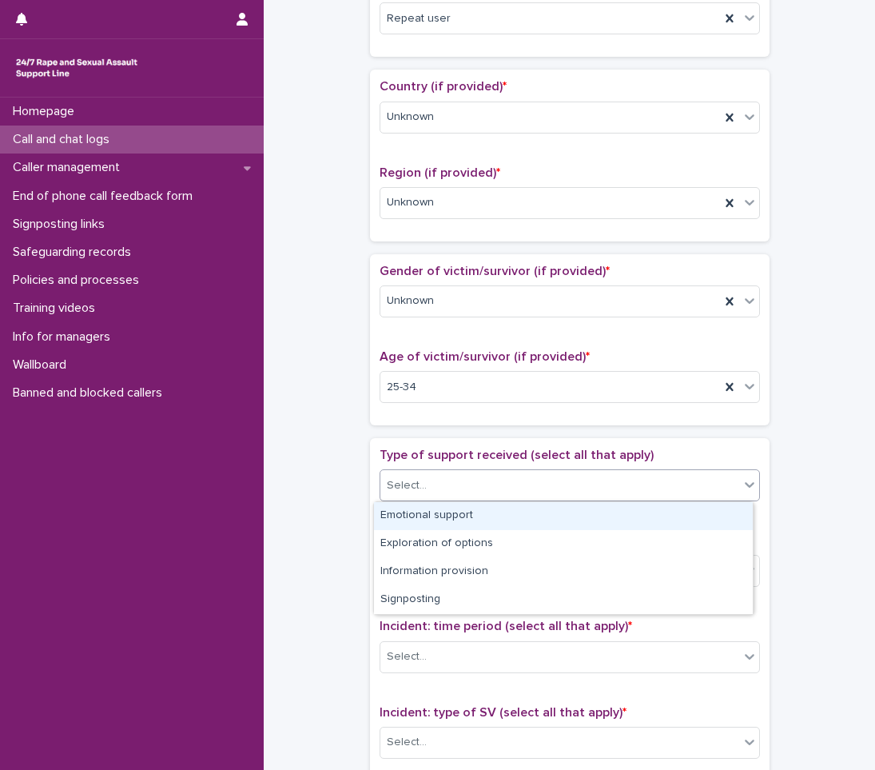
click at [408, 517] on div "Emotional support" at bounding box center [563, 516] width 379 height 28
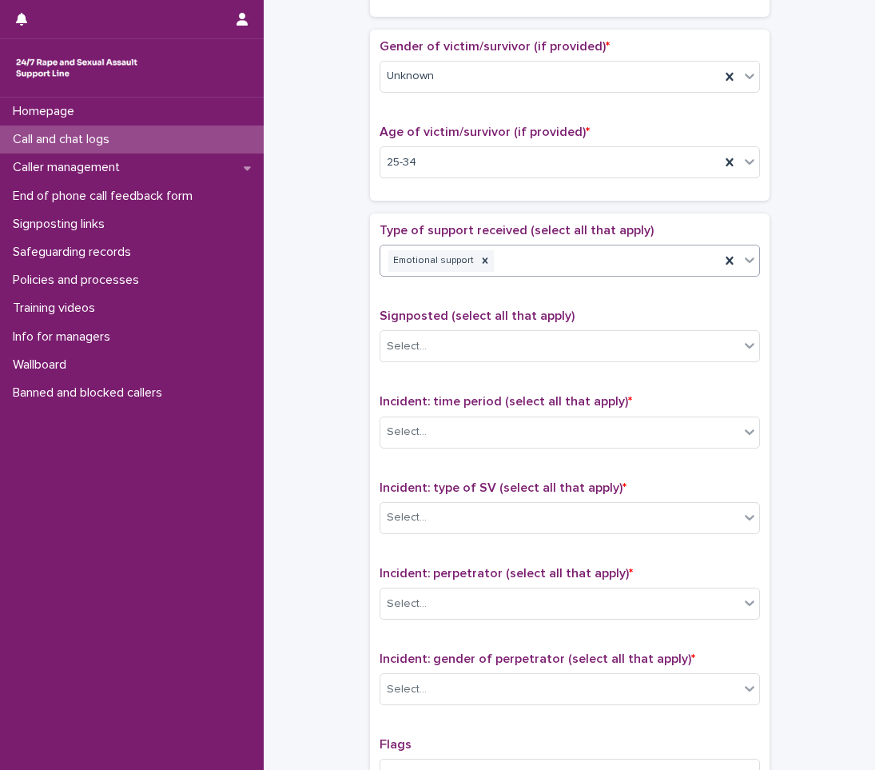
scroll to position [719, 0]
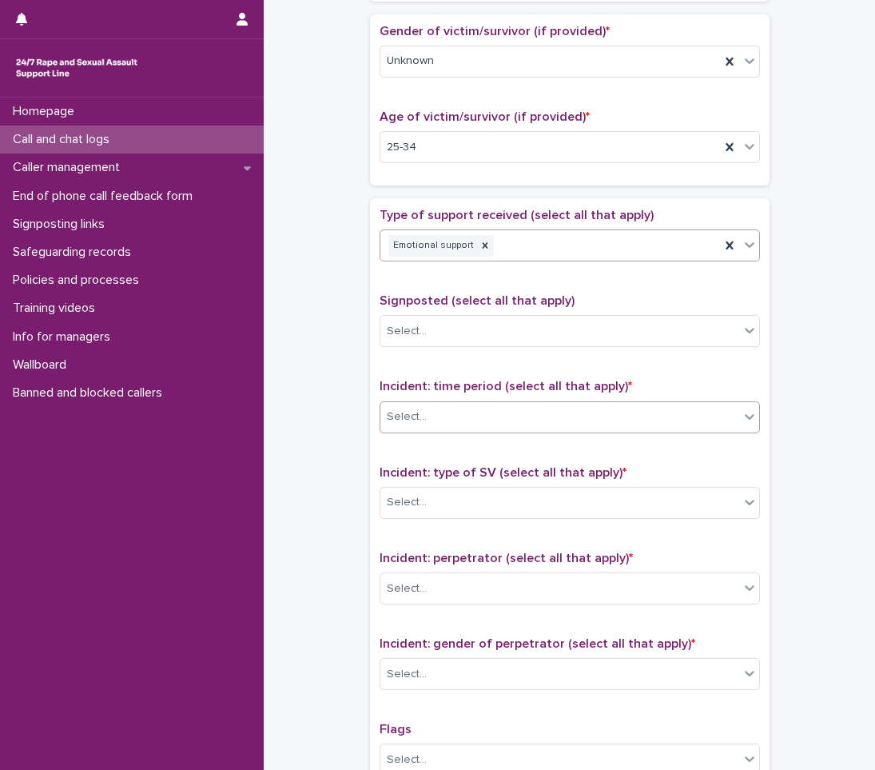
click at [486, 416] on div "Select..." at bounding box center [559, 417] width 359 height 26
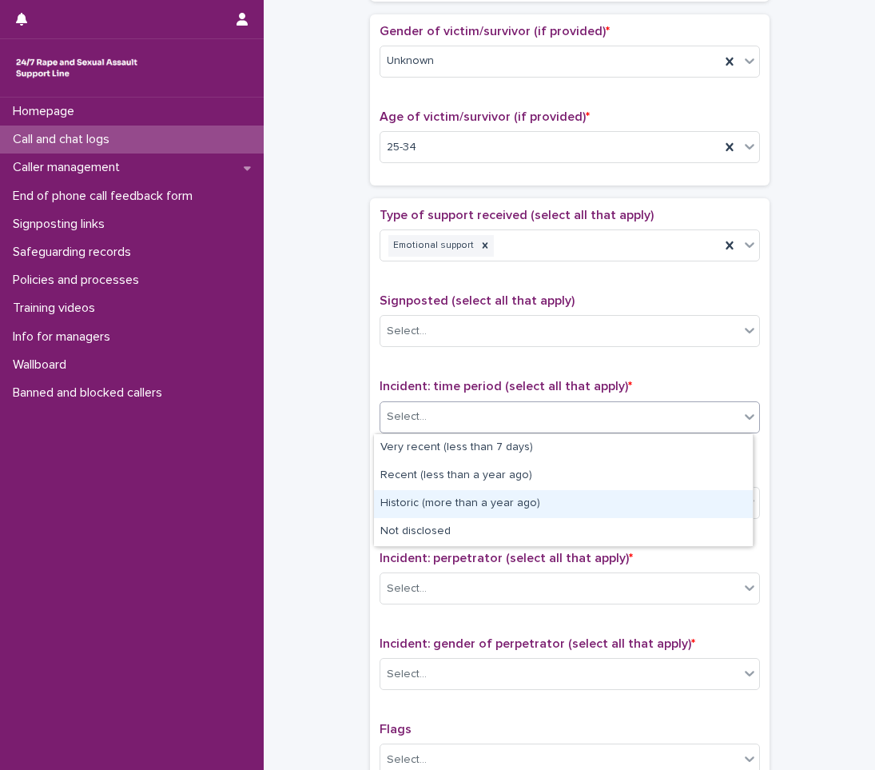
click at [434, 517] on div "Historic (more than a year ago)" at bounding box center [563, 504] width 379 height 28
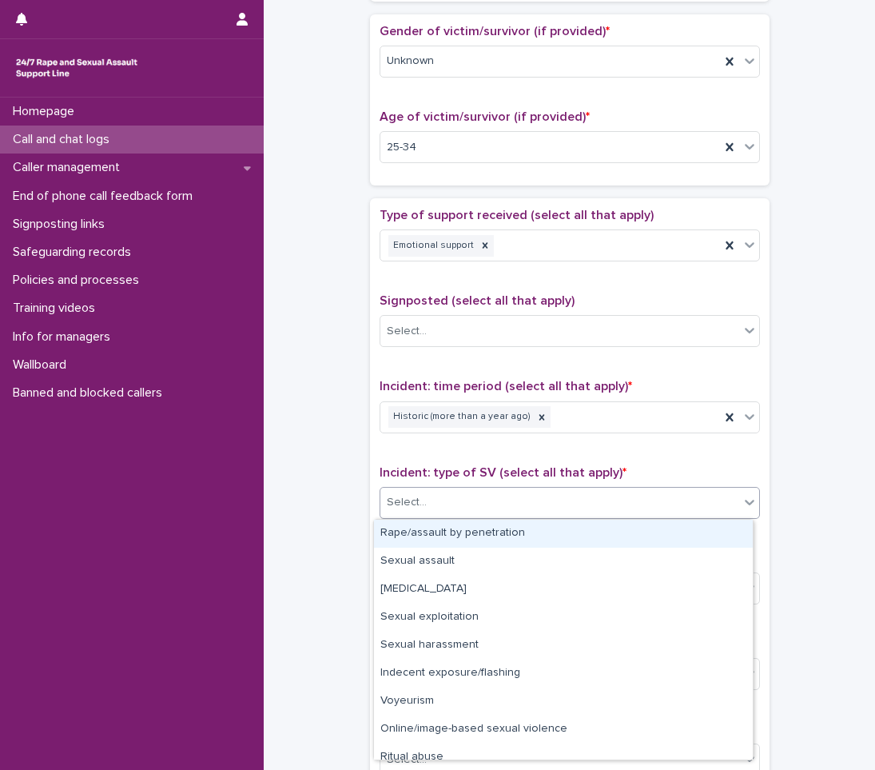
click at [456, 514] on div "Select..." at bounding box center [559, 502] width 359 height 26
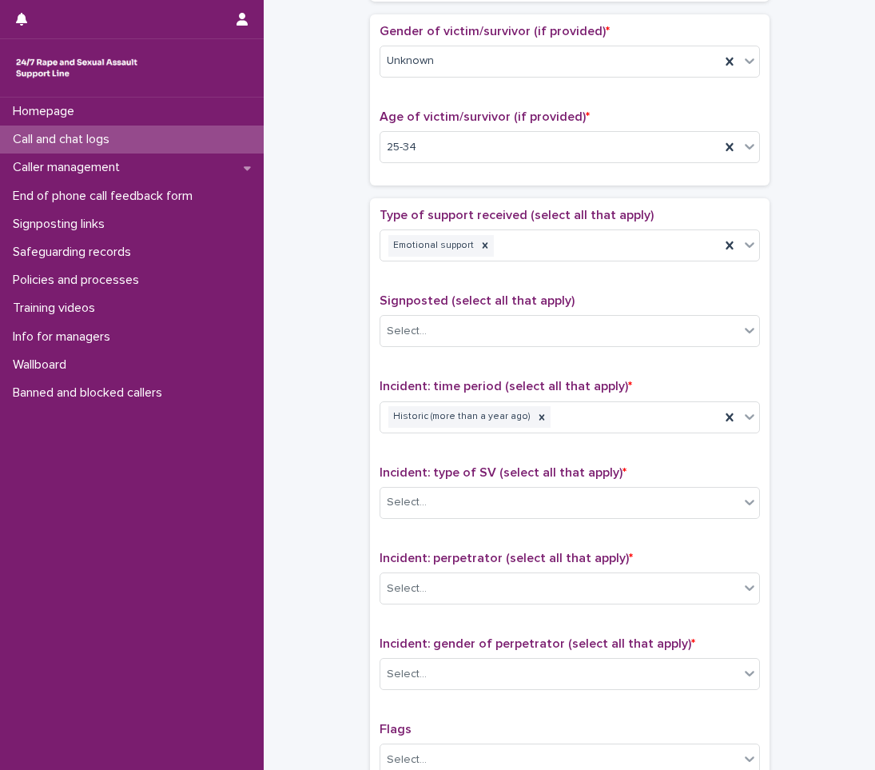
click at [286, 528] on div "**********" at bounding box center [570, 107] width 580 height 1635
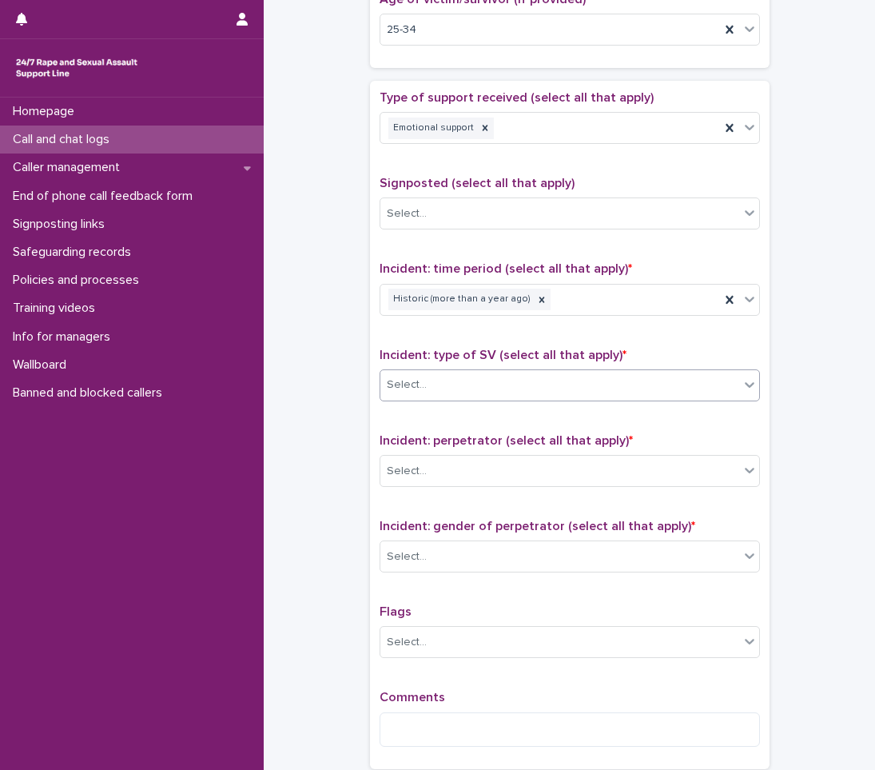
scroll to position [879, 0]
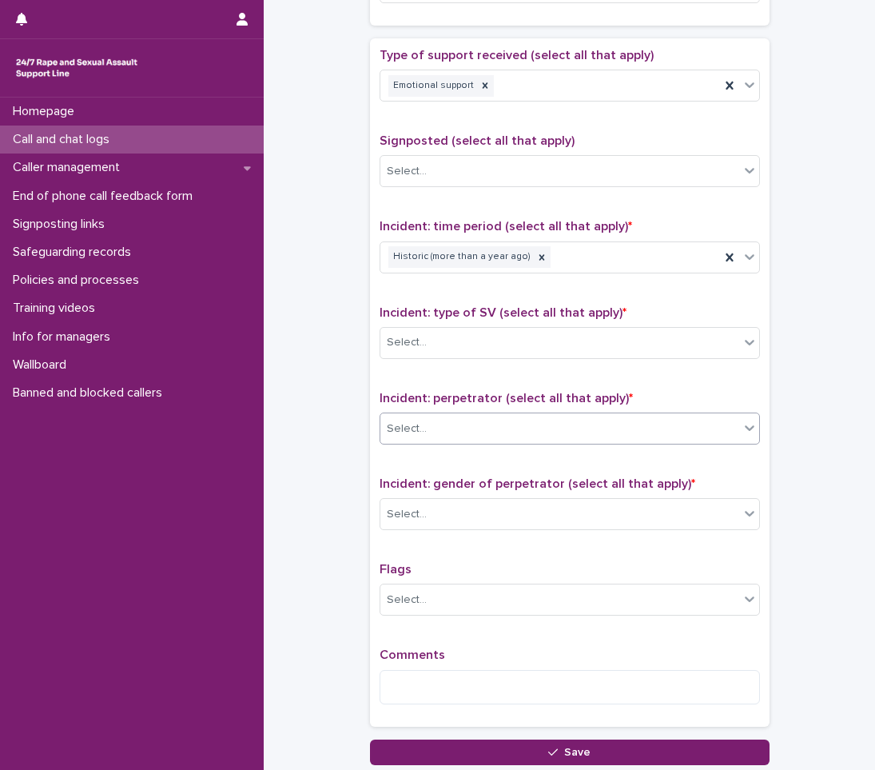
click at [544, 413] on div "Select..." at bounding box center [570, 428] width 380 height 32
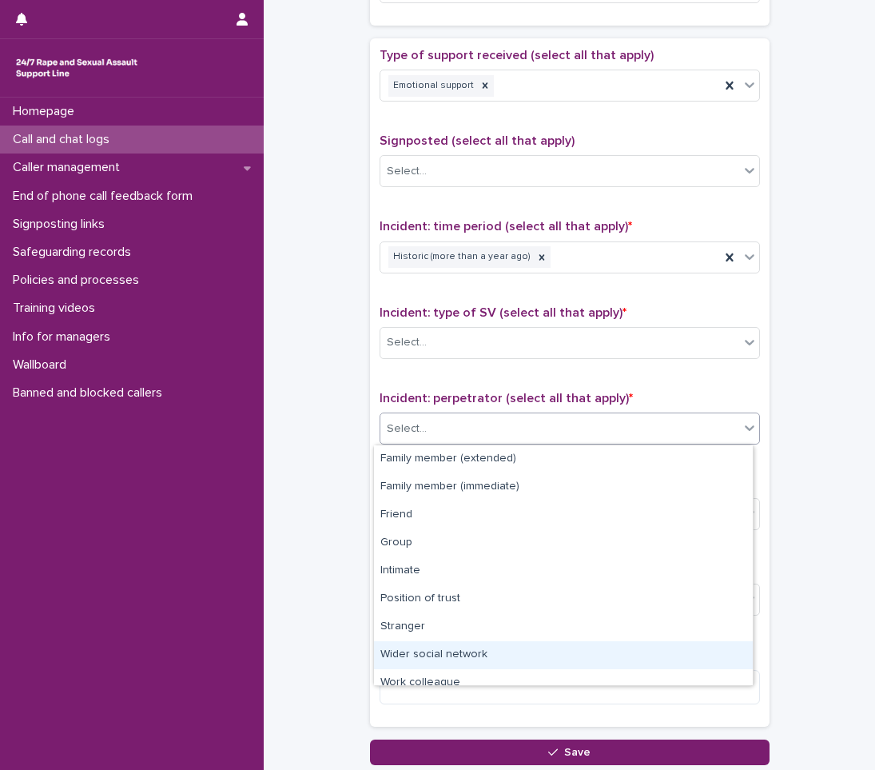
click at [439, 659] on div "Wider social network" at bounding box center [563, 655] width 379 height 28
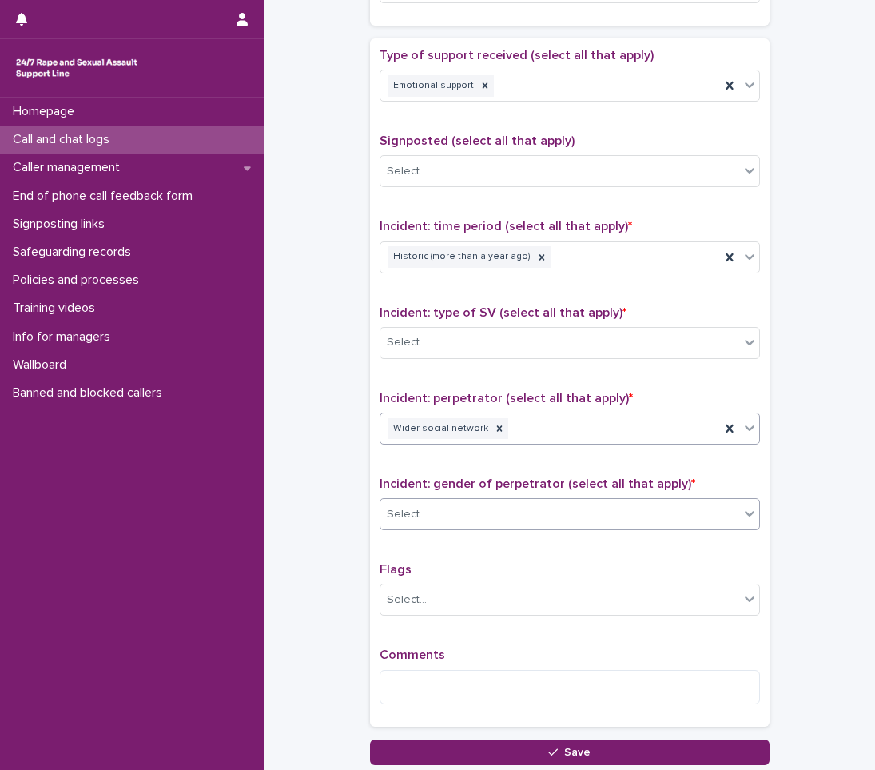
click at [556, 508] on div "Select..." at bounding box center [559, 514] width 359 height 26
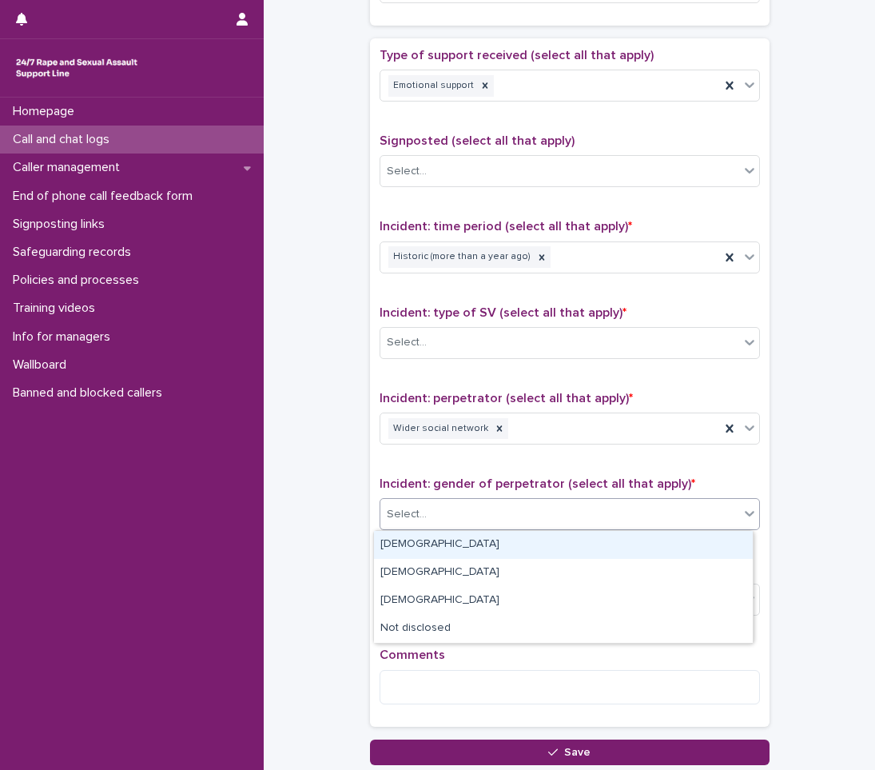
click at [428, 542] on div "[DEMOGRAPHIC_DATA]" at bounding box center [563, 545] width 379 height 28
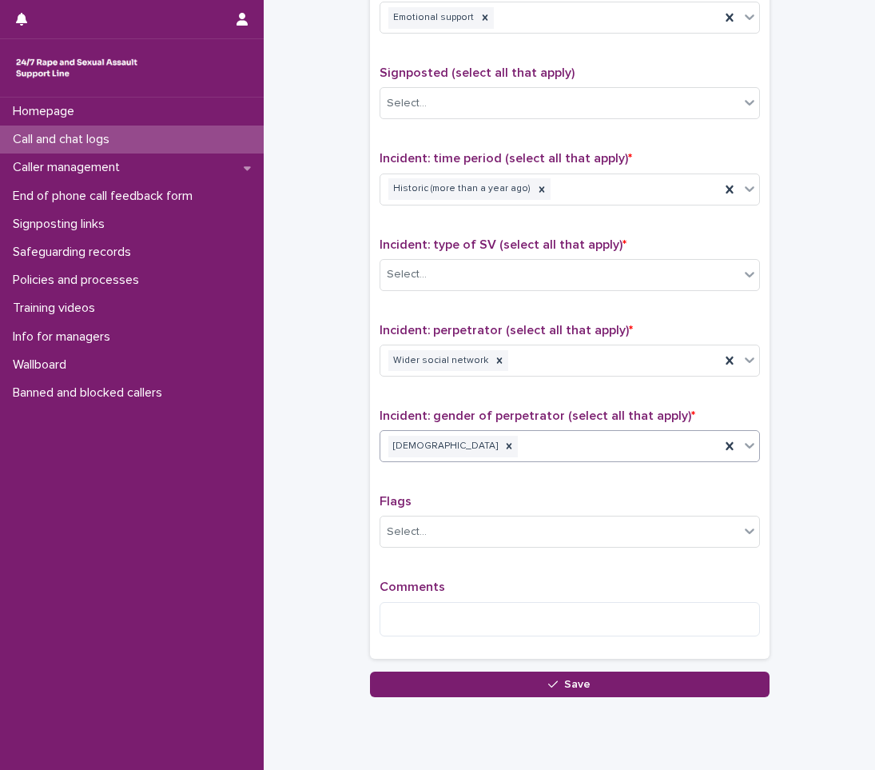
scroll to position [919, 0]
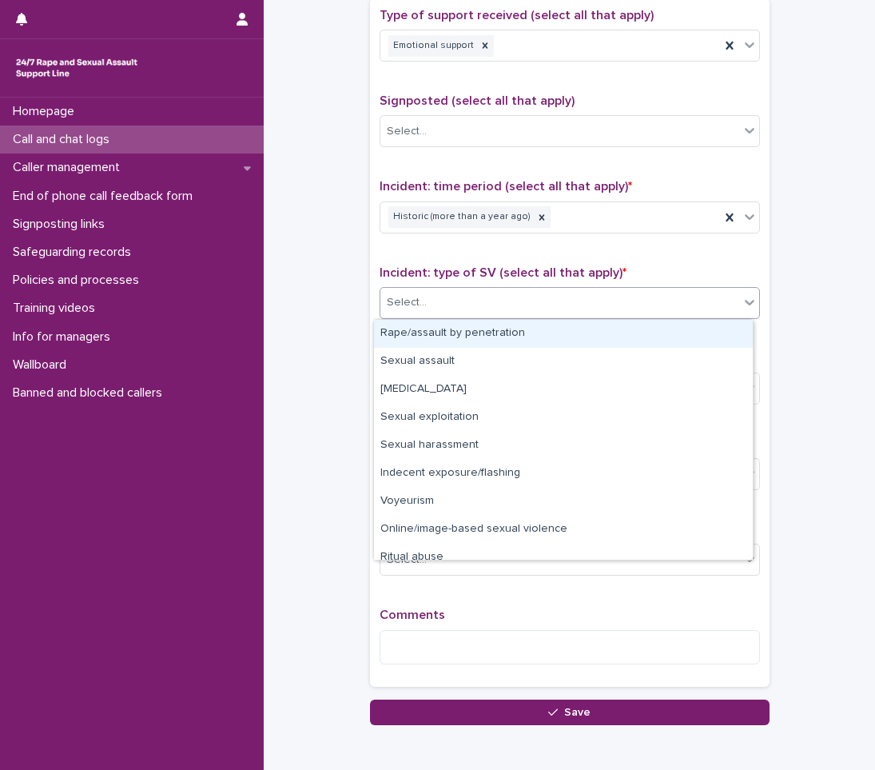
click at [602, 299] on div "Select..." at bounding box center [559, 302] width 359 height 26
click at [456, 336] on div "Rape/assault by penetration" at bounding box center [563, 334] width 379 height 28
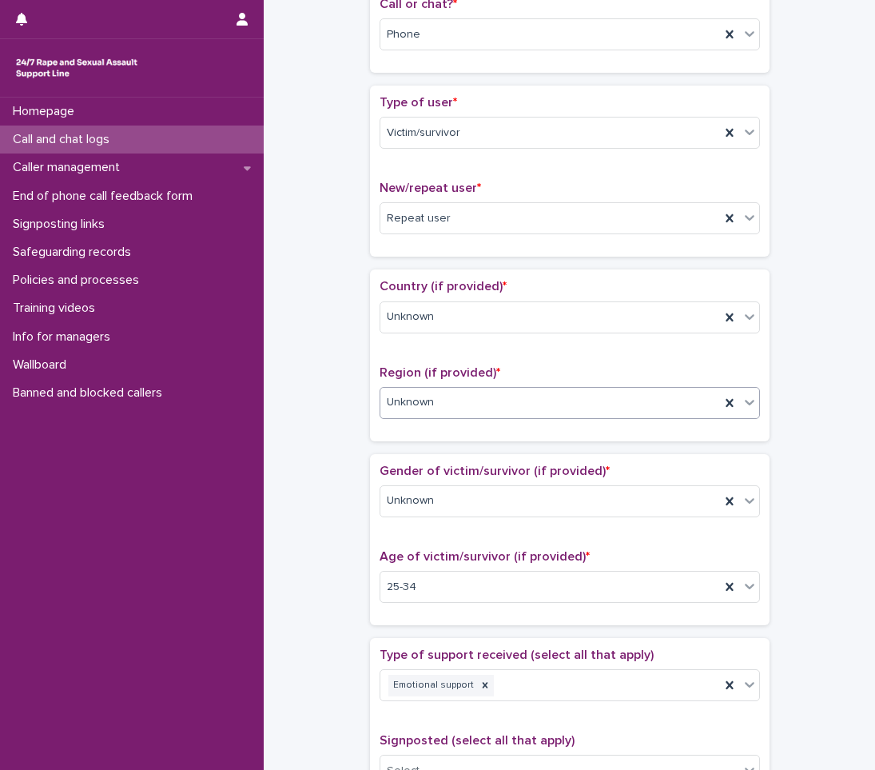
scroll to position [0, 0]
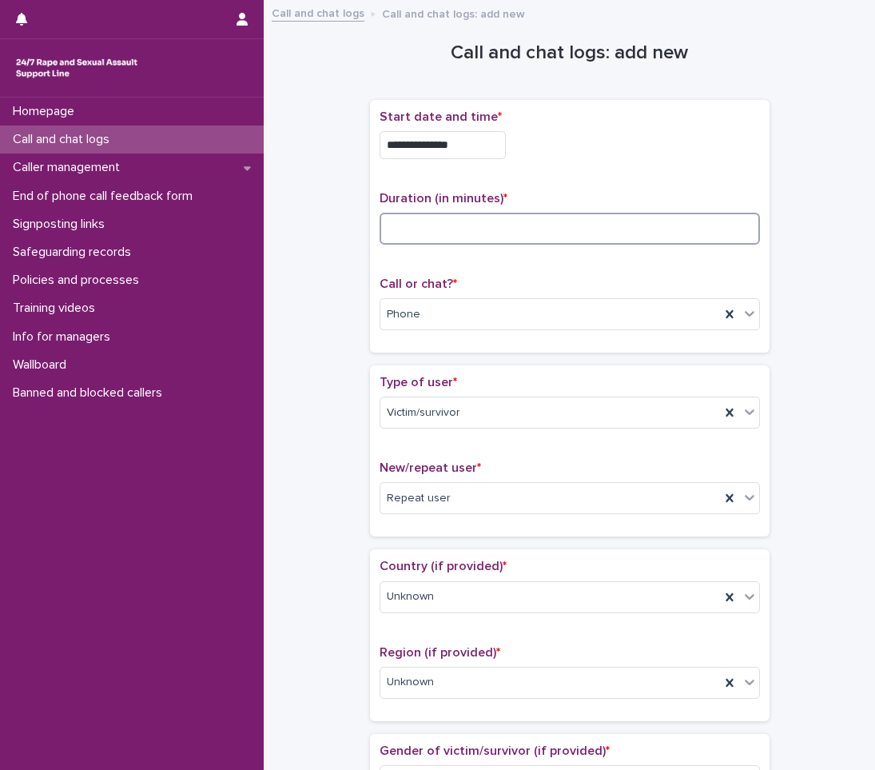
click at [462, 233] on input at bounding box center [570, 229] width 380 height 32
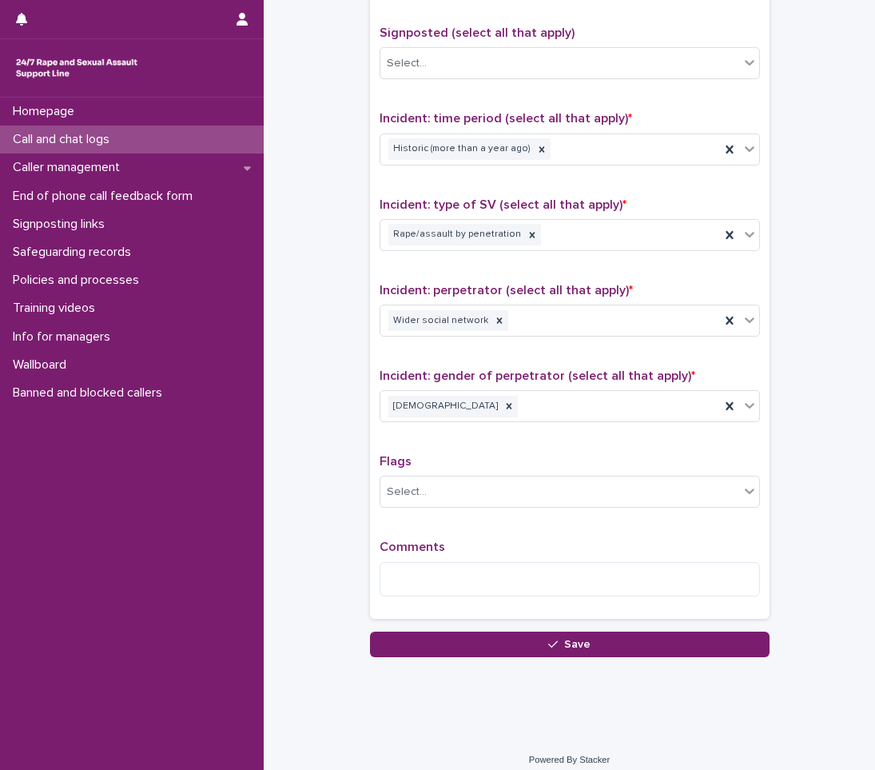
scroll to position [999, 0]
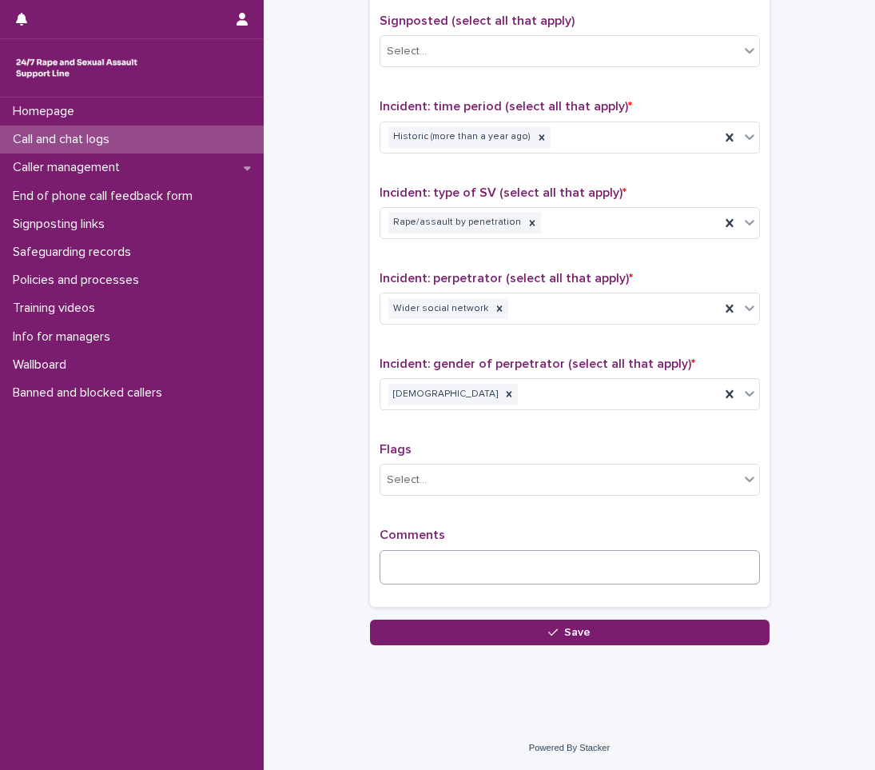
type input "**"
click at [422, 566] on textarea at bounding box center [570, 567] width 380 height 34
click at [723, 569] on textarea "**********" at bounding box center [570, 567] width 380 height 34
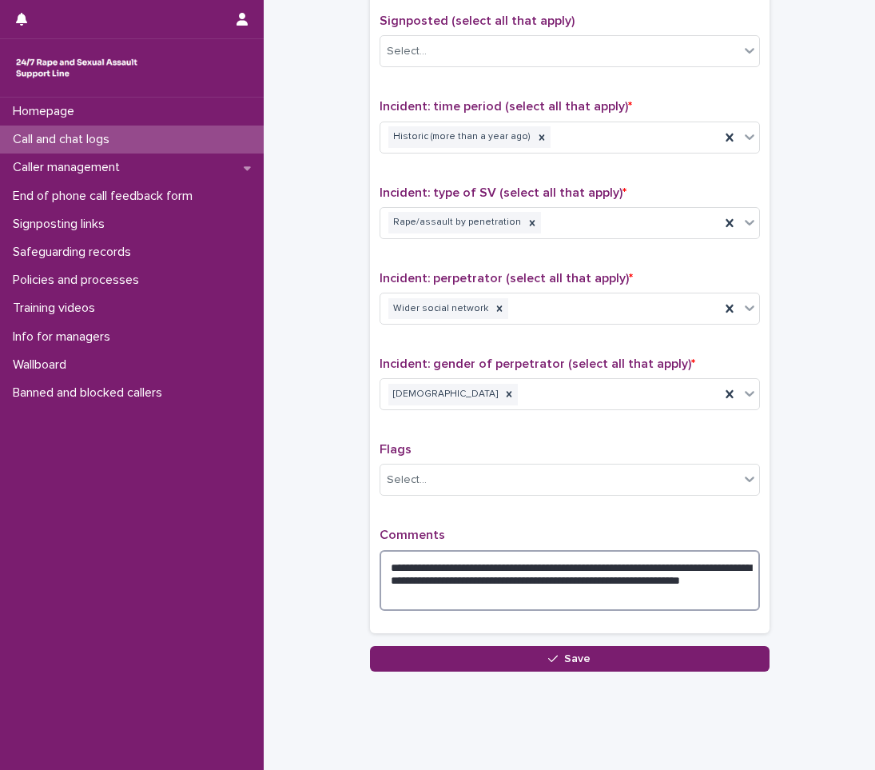
click at [455, 590] on textarea "**********" at bounding box center [570, 580] width 380 height 61
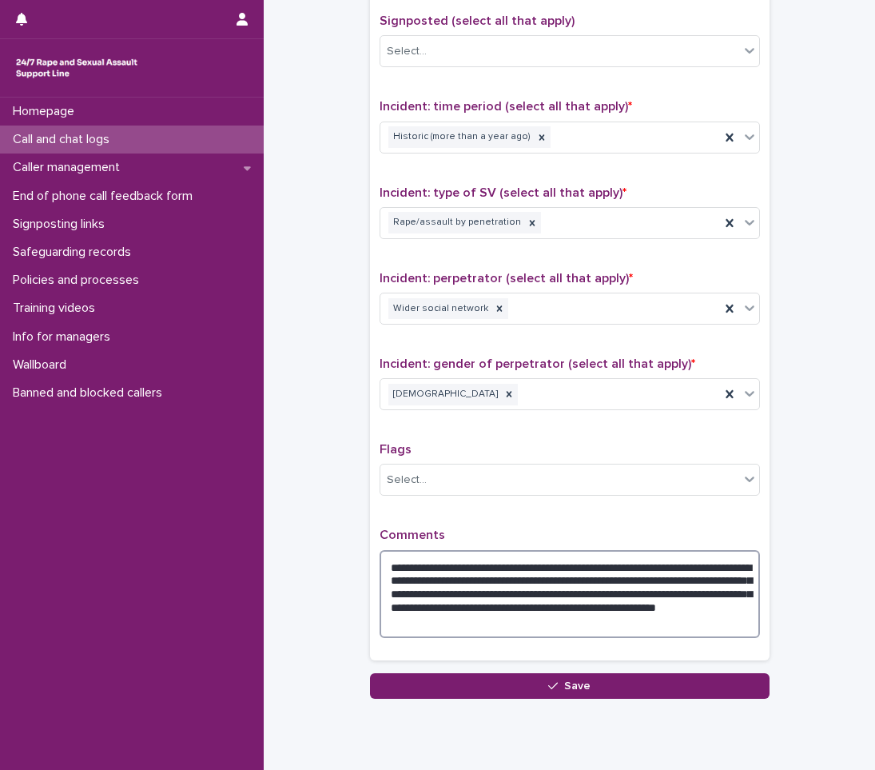
click at [719, 611] on textarea "**********" at bounding box center [570, 594] width 380 height 88
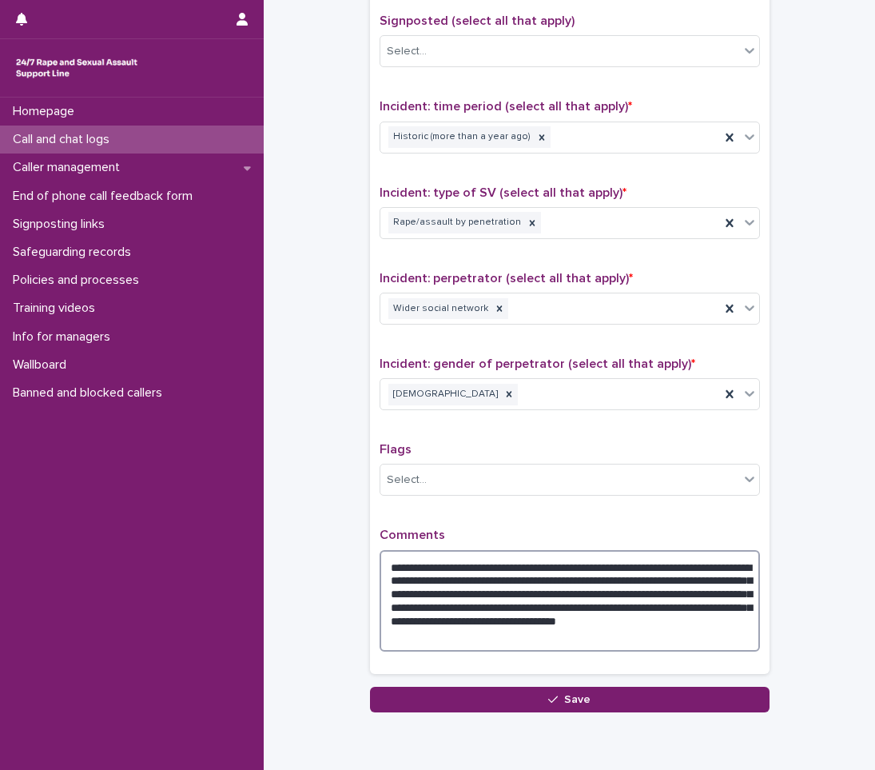
click at [412, 634] on textarea "**********" at bounding box center [570, 601] width 380 height 102
drag, startPoint x: 656, startPoint y: 633, endPoint x: 560, endPoint y: 637, distance: 96.8
click at [560, 637] on textarea "**********" at bounding box center [570, 601] width 380 height 102
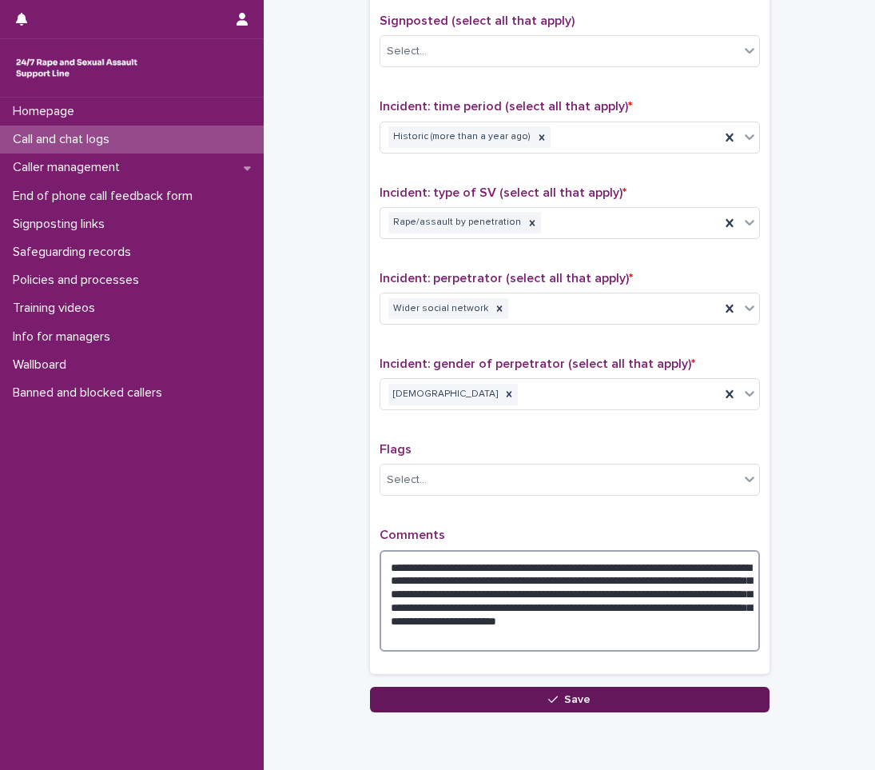
type textarea "**********"
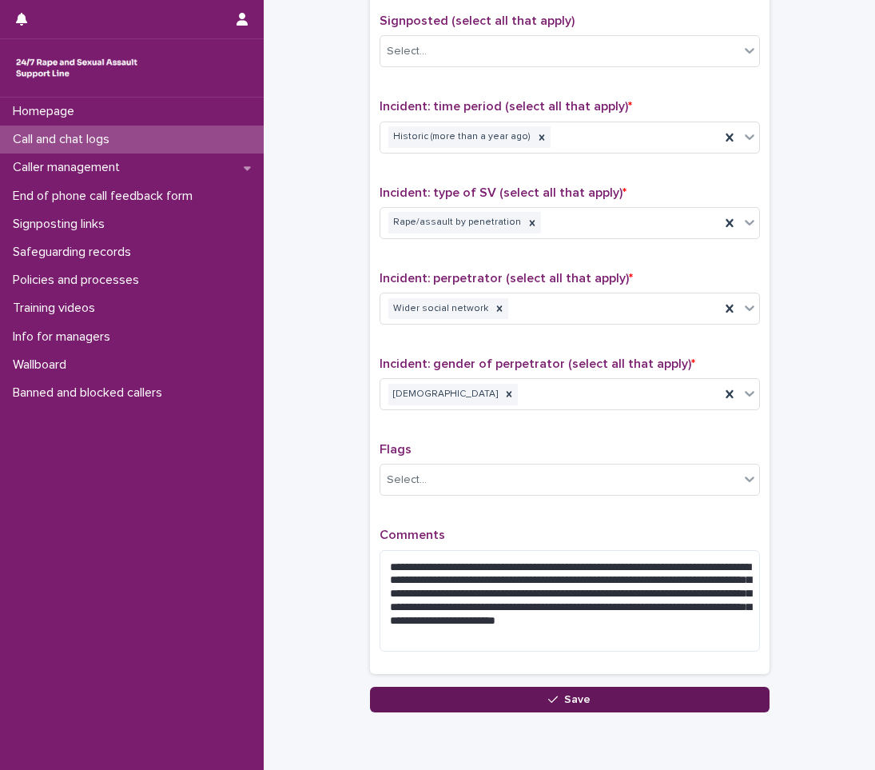
click at [551, 691] on button "Save" at bounding box center [570, 700] width 400 height 26
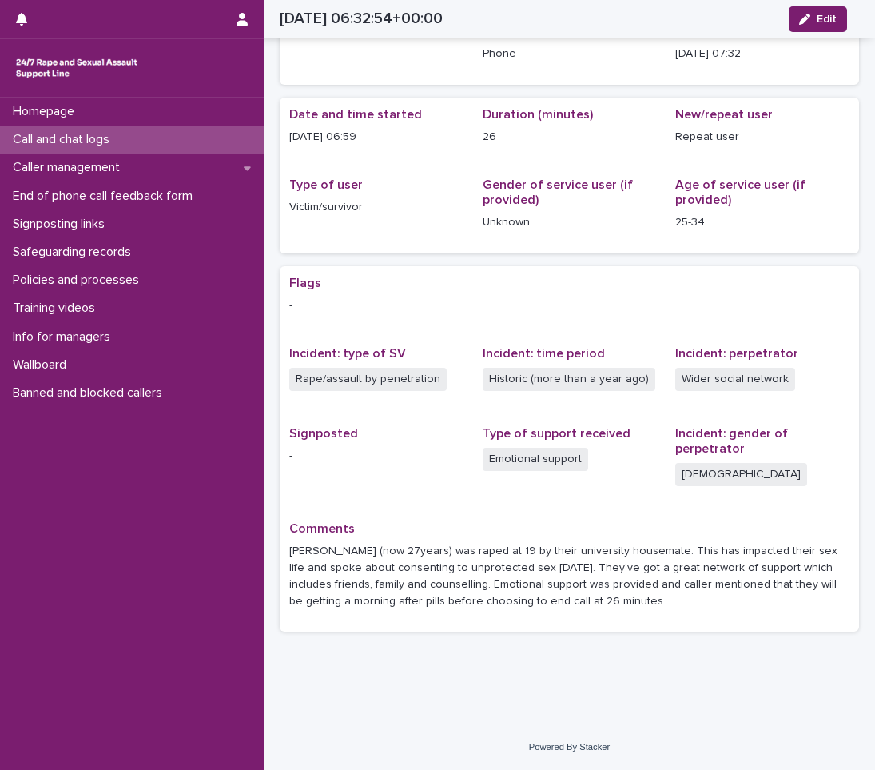
scroll to position [82, 0]
click at [181, 199] on p "End of phone call feedback form" at bounding box center [105, 196] width 199 height 15
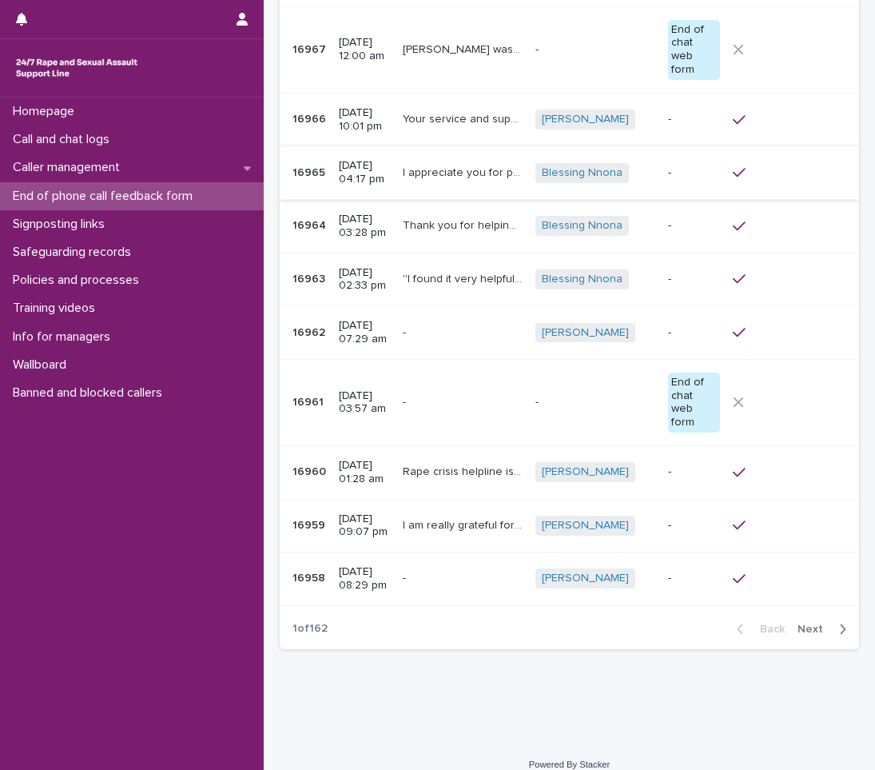
scroll to position [188, 0]
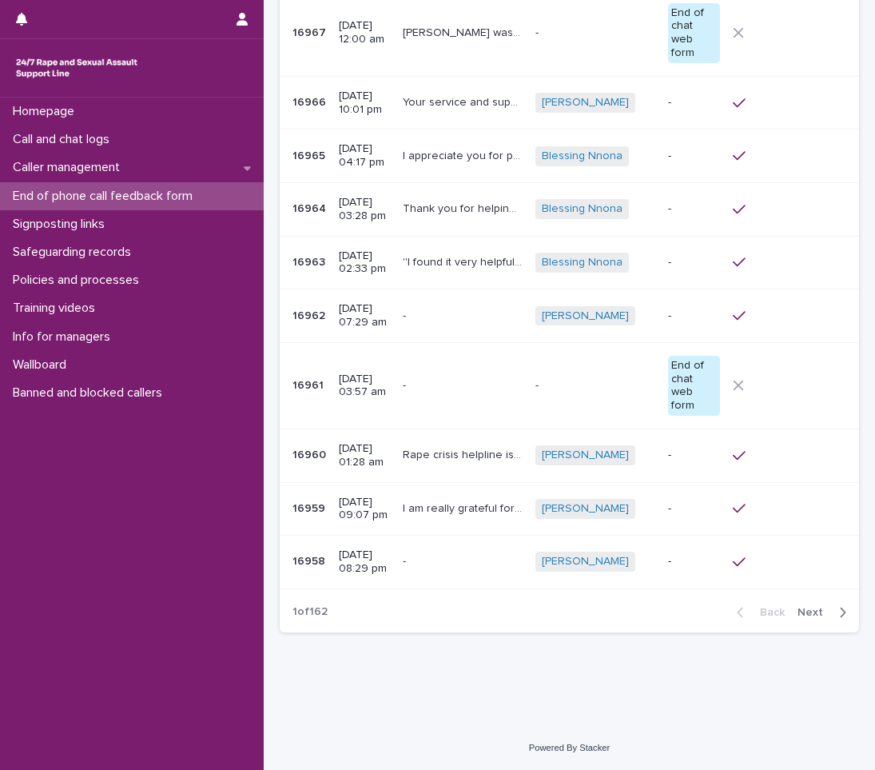
click at [841, 615] on icon "button" at bounding box center [844, 612] width 6 height 10
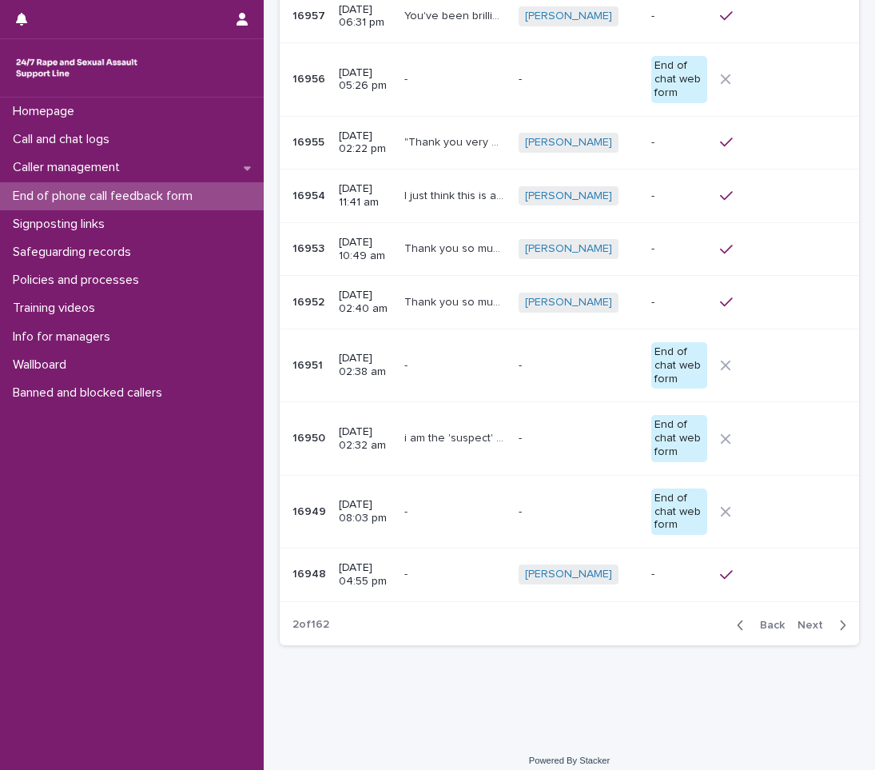
scroll to position [194, 0]
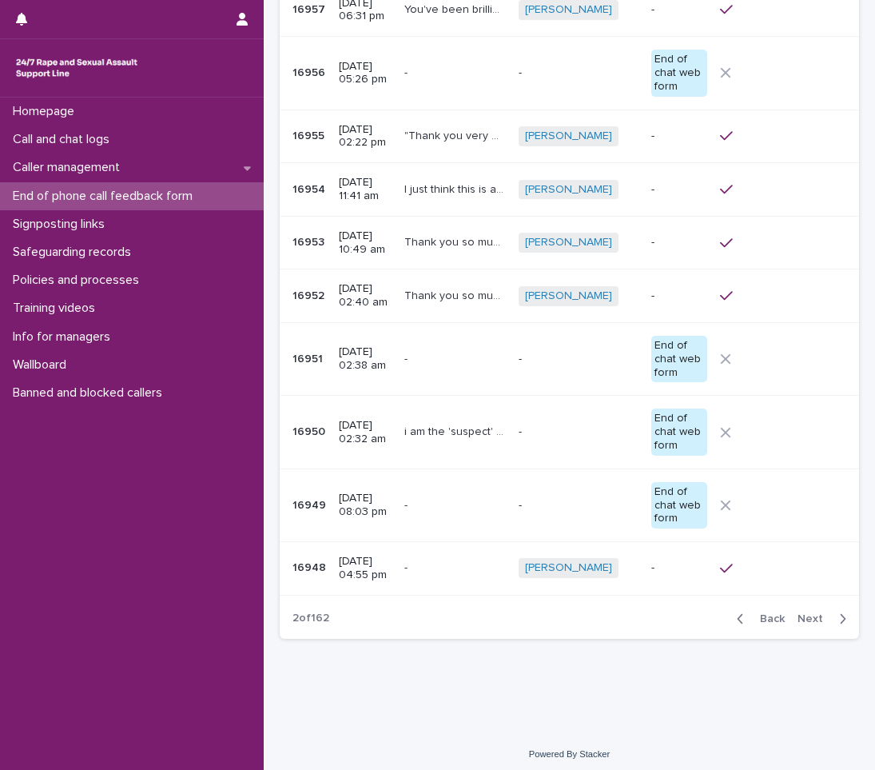
click at [835, 615] on button "Next" at bounding box center [825, 618] width 68 height 14
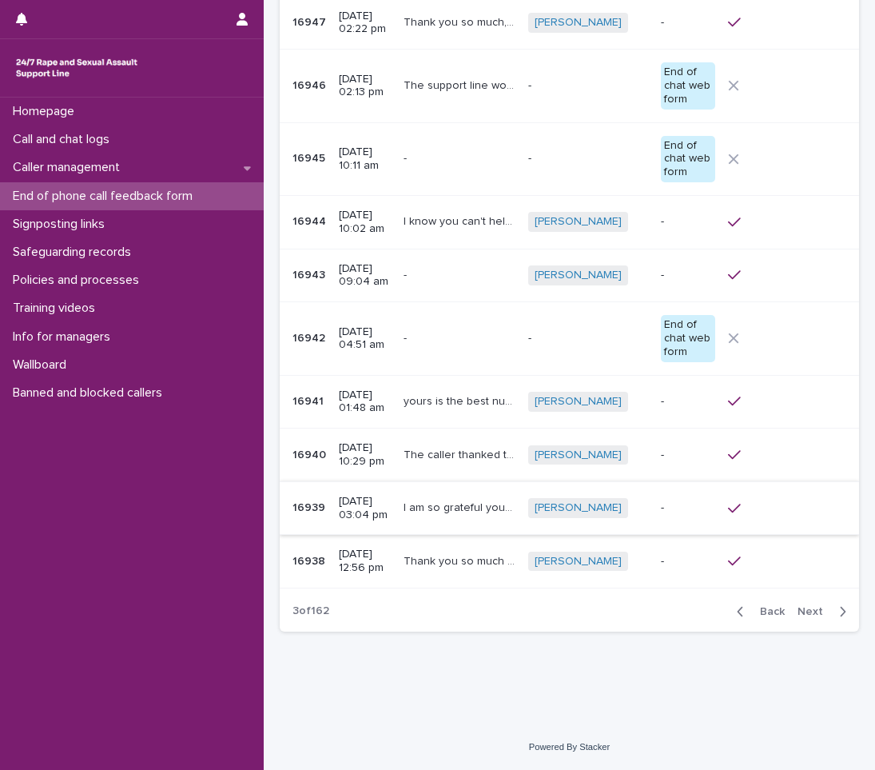
scroll to position [221, 0]
click at [839, 610] on icon "button" at bounding box center [842, 611] width 7 height 14
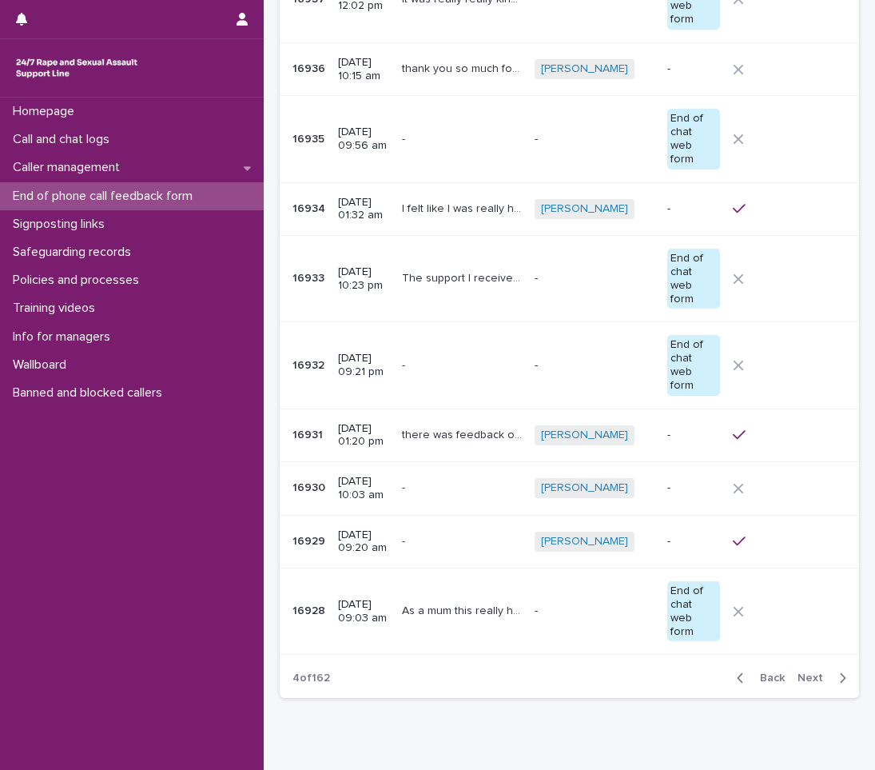
scroll to position [255, 0]
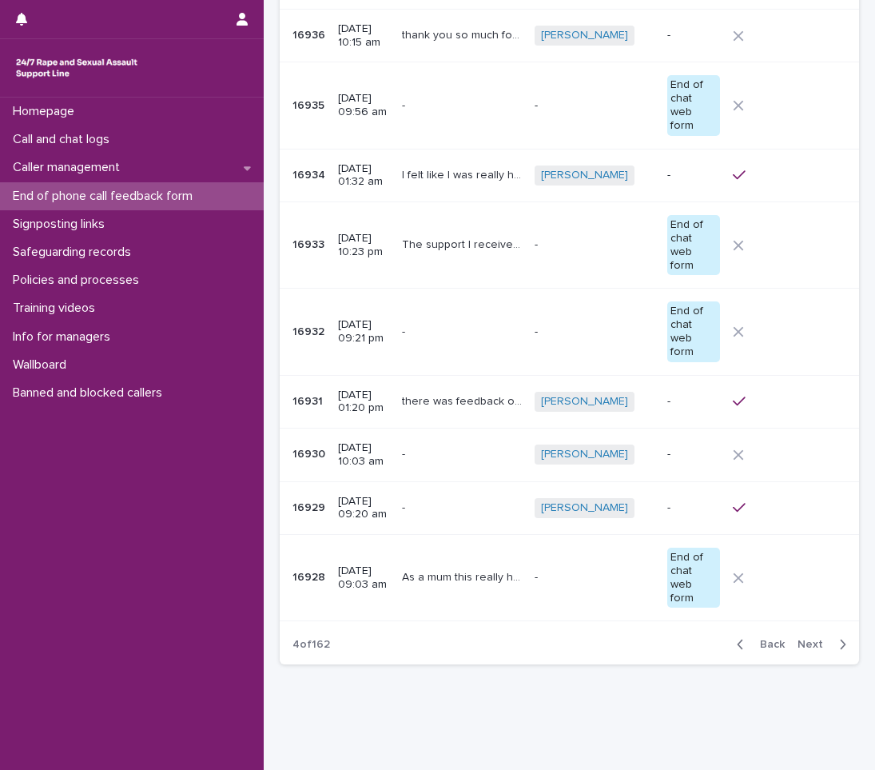
click at [835, 641] on button "Next" at bounding box center [825, 644] width 68 height 14
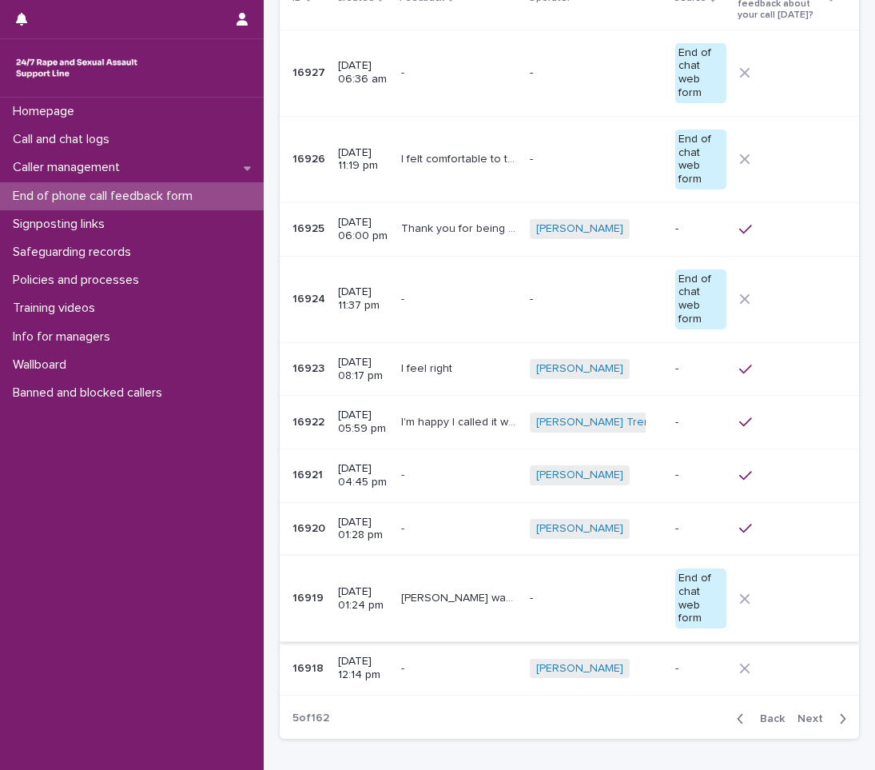
scroll to position [121, 0]
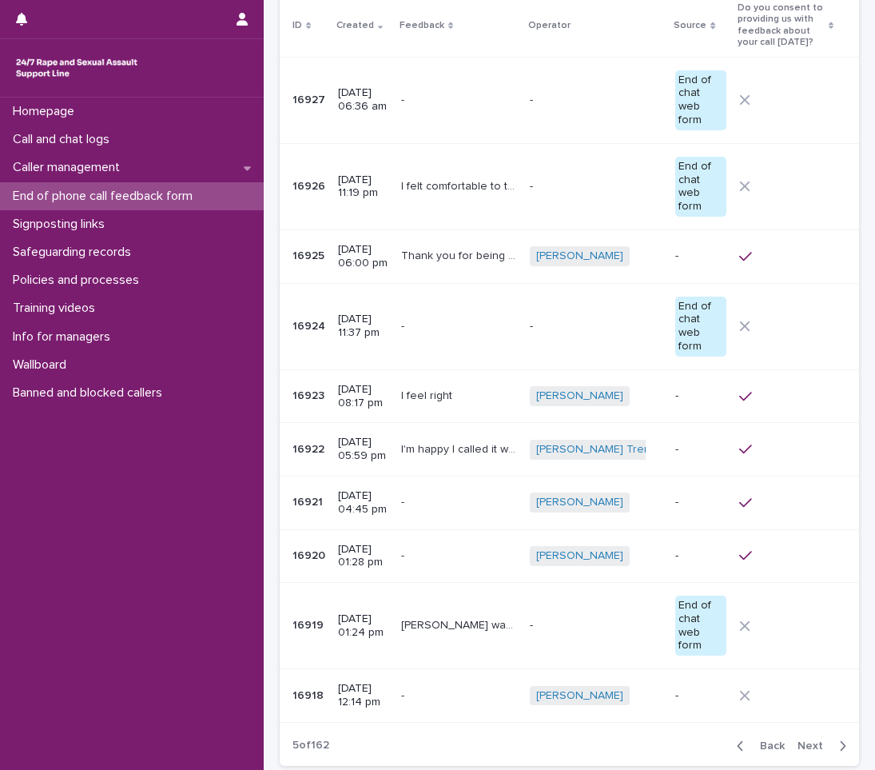
click at [839, 739] on icon "button" at bounding box center [842, 746] width 7 height 14
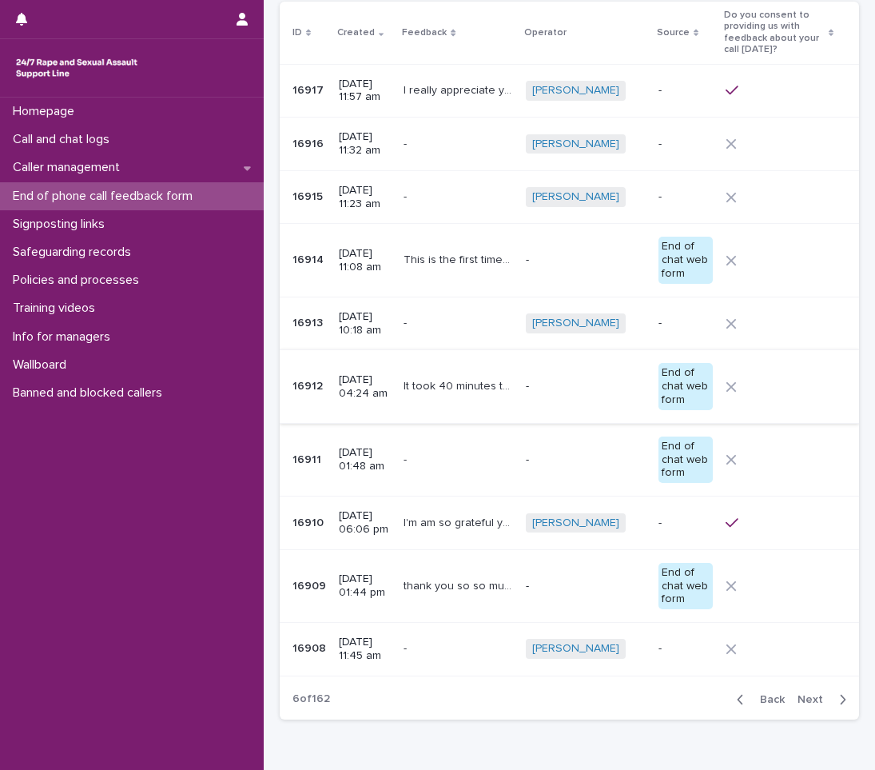
scroll to position [255, 0]
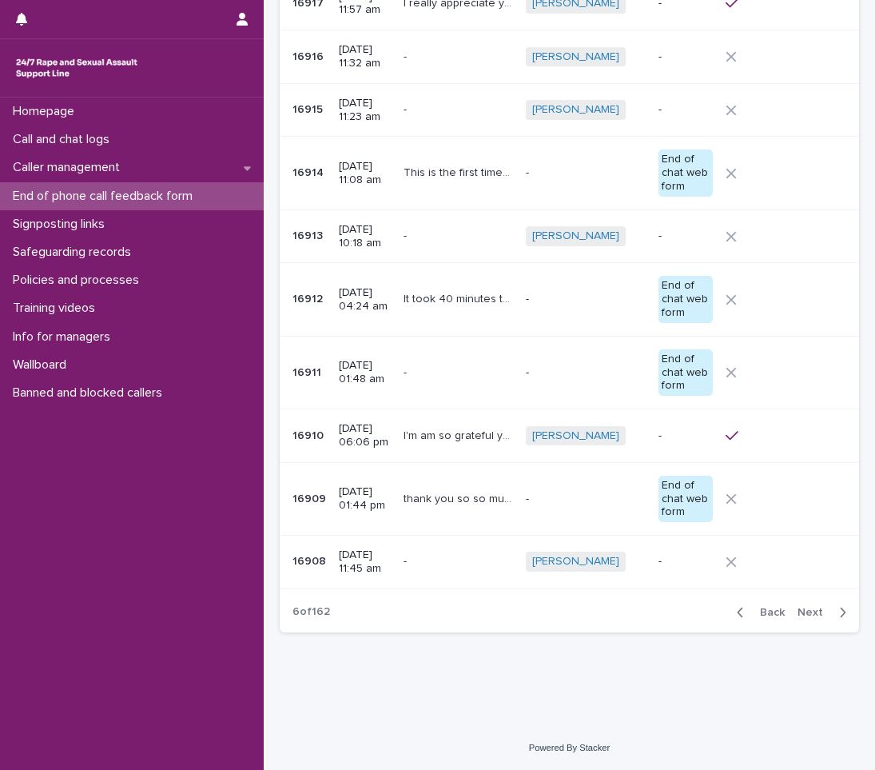
click at [738, 611] on icon "button" at bounding box center [741, 612] width 6 height 10
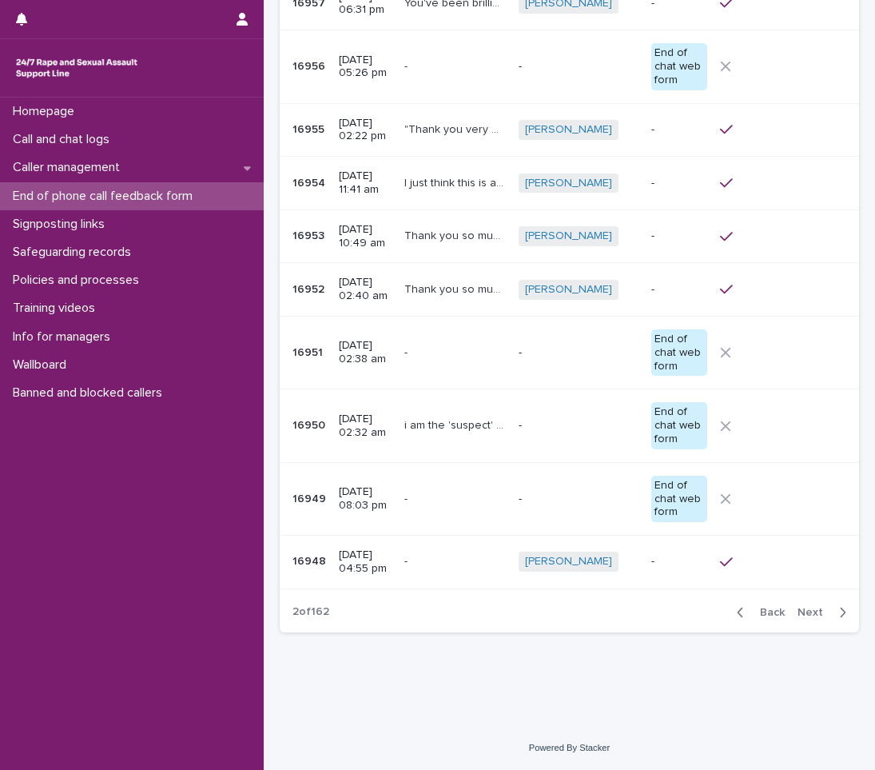
click at [737, 611] on icon "button" at bounding box center [740, 612] width 7 height 14
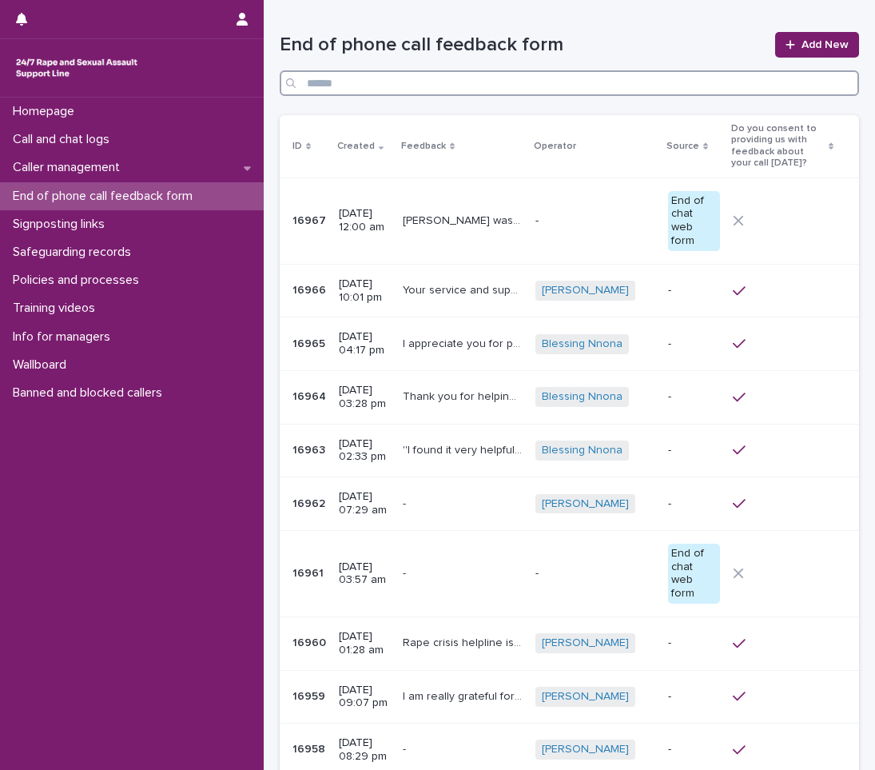
click at [412, 89] on input "Search" at bounding box center [570, 83] width 580 height 26
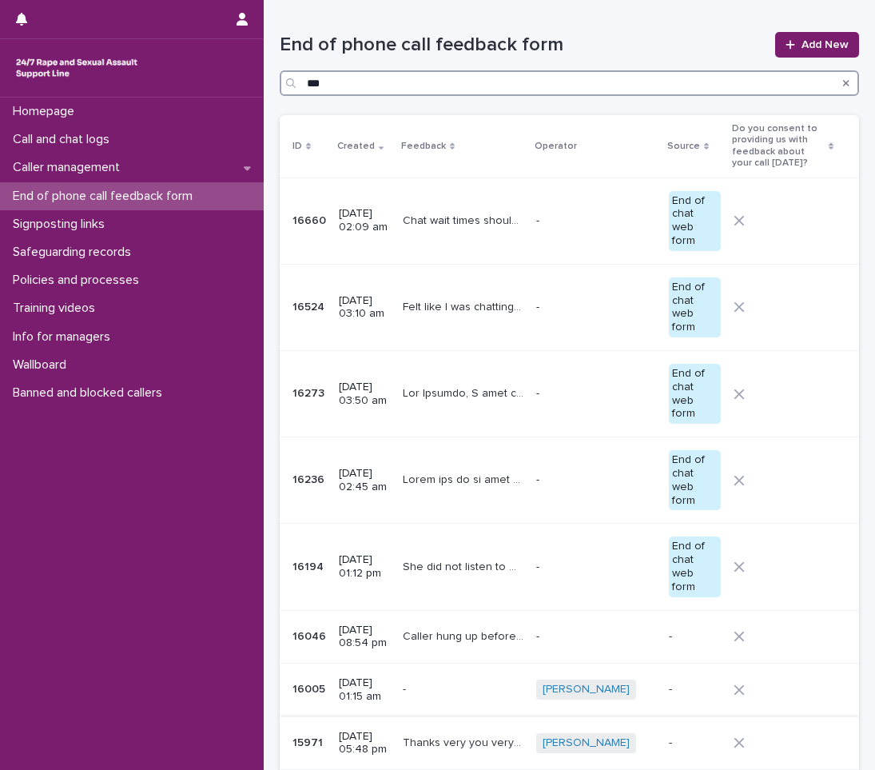
type input "***"
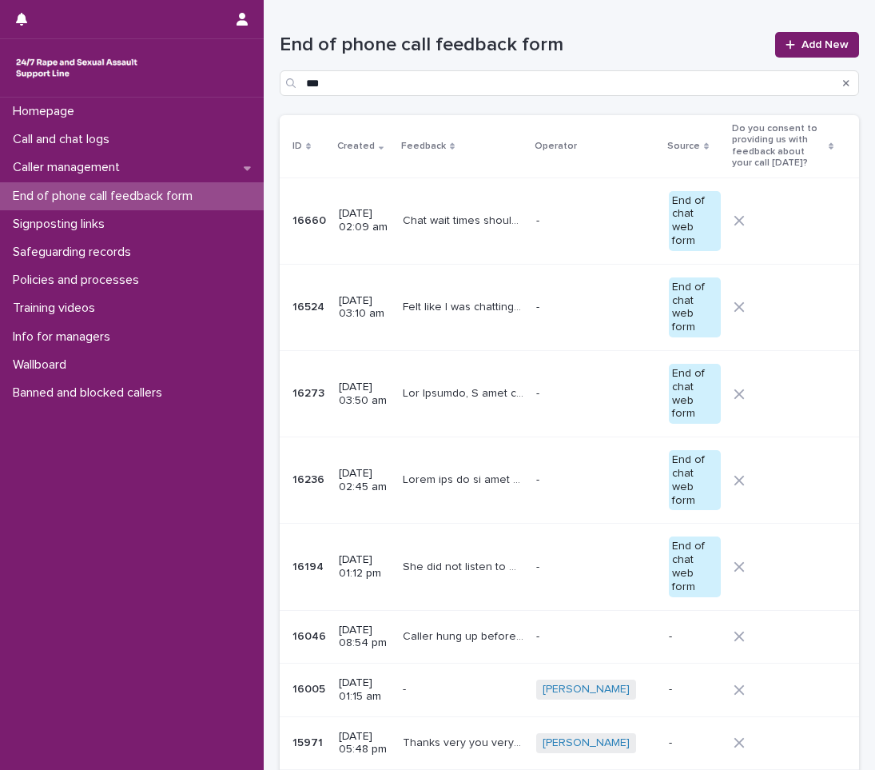
click at [75, 493] on div "Homepage Call and chat logs Caller management End of phone call feedback form S…" at bounding box center [132, 434] width 264 height 672
click at [514, 400] on p "[URL][DOMAIN_NAME] ][1] It summarizes the situation and my attempts to reach ou…" at bounding box center [465, 392] width 125 height 17
click at [107, 142] on p "Call and chat logs" at bounding box center [64, 139] width 116 height 15
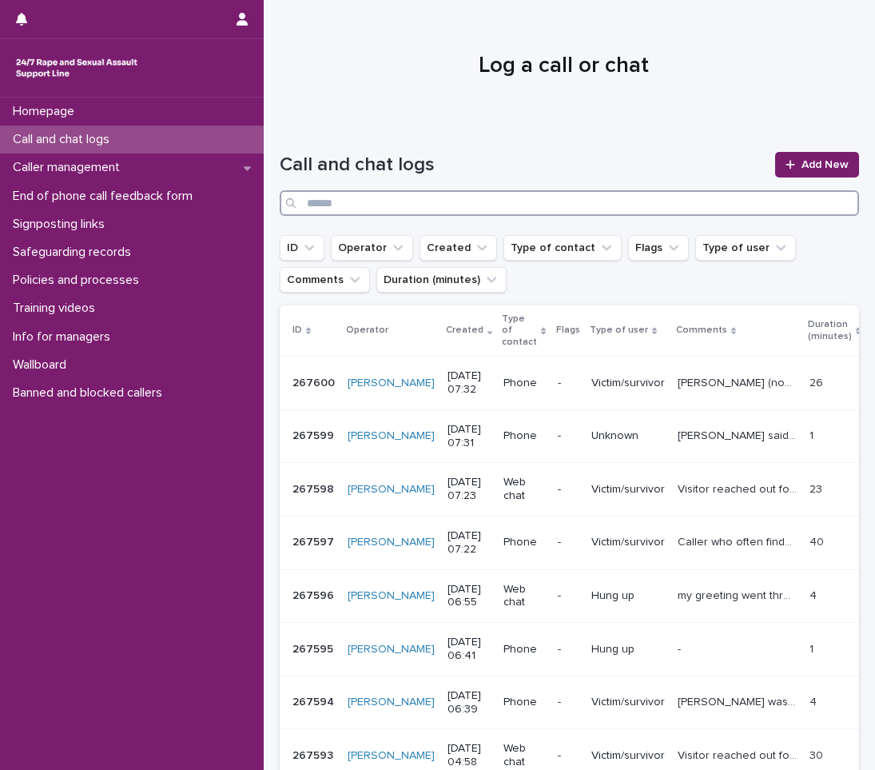
click at [577, 205] on input "Search" at bounding box center [570, 203] width 580 height 26
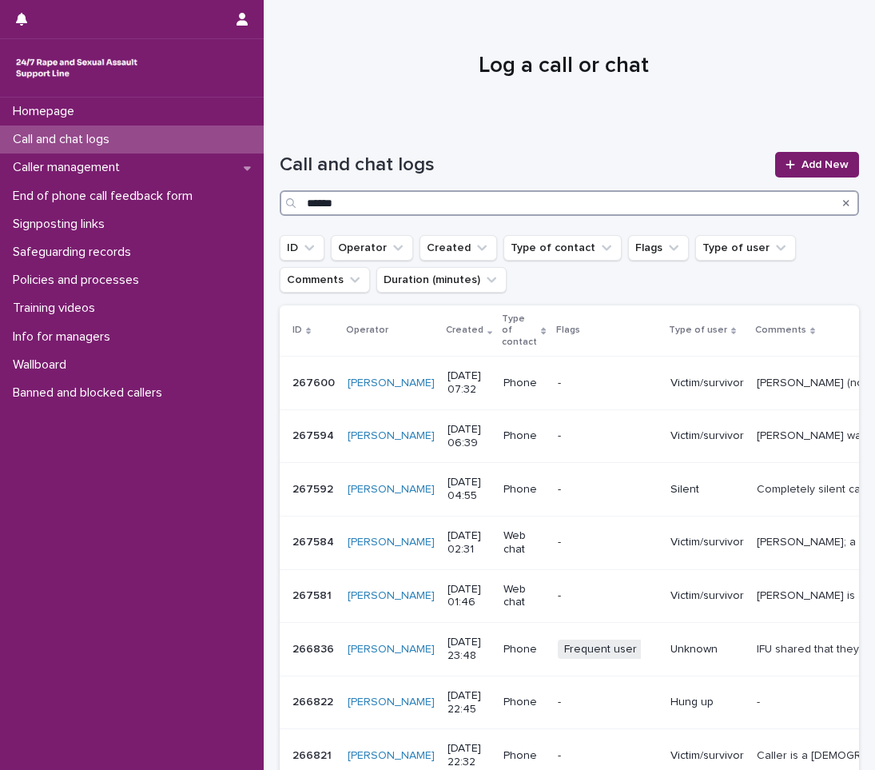
type input "******"
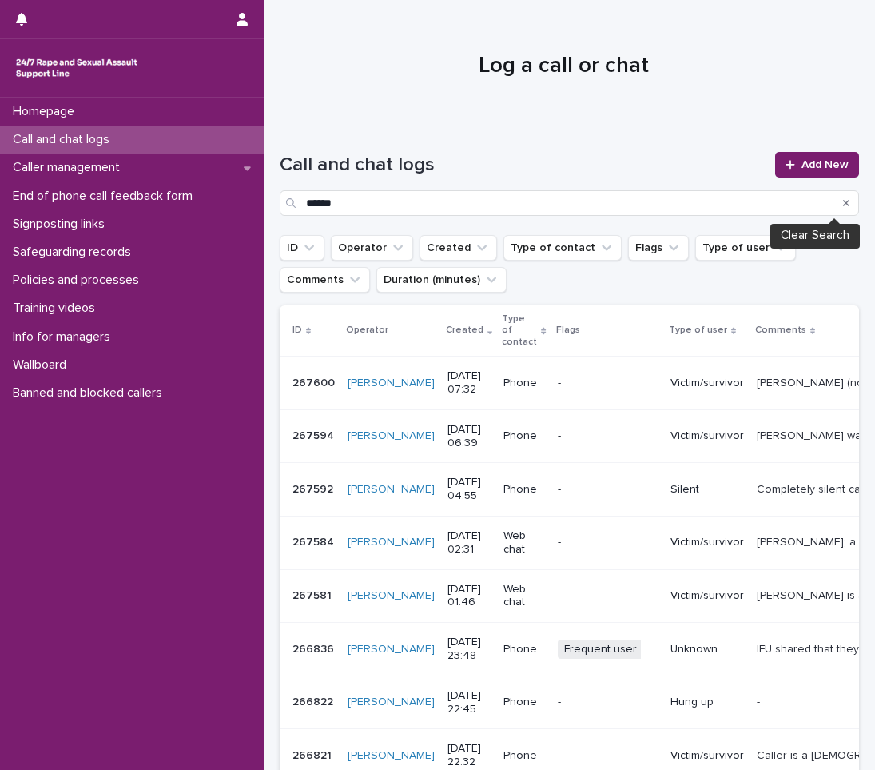
click at [842, 205] on div "Search" at bounding box center [847, 203] width 26 height 26
click at [838, 205] on div "Search" at bounding box center [847, 203] width 26 height 26
click at [843, 205] on icon "Search" at bounding box center [846, 203] width 6 height 6
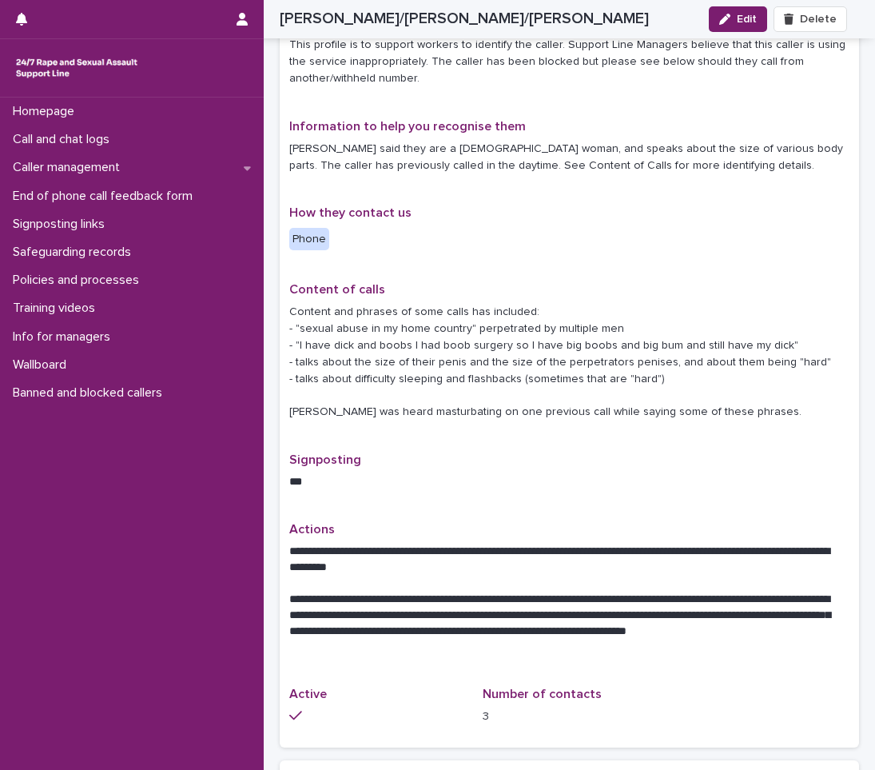
scroll to position [240, 0]
